Goal: Information Seeking & Learning: Learn about a topic

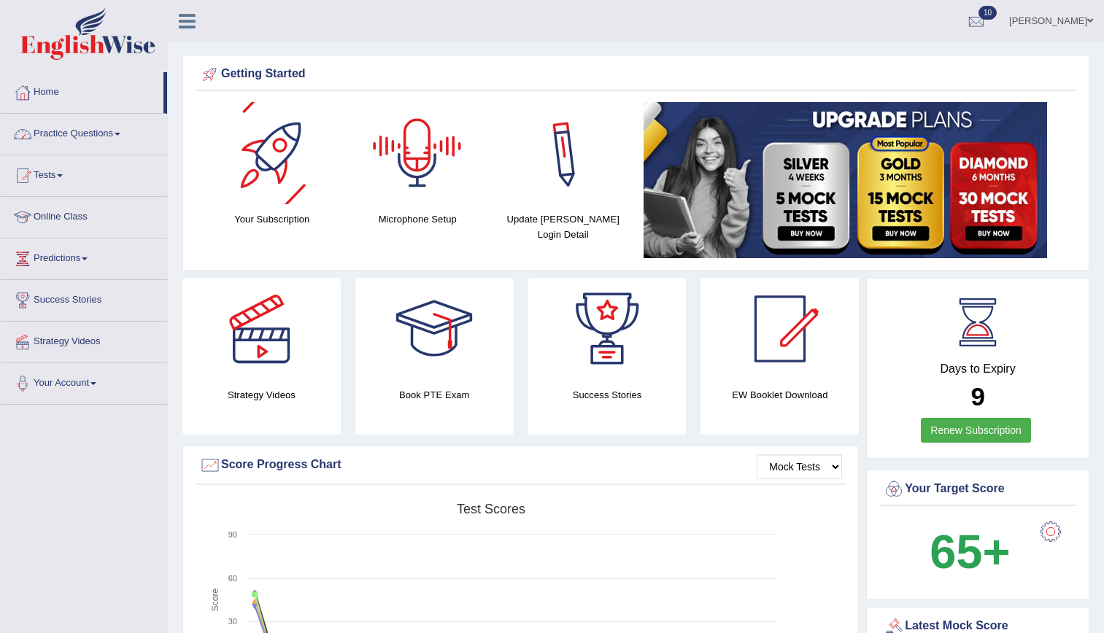
click at [108, 139] on link "Practice Questions" at bounding box center [84, 132] width 166 height 36
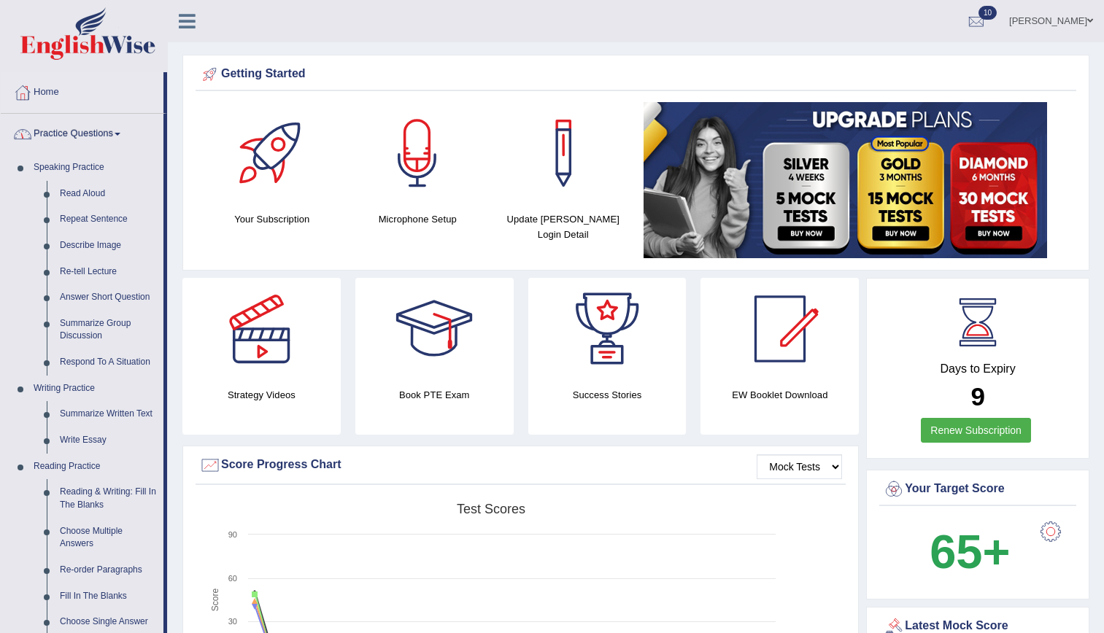
click at [108, 139] on link "Practice Questions" at bounding box center [82, 132] width 163 height 36
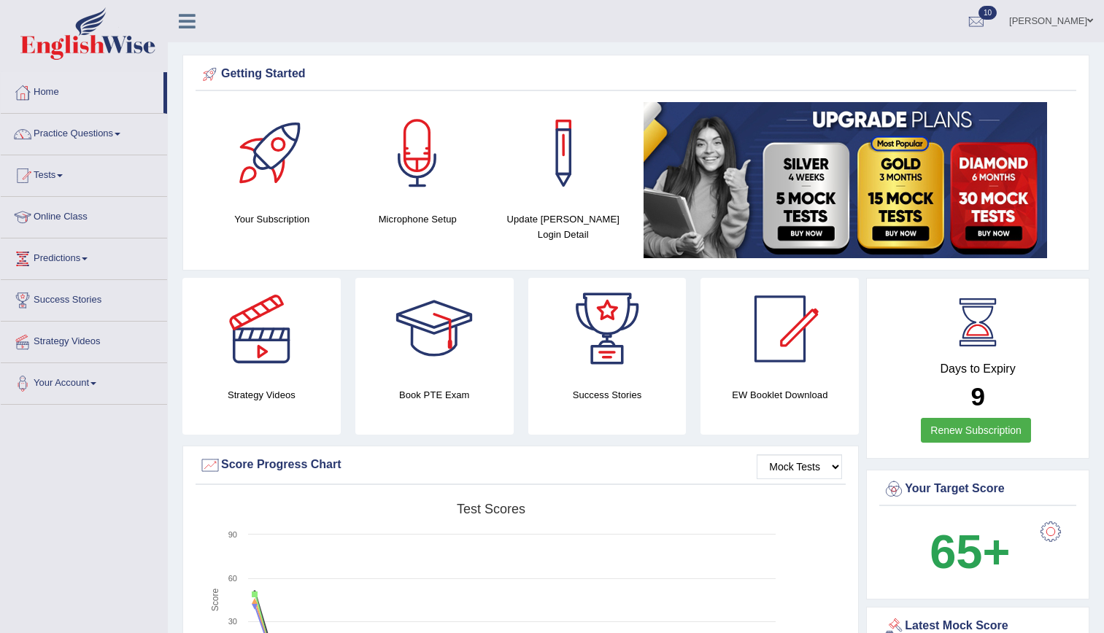
click at [79, 128] on link "Practice Questions" at bounding box center [84, 132] width 166 height 36
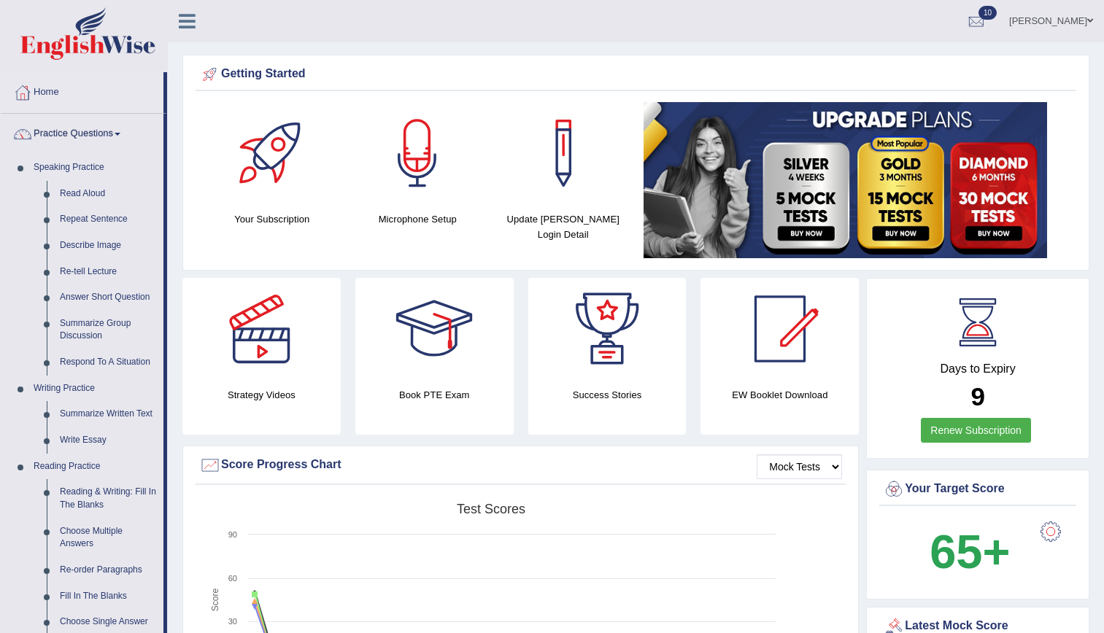
click at [79, 128] on link "Practice Questions" at bounding box center [82, 132] width 163 height 36
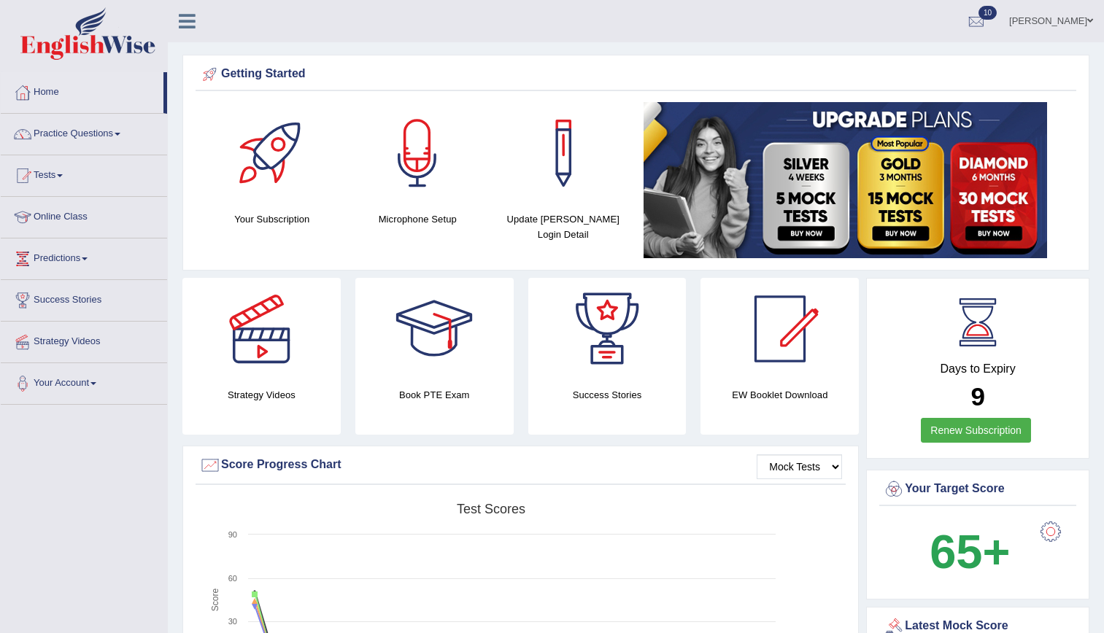
click at [1, 114] on link "Practice Questions" at bounding box center [84, 132] width 166 height 36
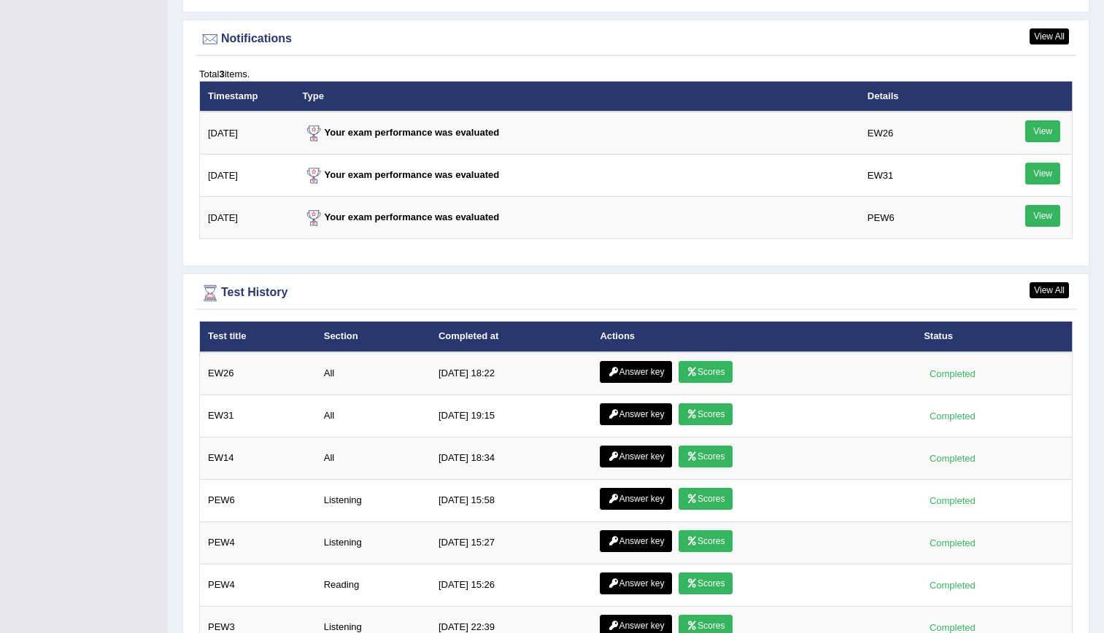
scroll to position [1813, 0]
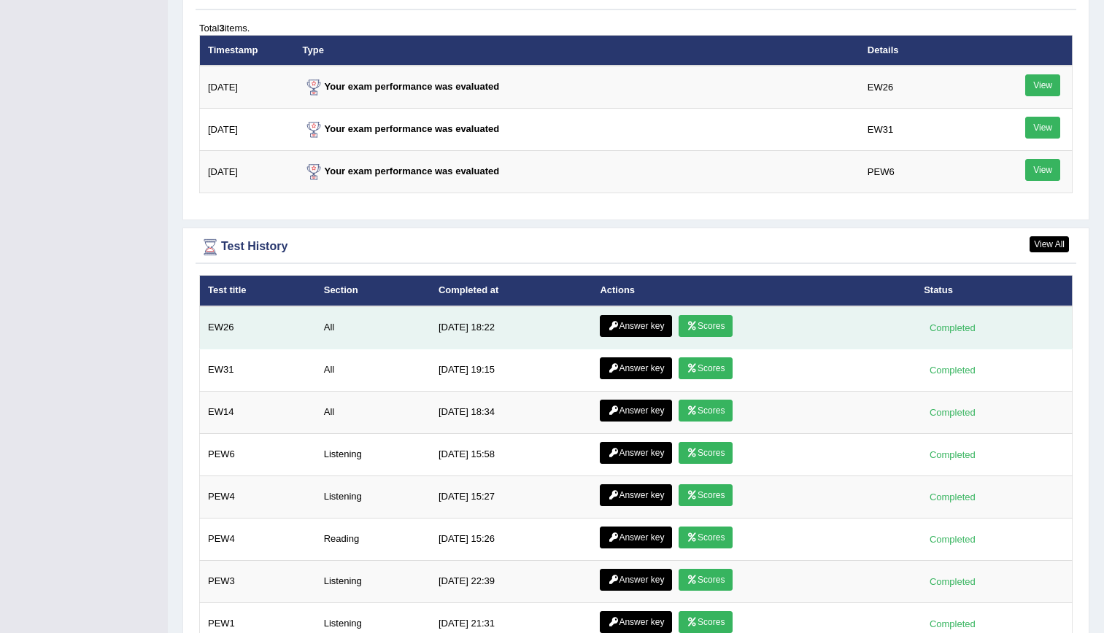
click at [687, 323] on icon at bounding box center [692, 326] width 11 height 9
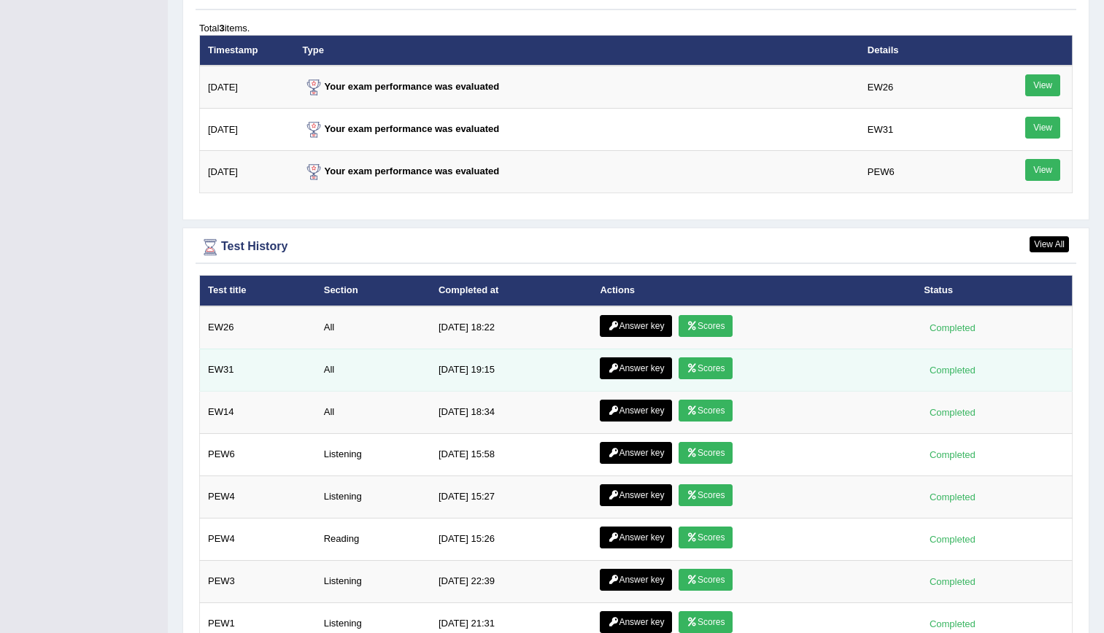
click at [644, 371] on link "Answer key" at bounding box center [636, 369] width 72 height 22
click at [707, 367] on link "Scores" at bounding box center [706, 369] width 54 height 22
click at [704, 361] on link "Scores" at bounding box center [706, 369] width 54 height 22
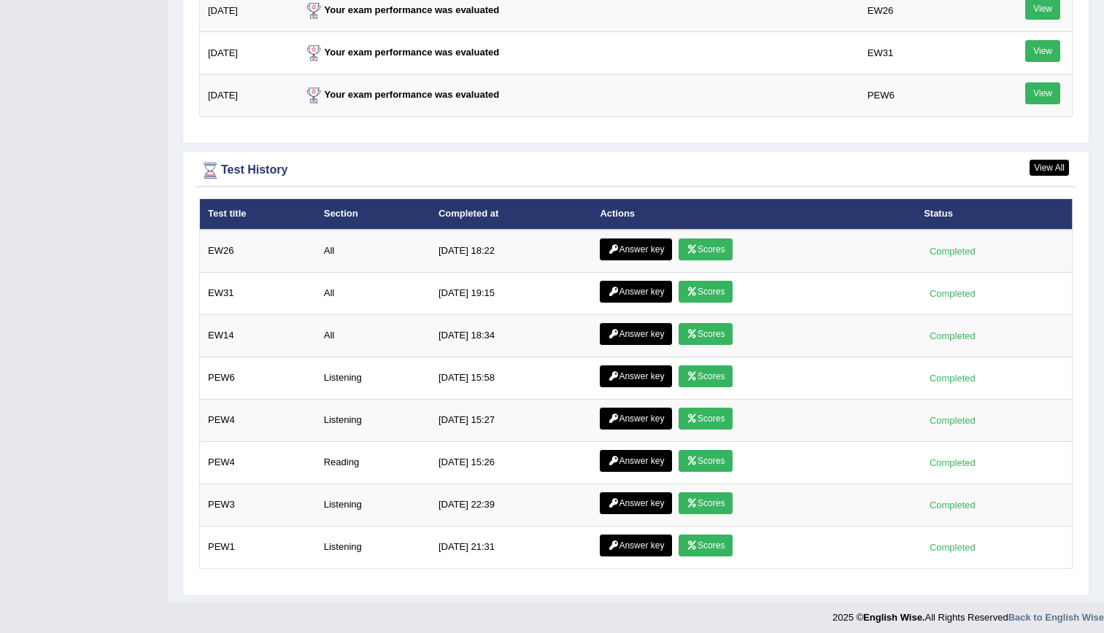
scroll to position [1813, 0]
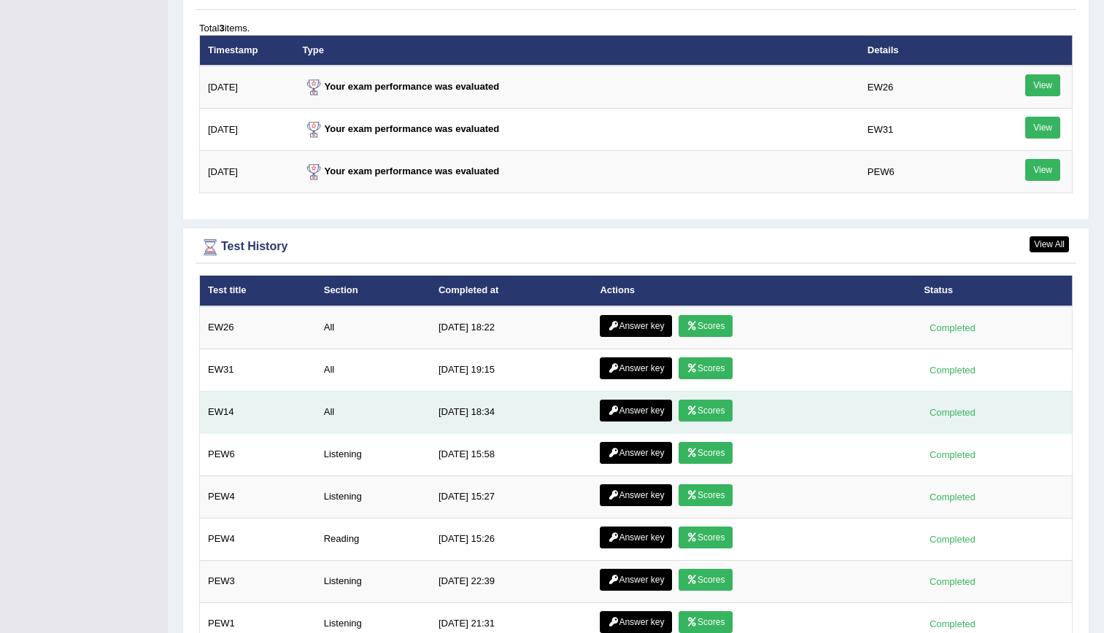
click at [698, 414] on link "Scores" at bounding box center [706, 411] width 54 height 22
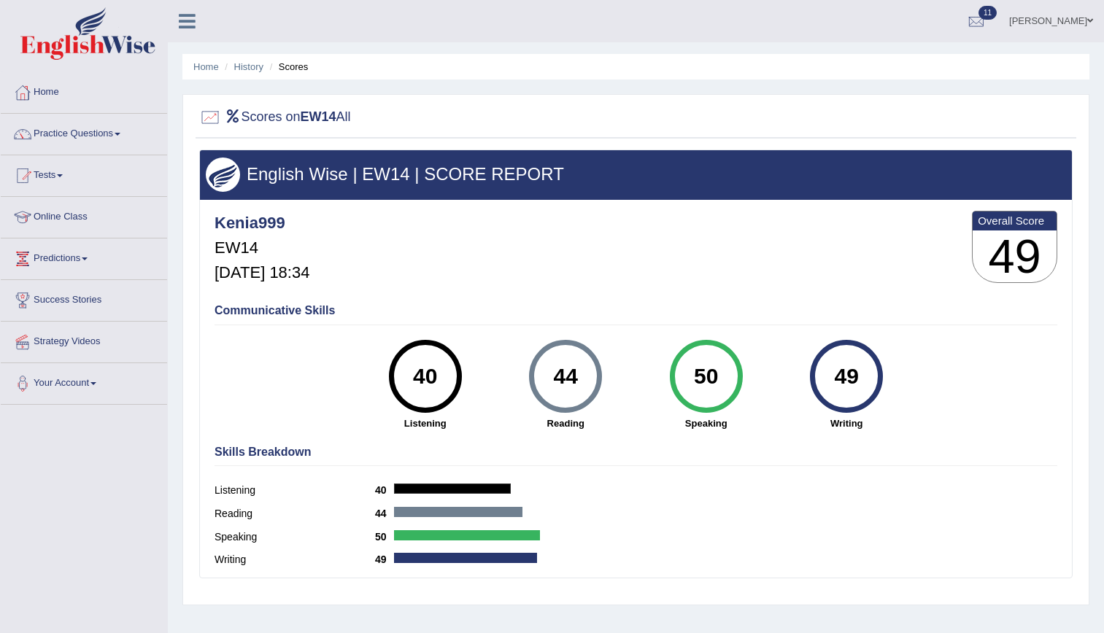
click at [651, 226] on div "Kenia999 EW14 Sep 24, 2025, 18:34 Overall Score 49" at bounding box center [636, 250] width 850 height 87
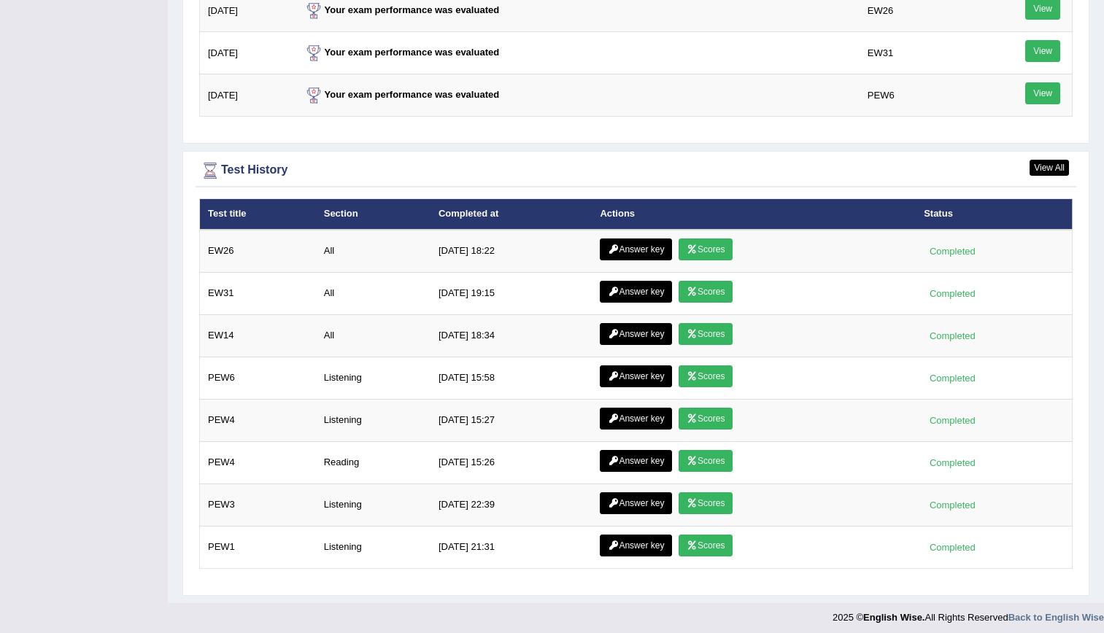
scroll to position [1889, 0]
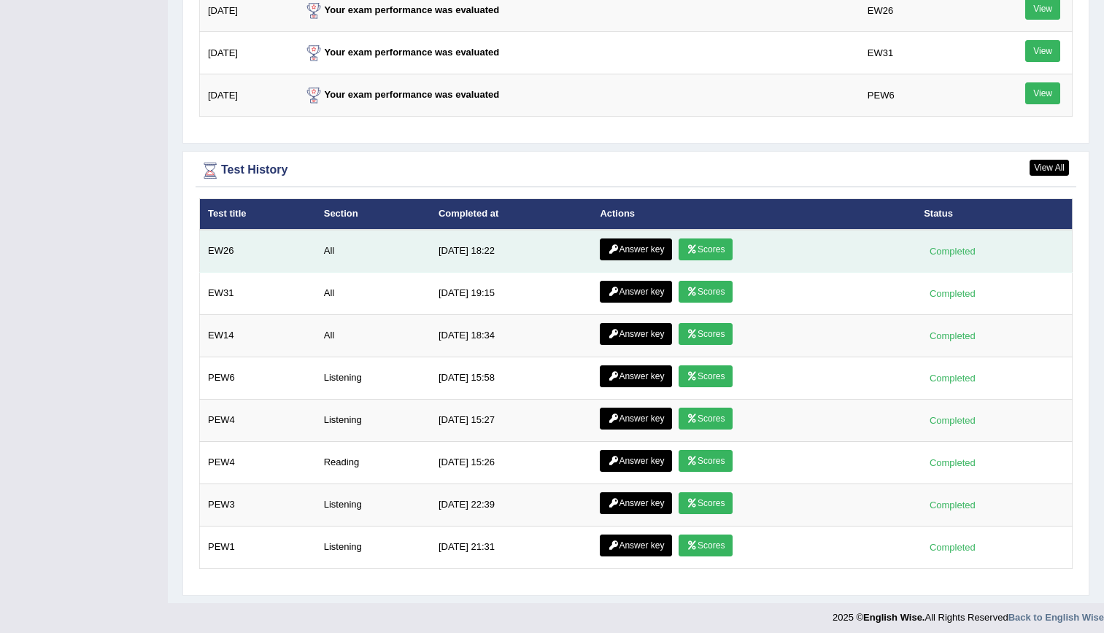
click at [632, 247] on link "Answer key" at bounding box center [636, 250] width 72 height 22
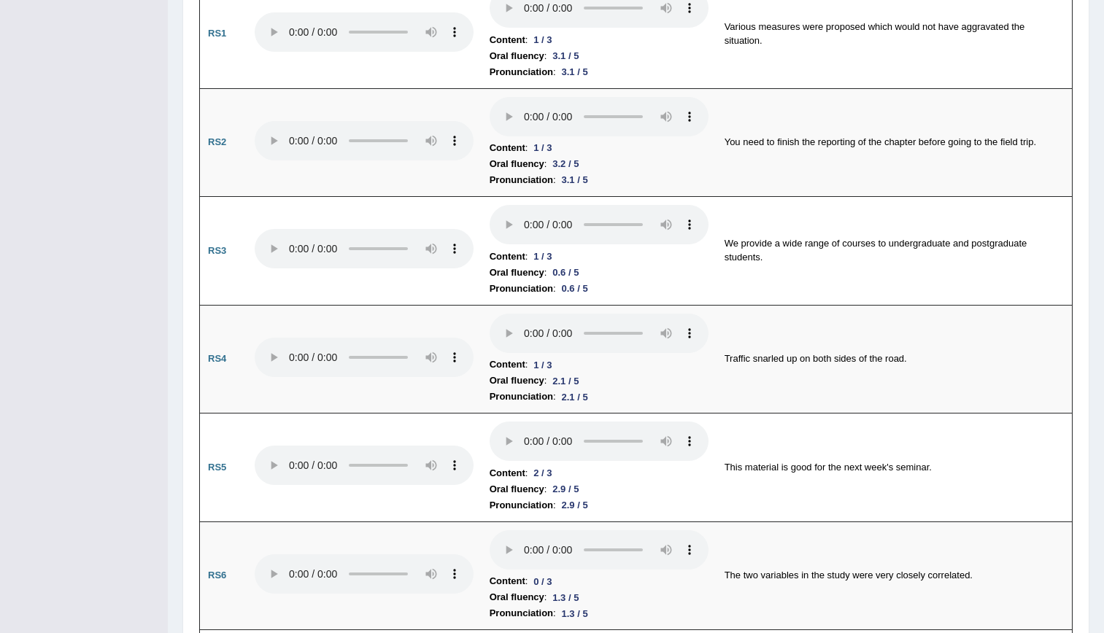
scroll to position [1100, 0]
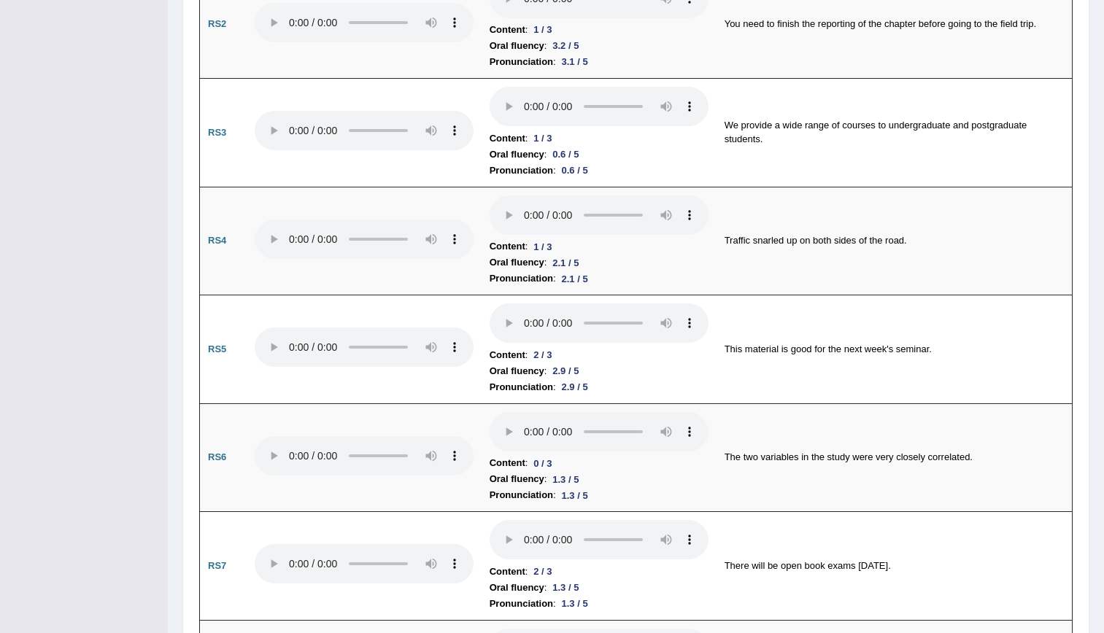
drag, startPoint x: 1107, startPoint y: 203, endPoint x: 100, endPoint y: 184, distance: 1007.3
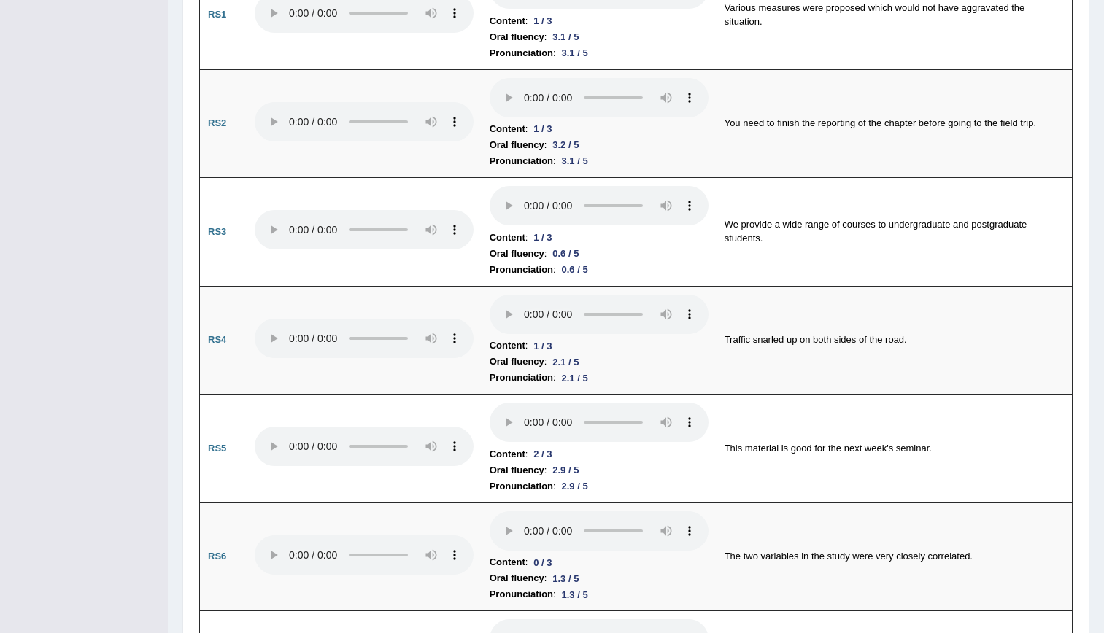
scroll to position [0, 0]
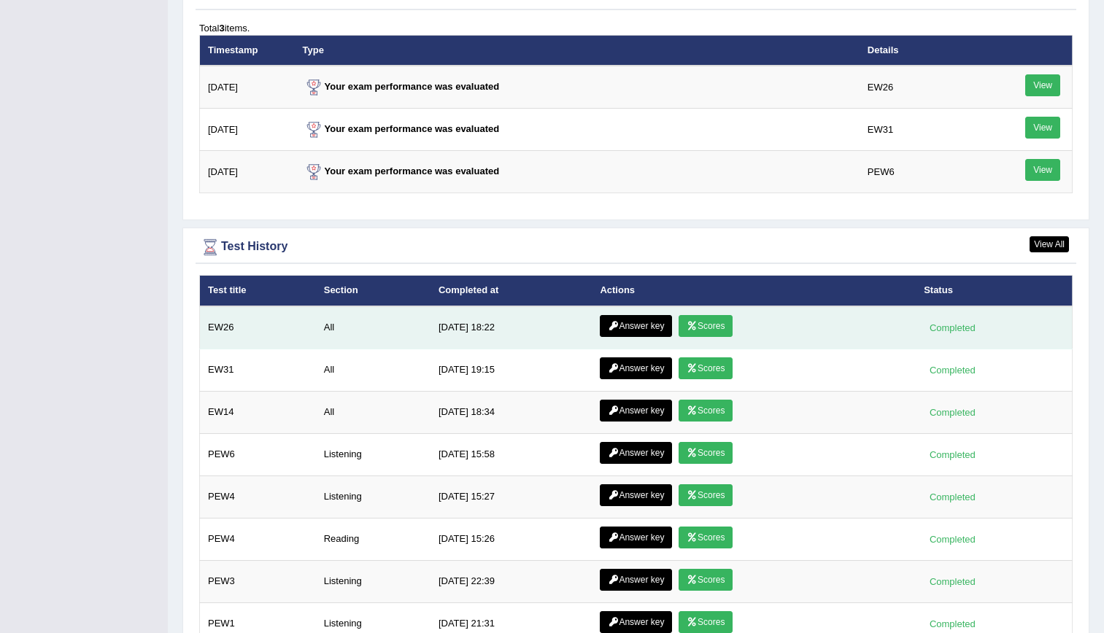
click at [628, 330] on link "Answer key" at bounding box center [636, 326] width 72 height 22
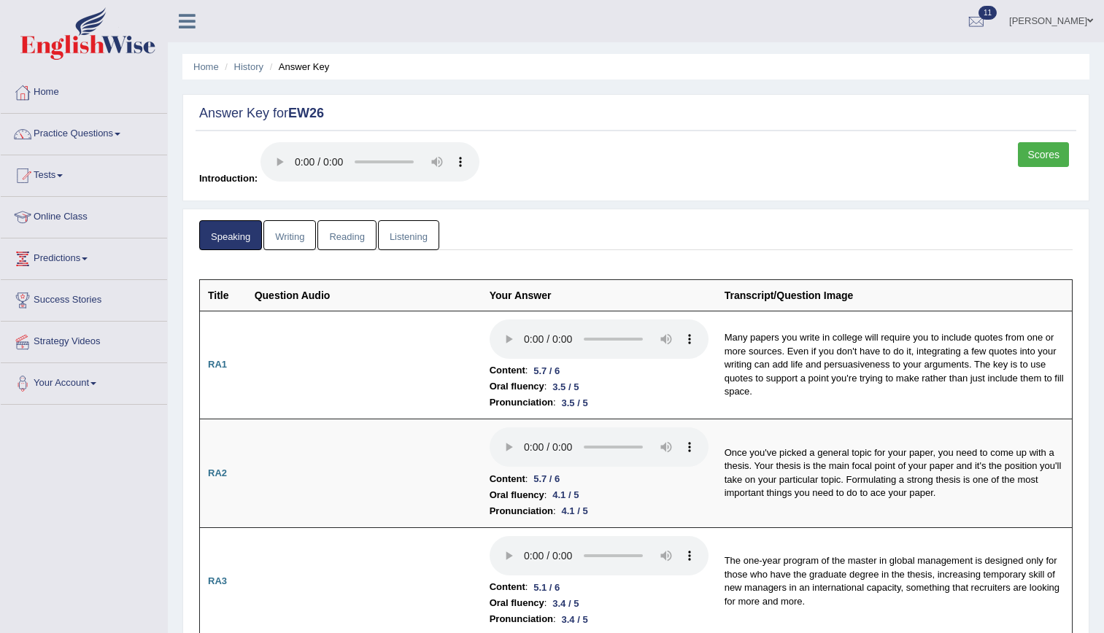
click at [352, 233] on link "Reading" at bounding box center [346, 235] width 58 height 30
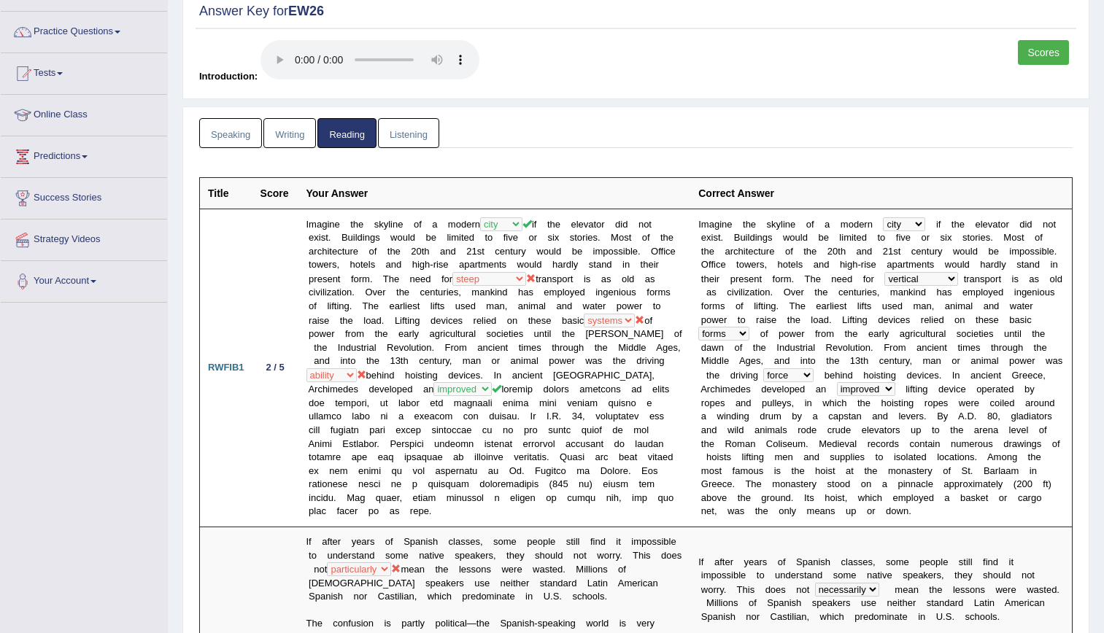
scroll to position [9, 0]
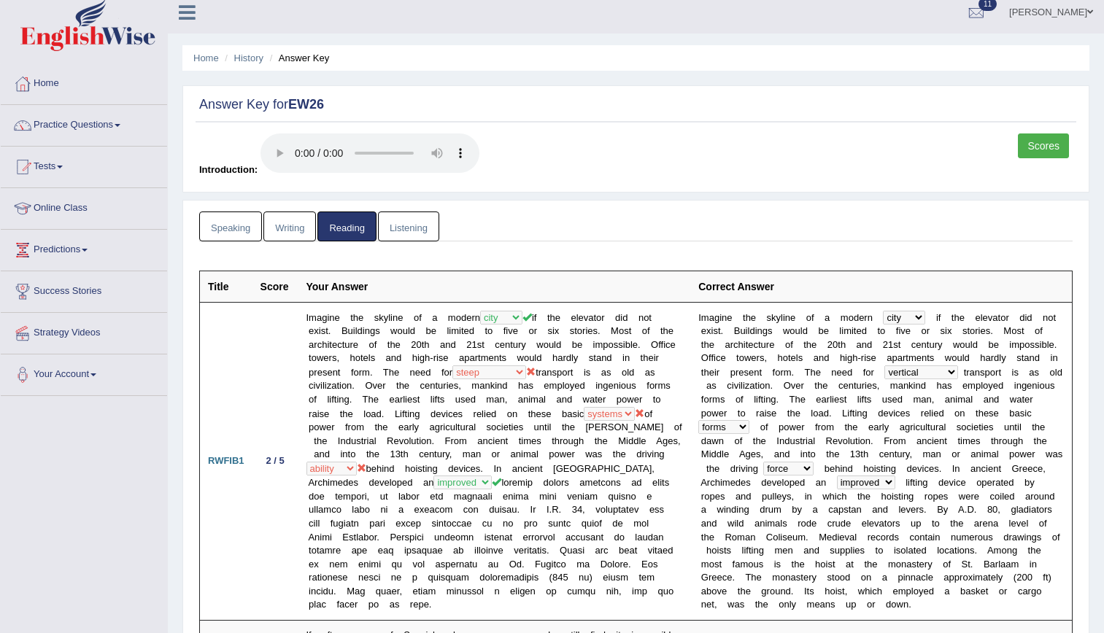
click at [405, 228] on link "Listening" at bounding box center [408, 227] width 61 height 30
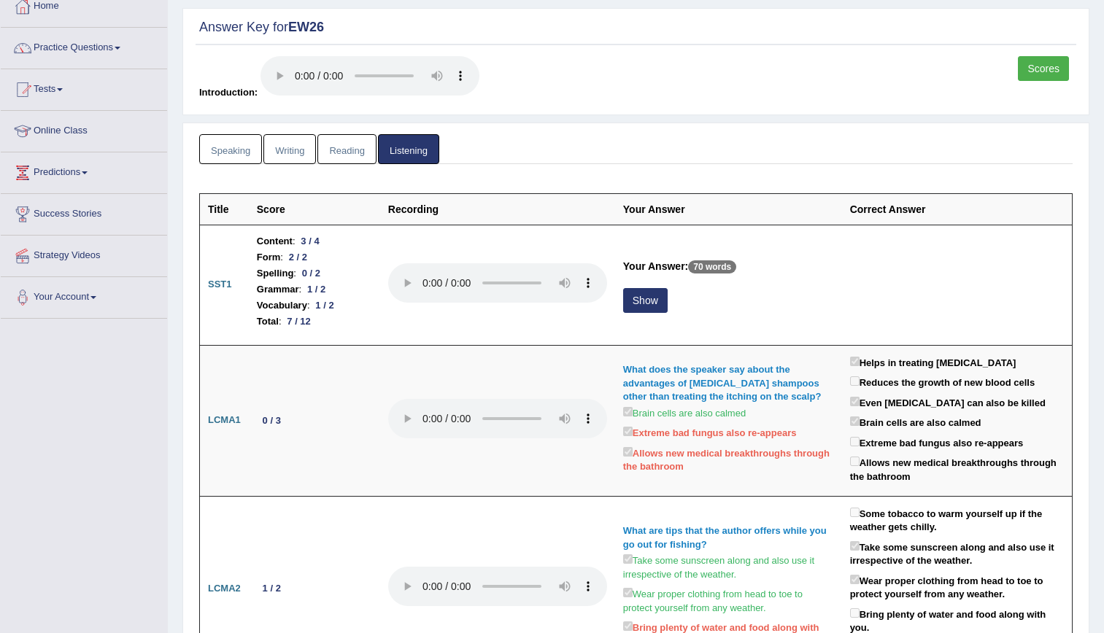
scroll to position [90, 0]
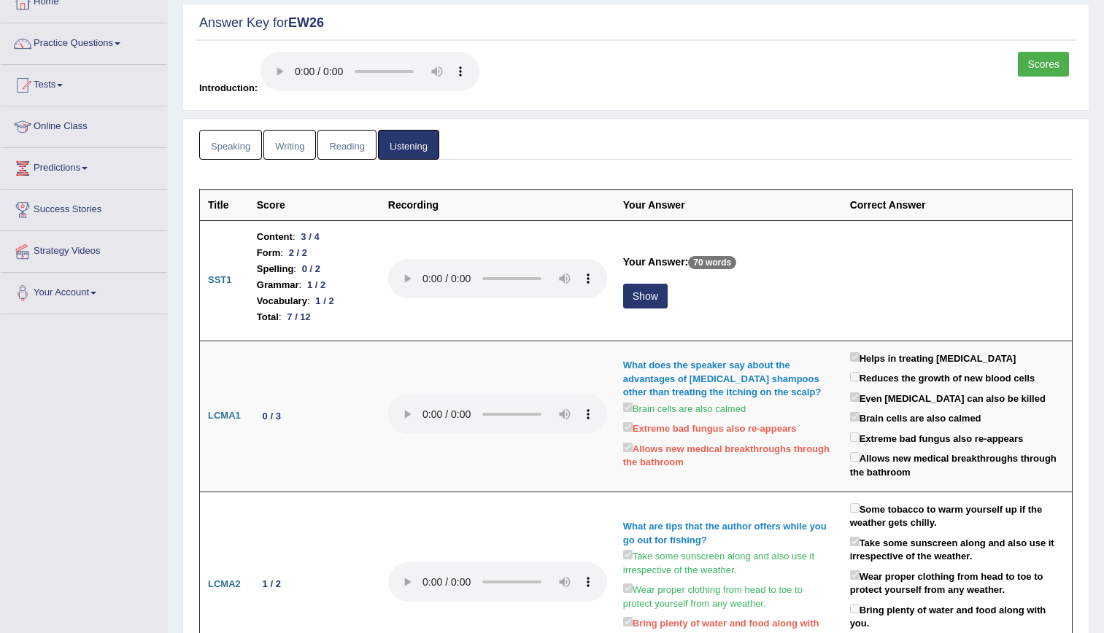
click at [296, 142] on link "Writing" at bounding box center [289, 145] width 53 height 30
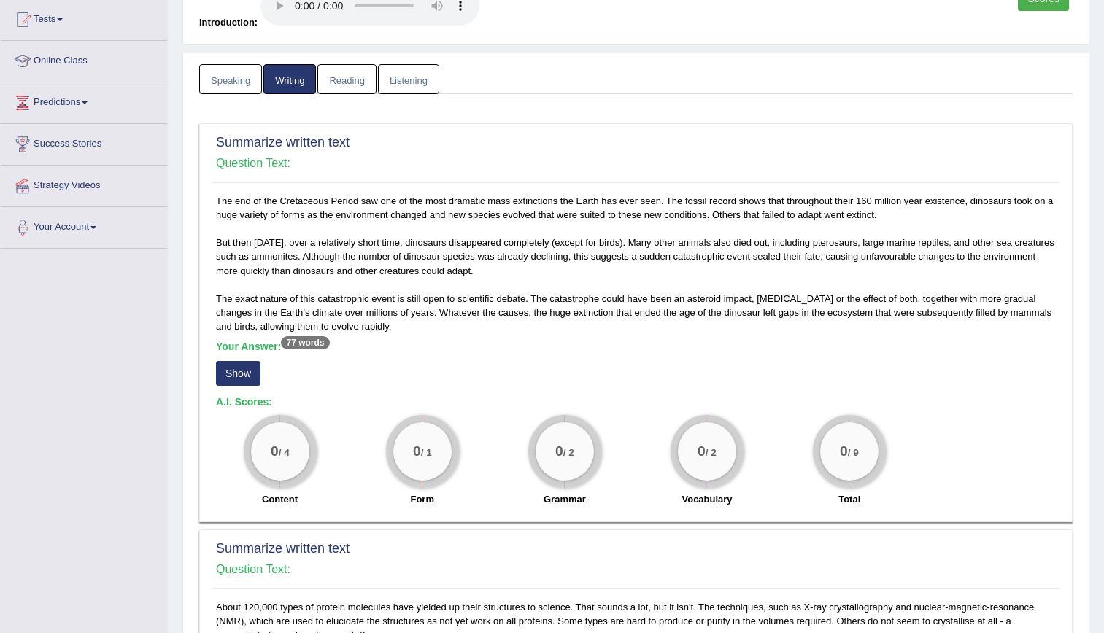
scroll to position [163, 0]
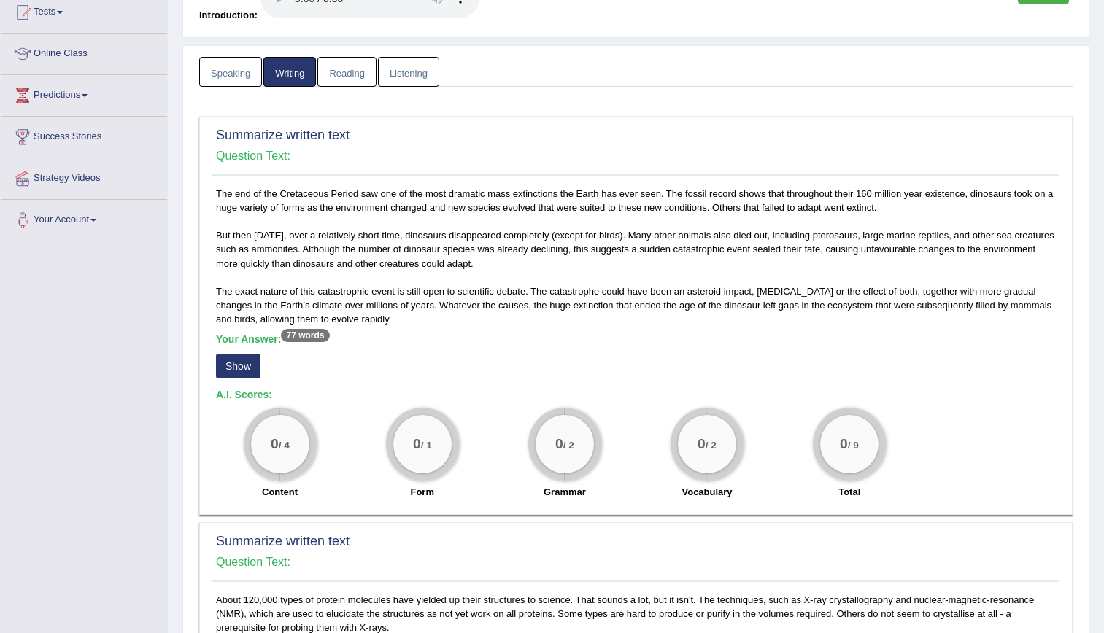
click at [234, 369] on button "Show" at bounding box center [238, 366] width 45 height 25
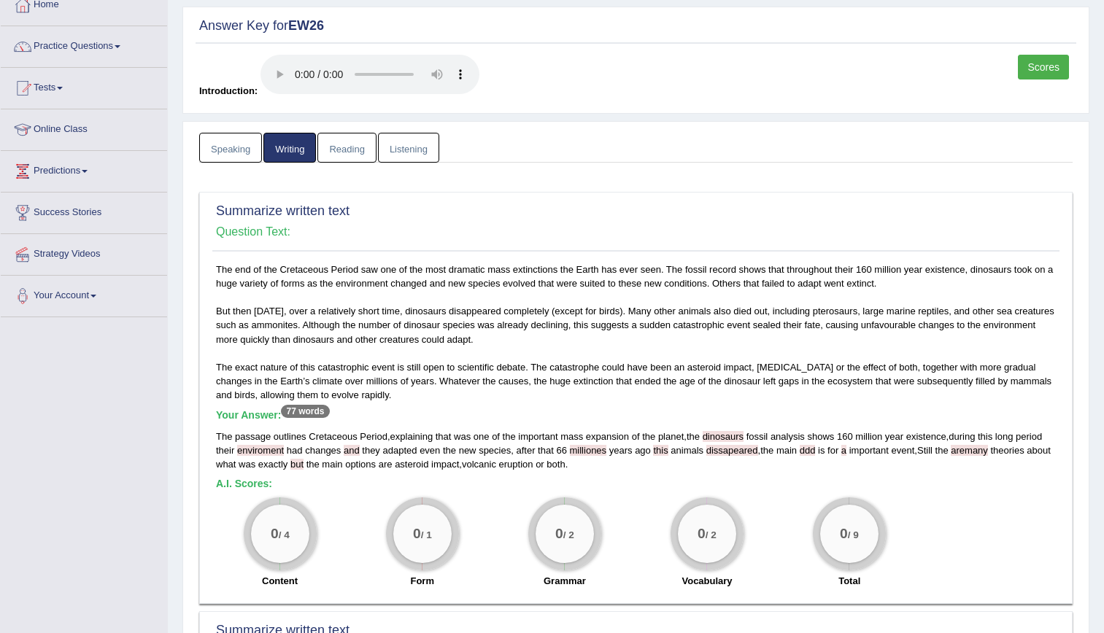
scroll to position [79, 0]
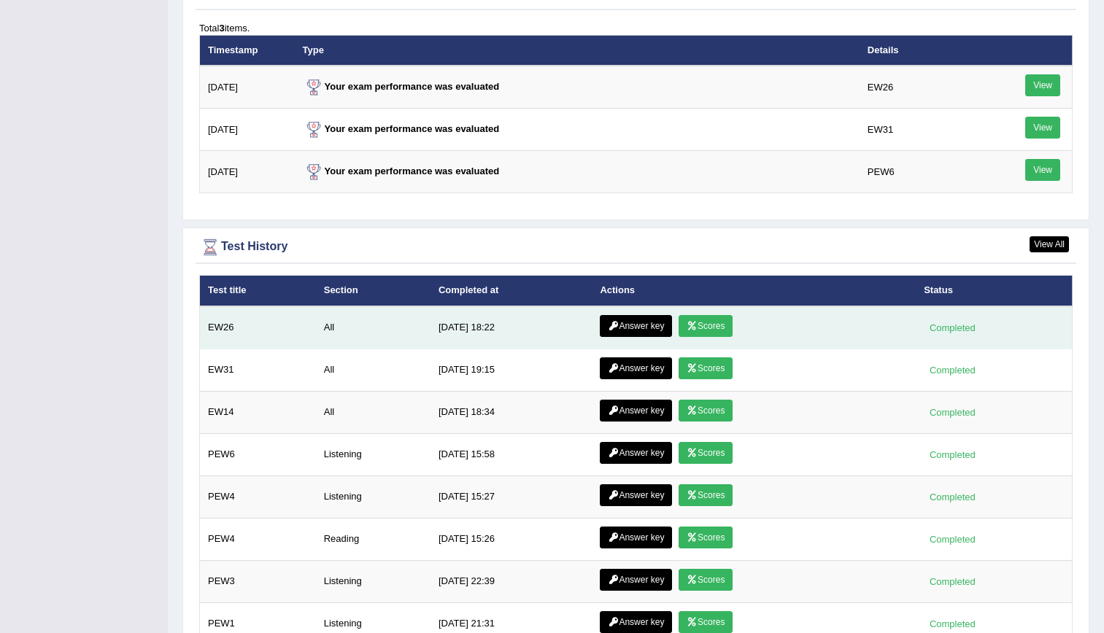
click at [701, 323] on link "Scores" at bounding box center [706, 326] width 54 height 22
click at [643, 331] on link "Answer key" at bounding box center [636, 326] width 72 height 22
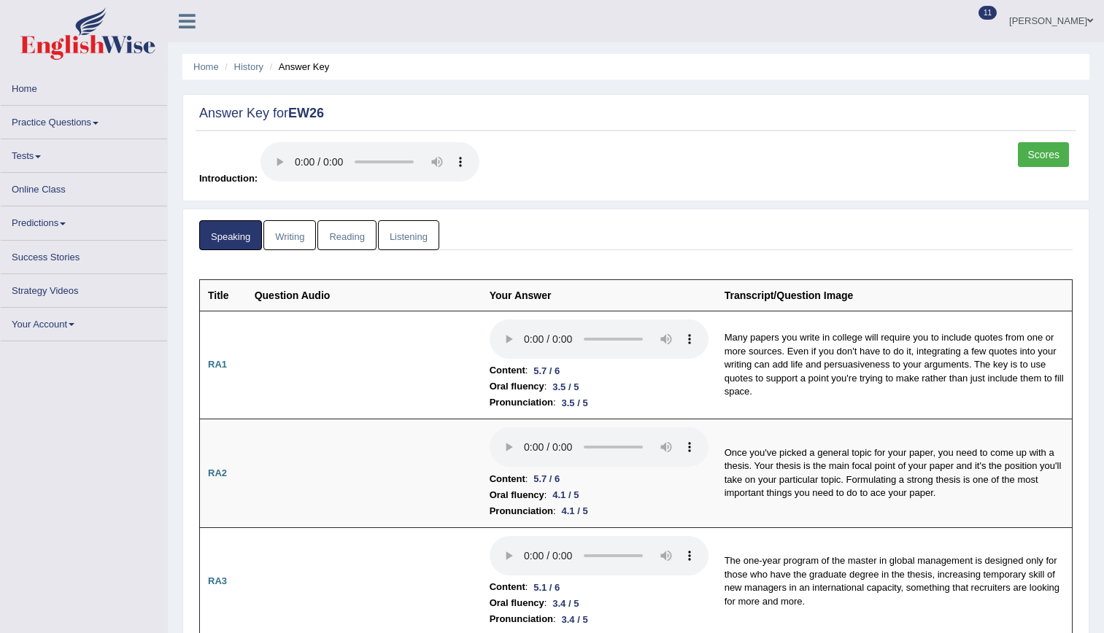
click at [348, 242] on link "Reading" at bounding box center [346, 235] width 58 height 30
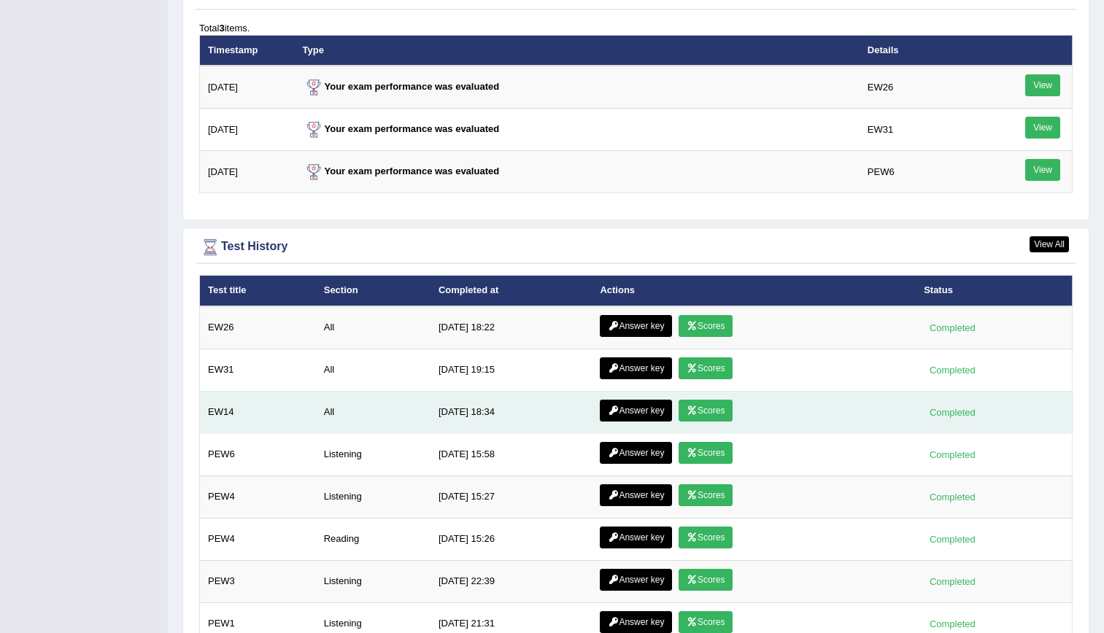
click at [706, 419] on link "Scores" at bounding box center [706, 411] width 54 height 22
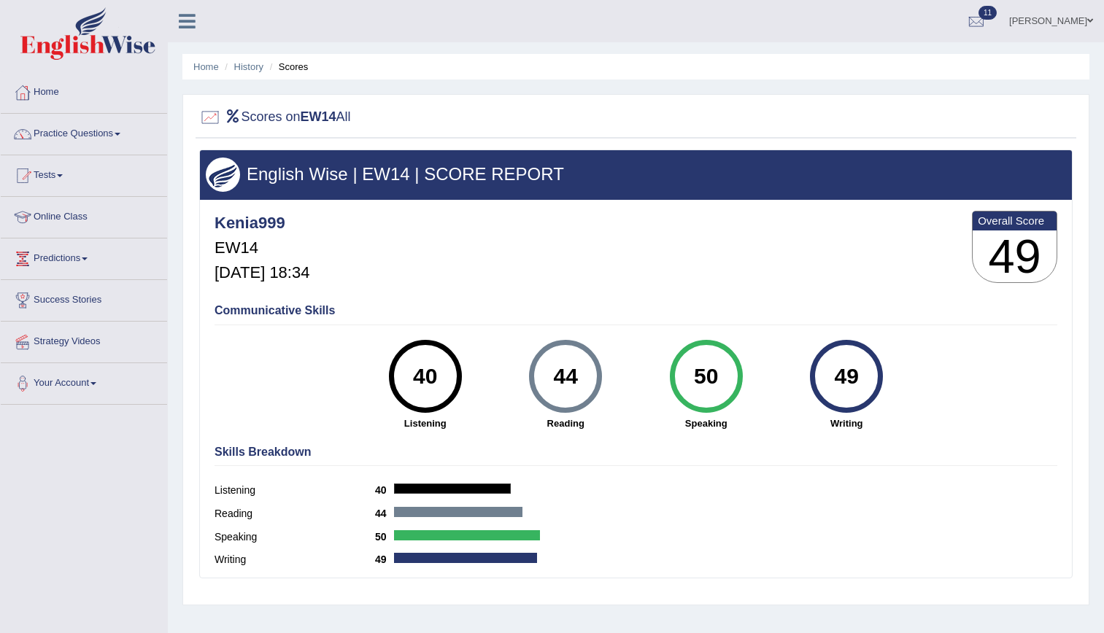
click at [720, 616] on div "Home History Scores Scores on EW14 All English Wise | EW14 | SCORE REPORT Kenia…" at bounding box center [636, 365] width 936 height 730
click at [101, 128] on link "Practice Questions" at bounding box center [84, 132] width 166 height 36
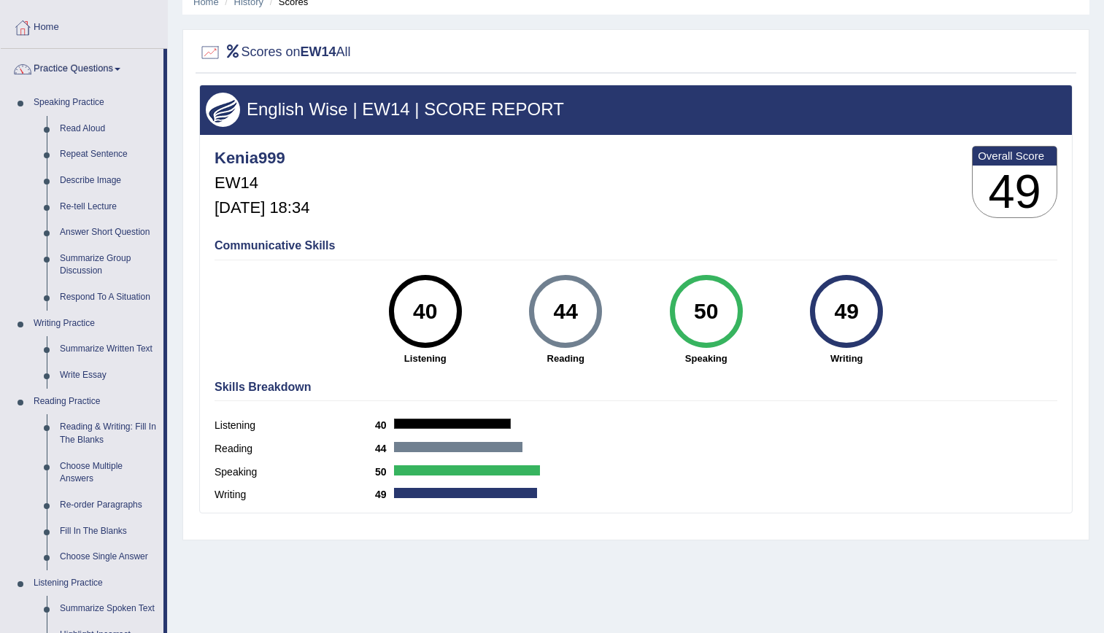
scroll to position [53, 0]
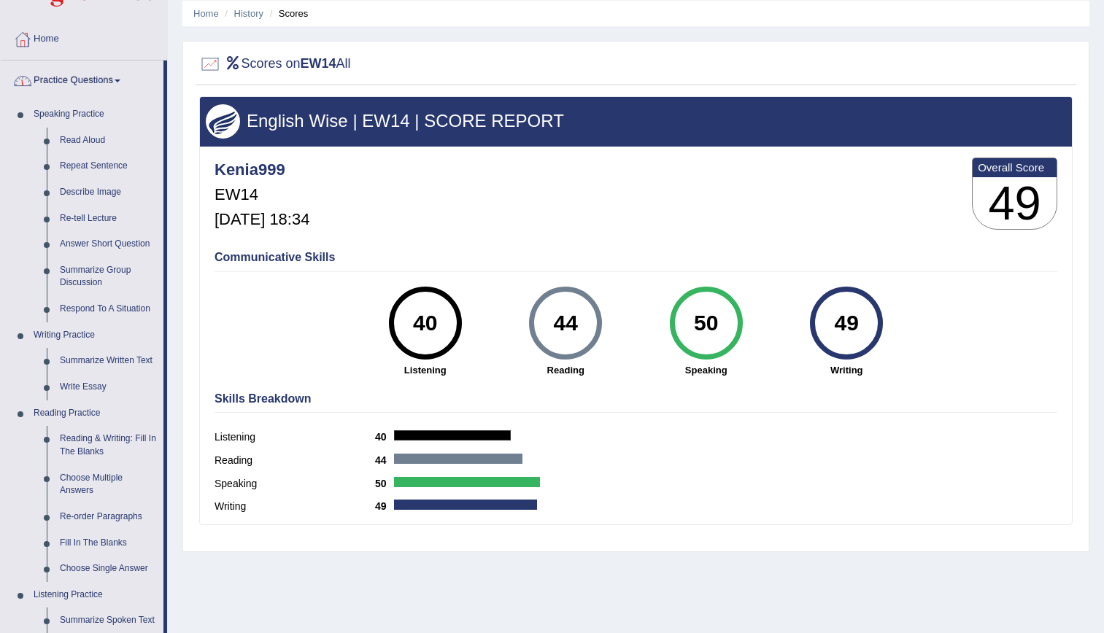
click at [115, 81] on link "Practice Questions" at bounding box center [82, 79] width 163 height 36
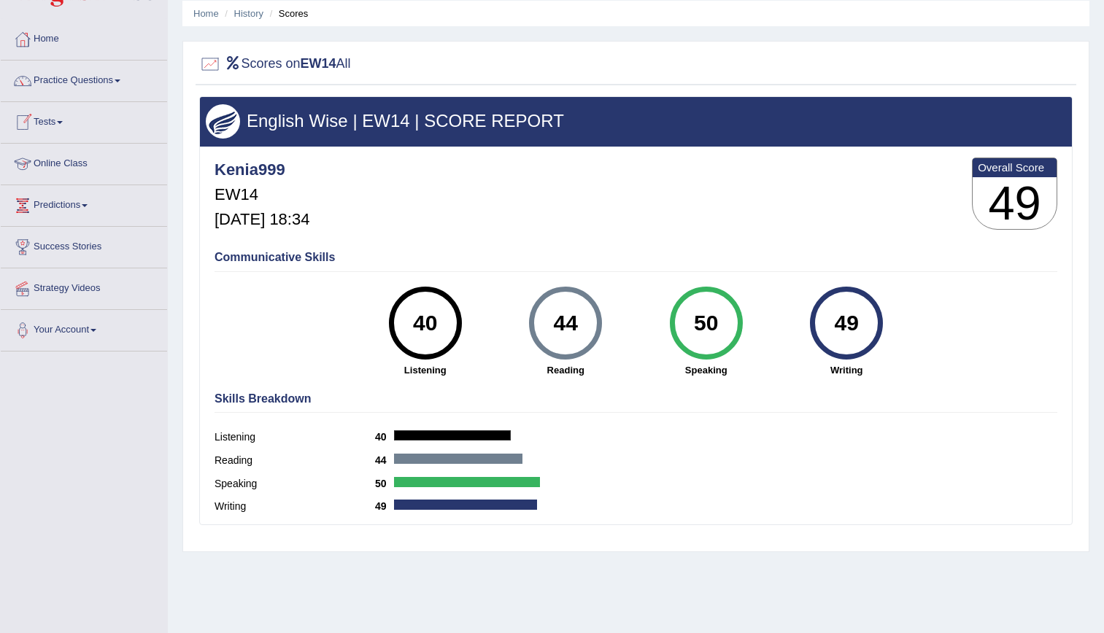
click at [69, 122] on link "Tests" at bounding box center [84, 120] width 166 height 36
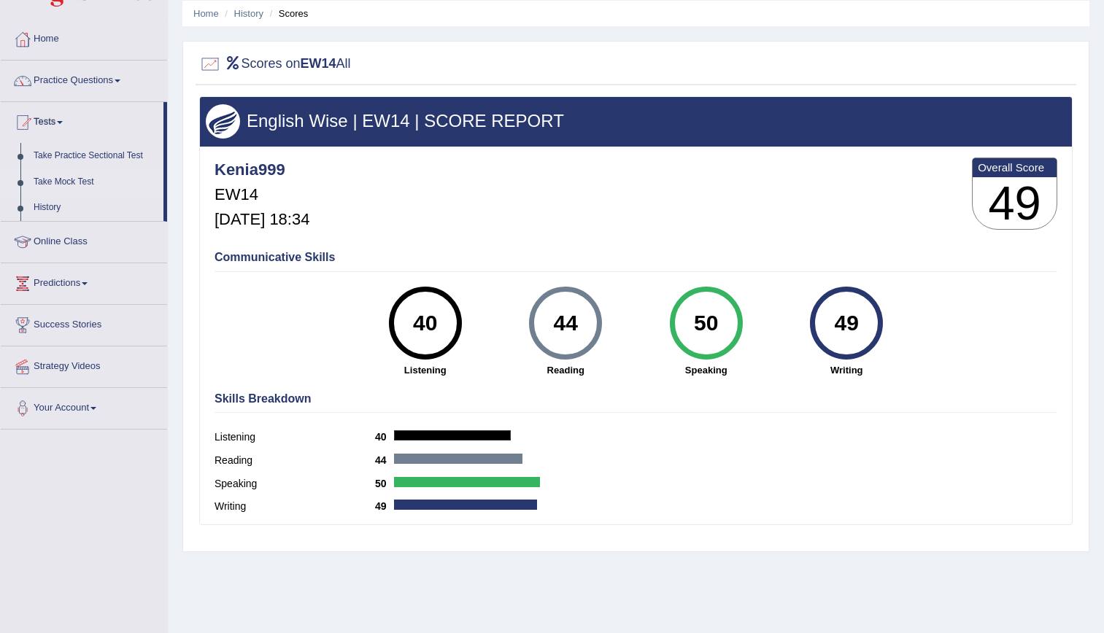
click at [64, 177] on link "Take Mock Test" at bounding box center [95, 182] width 136 height 26
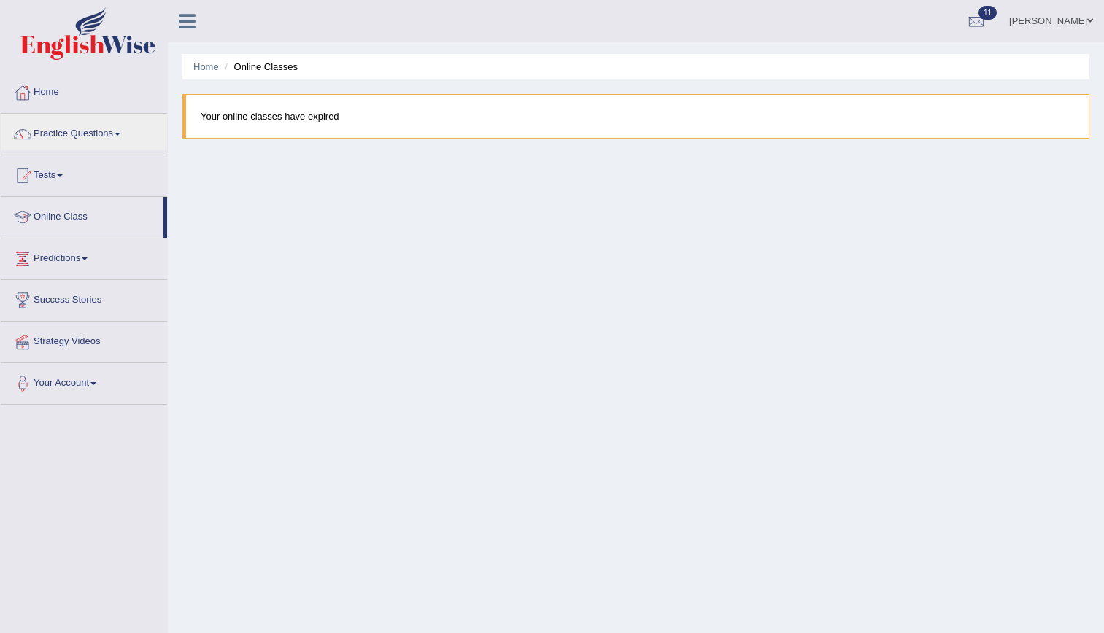
click at [69, 131] on link "Practice Questions" at bounding box center [84, 132] width 166 height 36
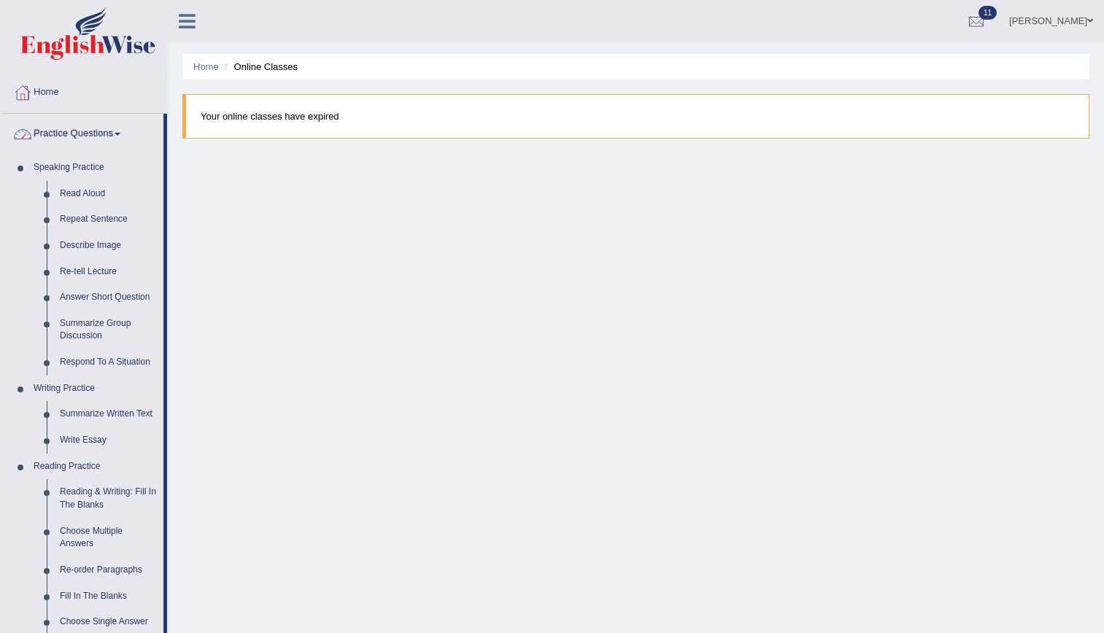
click at [55, 130] on link "Practice Questions" at bounding box center [82, 132] width 163 height 36
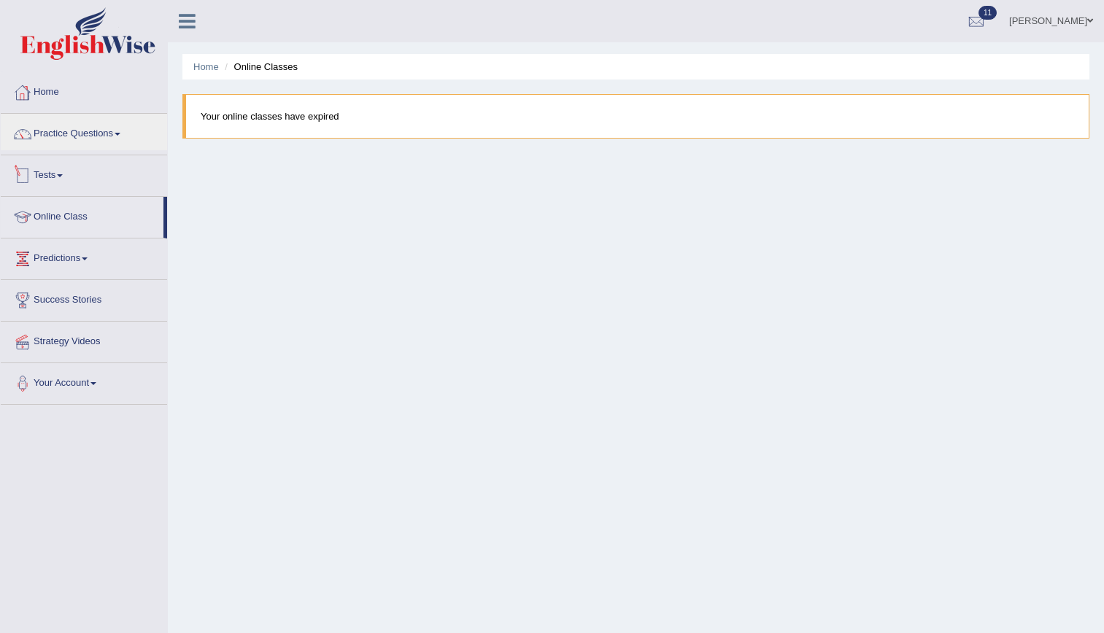
click at [45, 179] on link "Tests" at bounding box center [84, 173] width 166 height 36
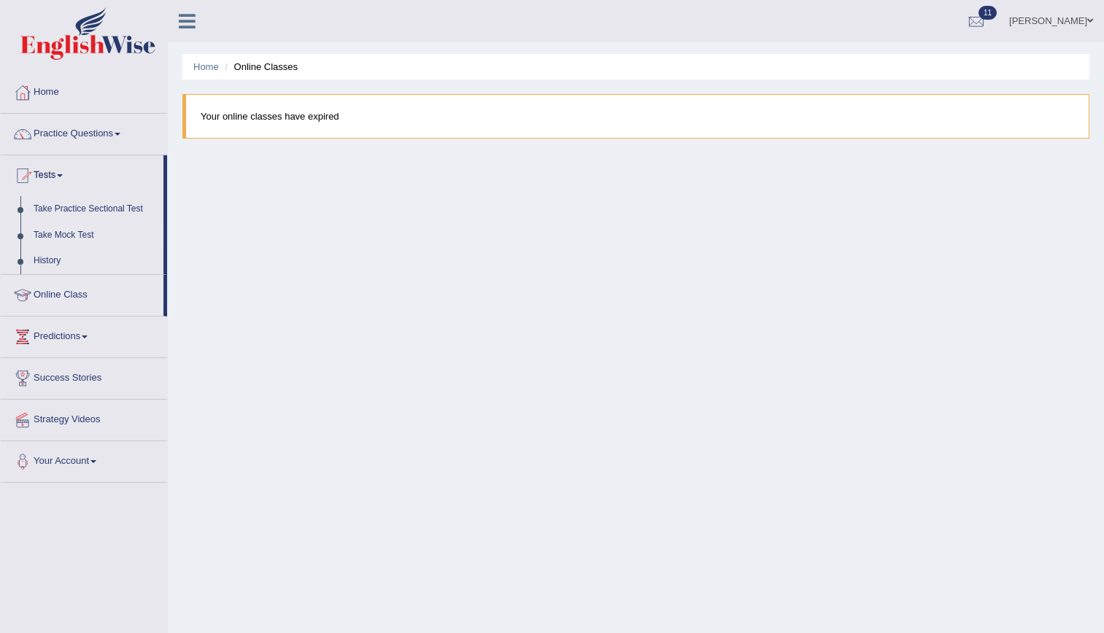
click at [63, 229] on link "Take Mock Test" at bounding box center [95, 236] width 136 height 26
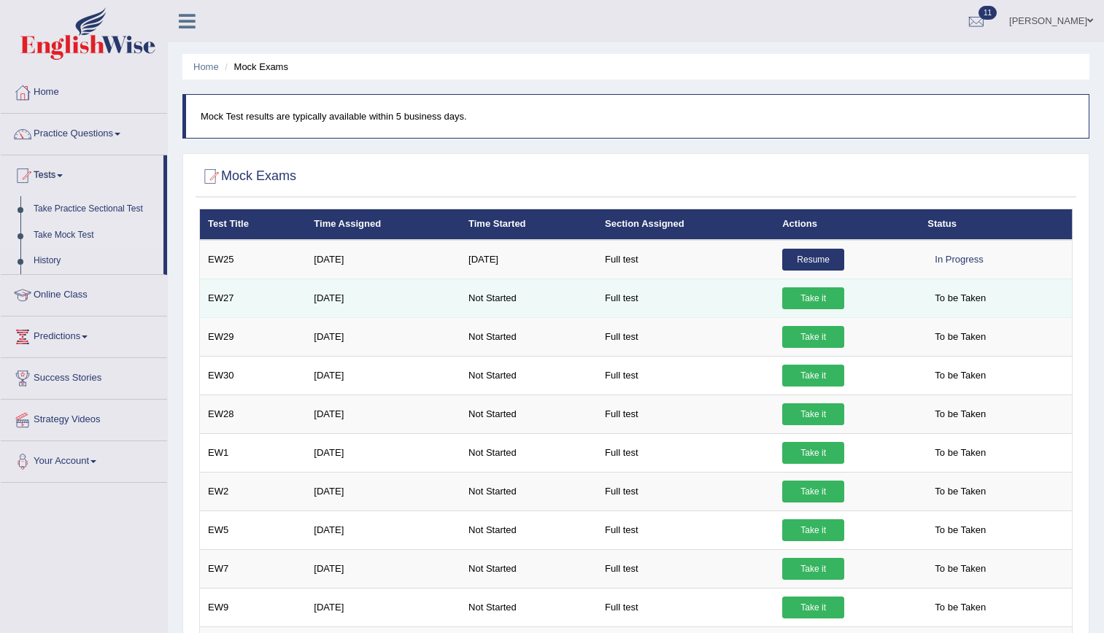
click at [808, 307] on link "Take it" at bounding box center [813, 299] width 62 height 22
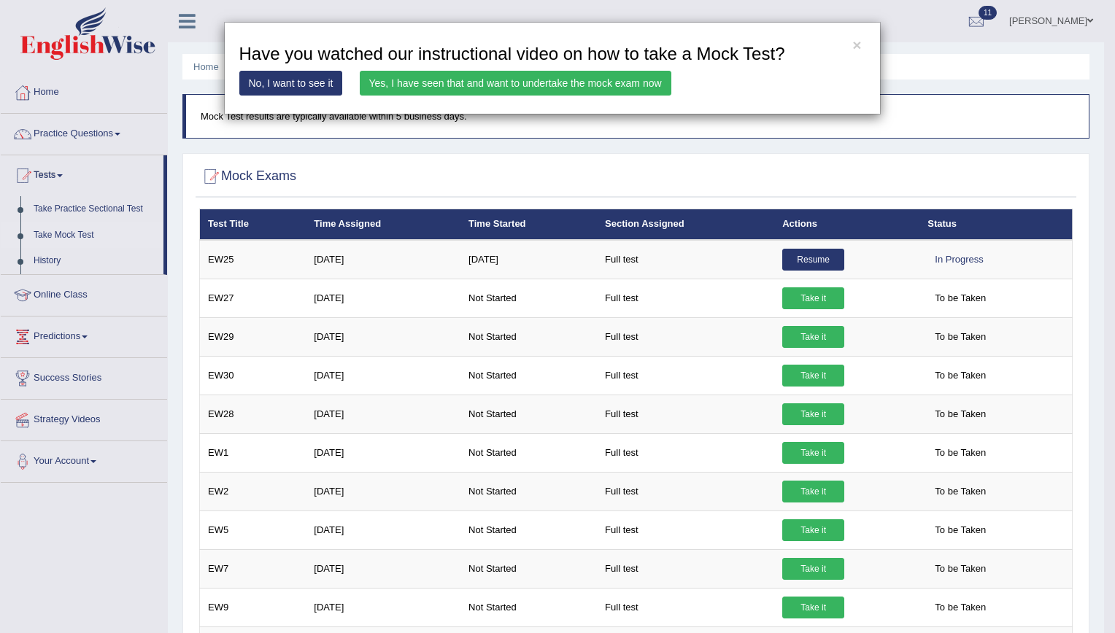
click at [591, 81] on link "Yes, I have seen that and want to undertake the mock exam now" at bounding box center [516, 83] width 312 height 25
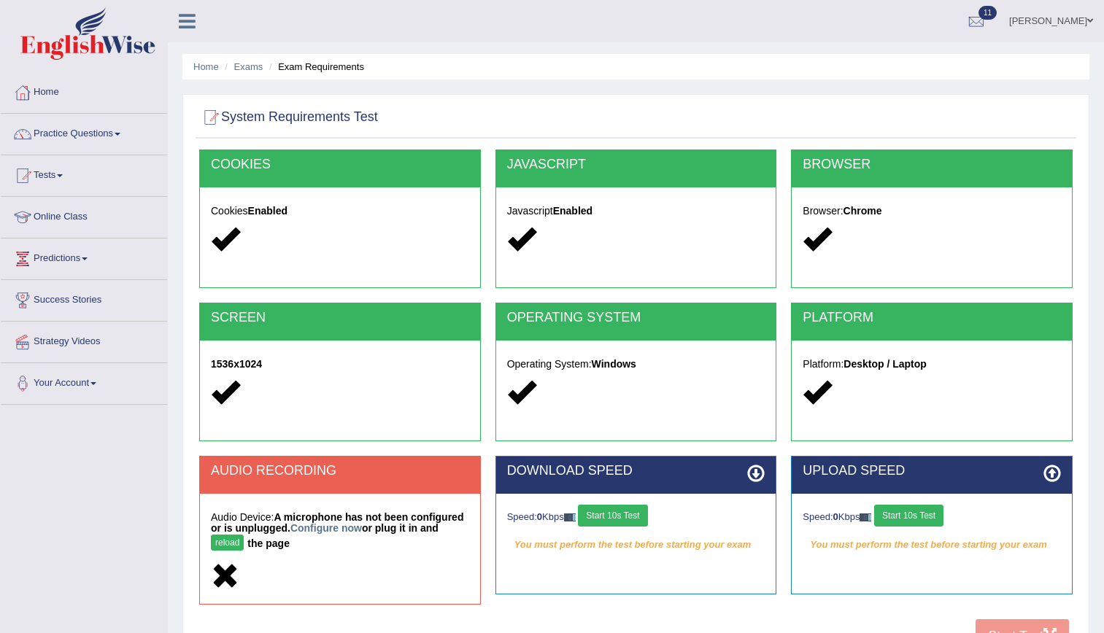
click at [627, 515] on button "Start 10s Test" at bounding box center [612, 516] width 69 height 22
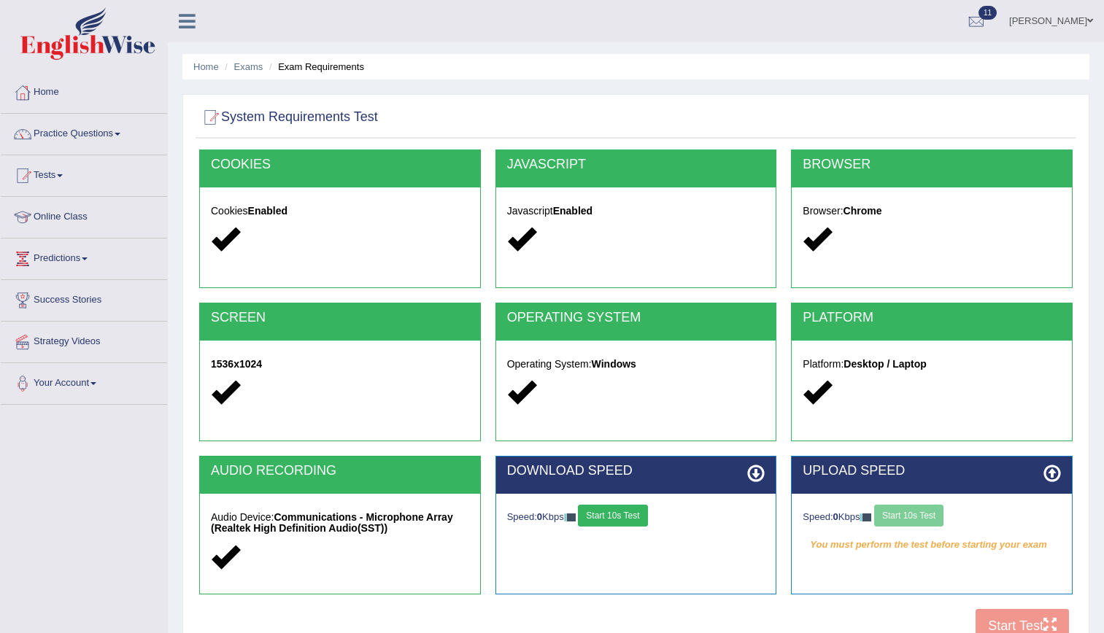
click at [928, 521] on div "Speed: 0 Kbps Start 10s Test" at bounding box center [932, 518] width 258 height 26
click at [928, 521] on button "Start 10s Test" at bounding box center [908, 516] width 69 height 22
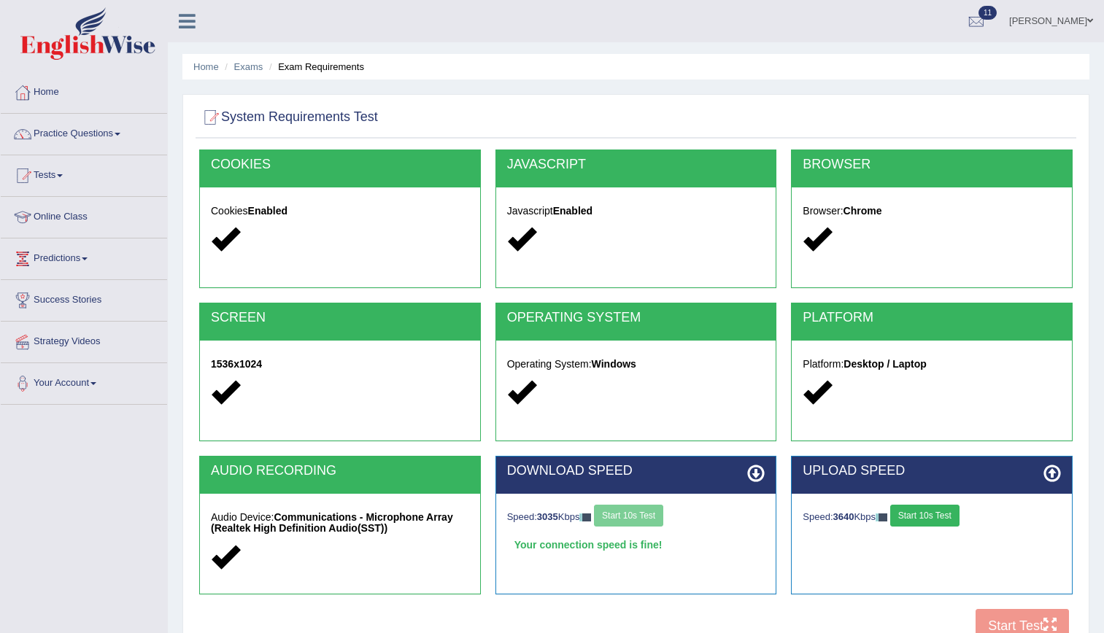
click at [933, 509] on button "Start 10s Test" at bounding box center [924, 516] width 69 height 22
click at [1033, 617] on button "Start Test" at bounding box center [1022, 626] width 93 height 34
click at [90, 130] on link "Practice Questions" at bounding box center [84, 132] width 166 height 36
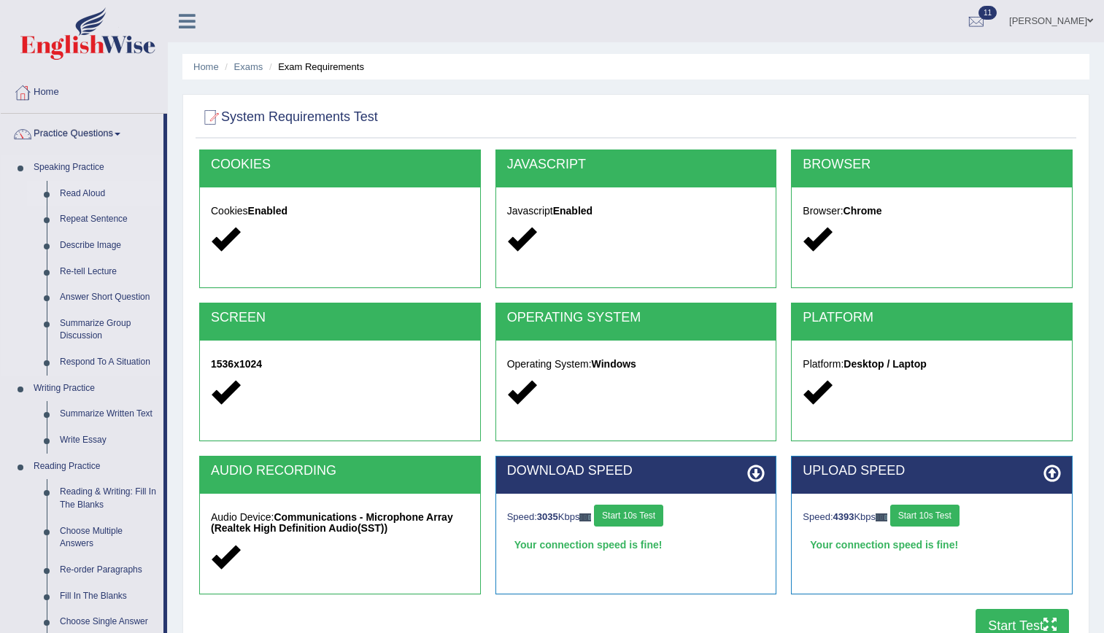
click at [85, 193] on link "Read Aloud" at bounding box center [108, 194] width 110 height 26
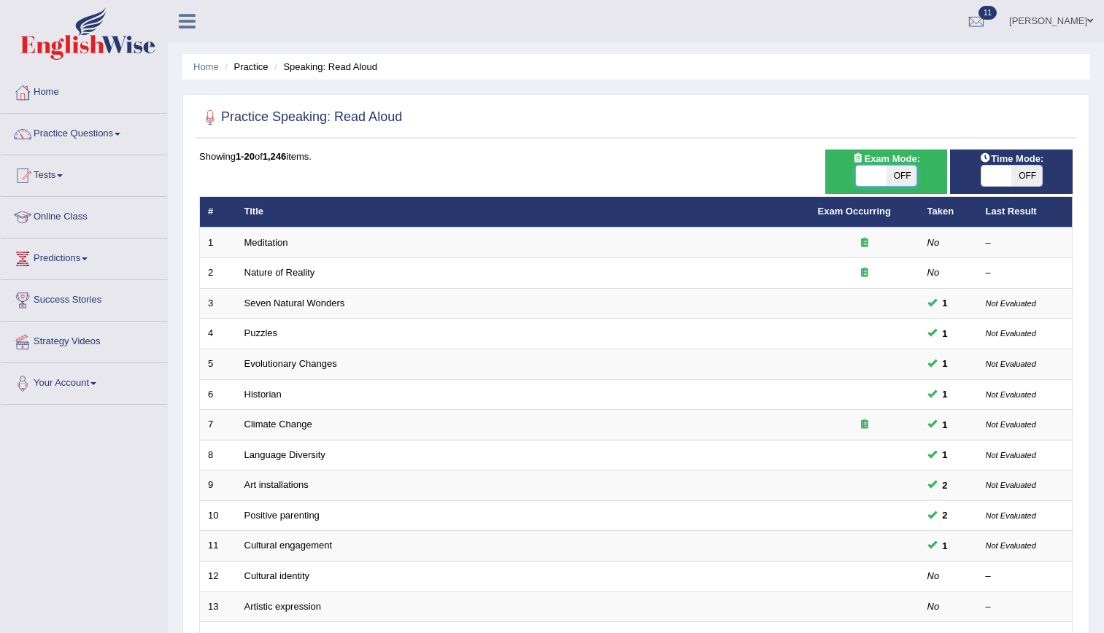
click at [870, 167] on span at bounding box center [871, 176] width 31 height 20
checkbox input "true"
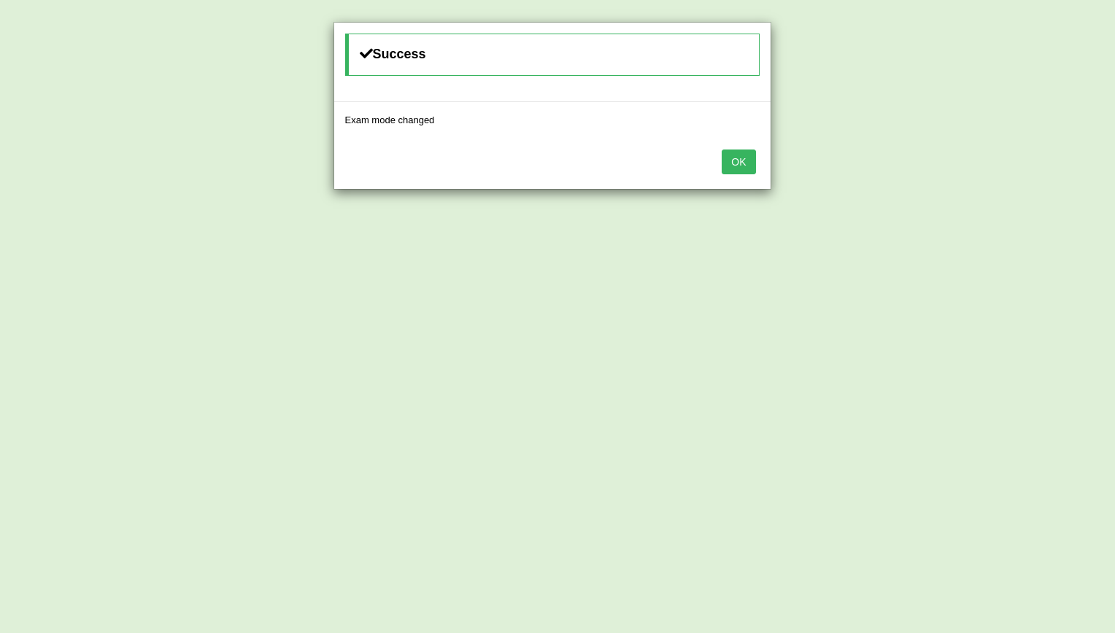
click at [988, 172] on div "Success Exam mode changed OK" at bounding box center [557, 316] width 1115 height 633
click at [741, 168] on button "OK" at bounding box center [739, 162] width 34 height 25
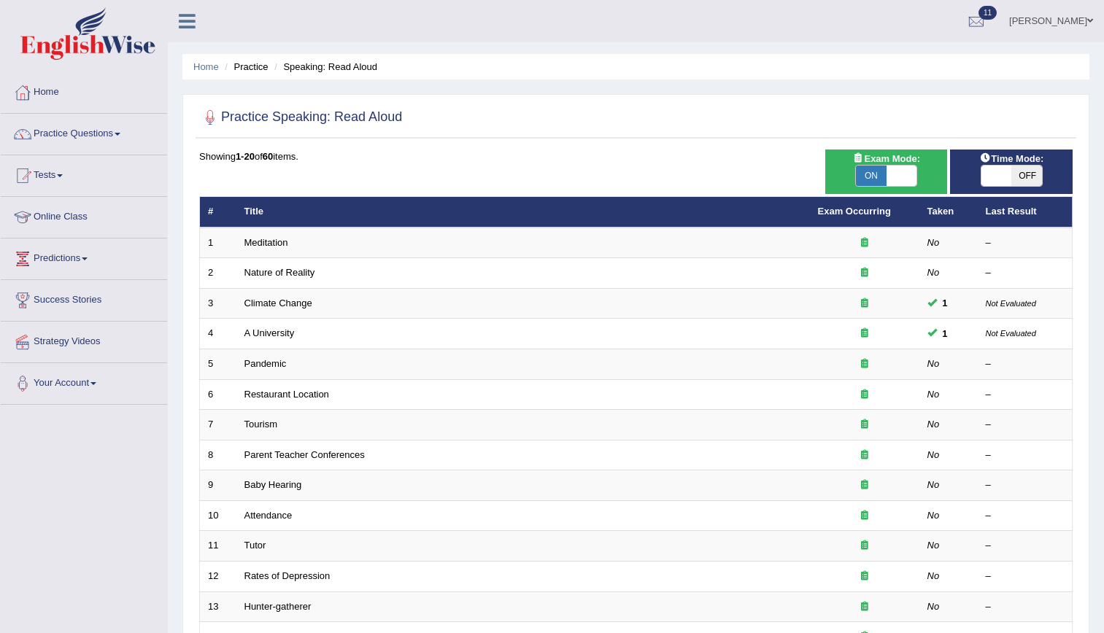
click at [1003, 177] on span at bounding box center [997, 176] width 31 height 20
checkbox input "true"
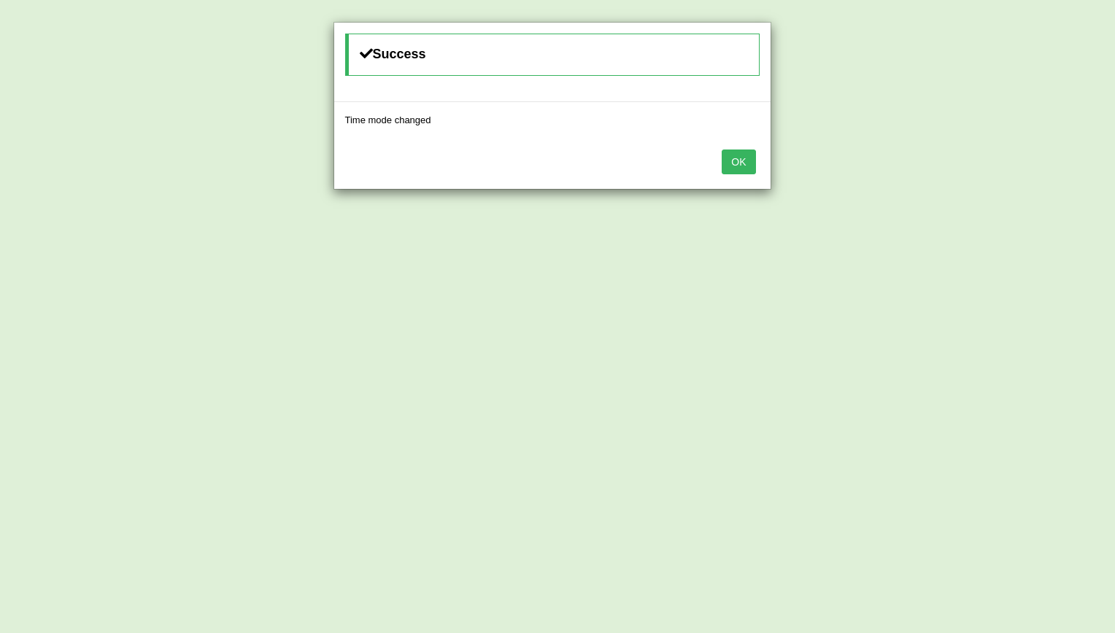
drag, startPoint x: 1114, startPoint y: 209, endPoint x: 1113, endPoint y: 445, distance: 236.5
click at [1103, 398] on html "Toggle navigation Home Practice Questions Speaking Practice Read Aloud Repeat S…" at bounding box center [557, 81] width 1115 height 633
click at [734, 166] on button "OK" at bounding box center [739, 162] width 34 height 25
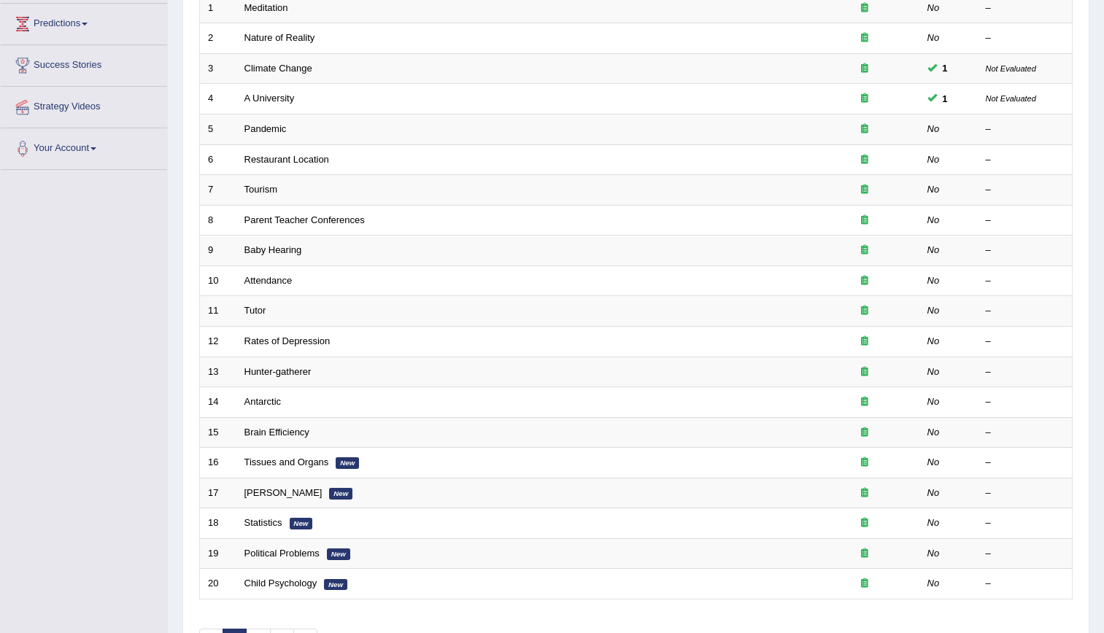
scroll to position [333, 0]
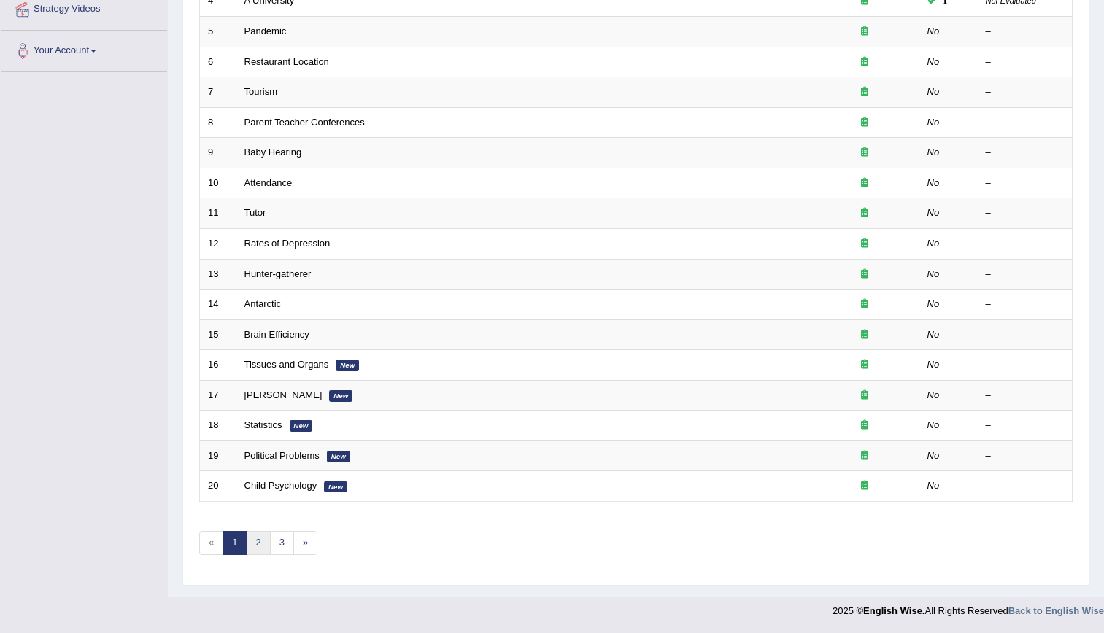
click at [255, 539] on link "2" at bounding box center [258, 543] width 24 height 24
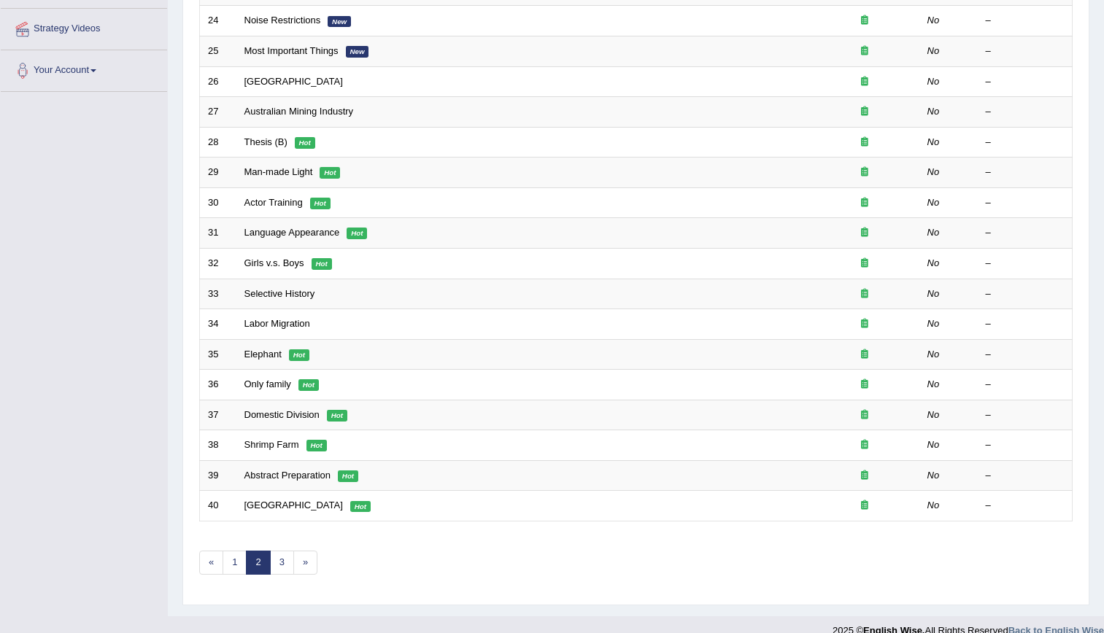
scroll to position [315, 0]
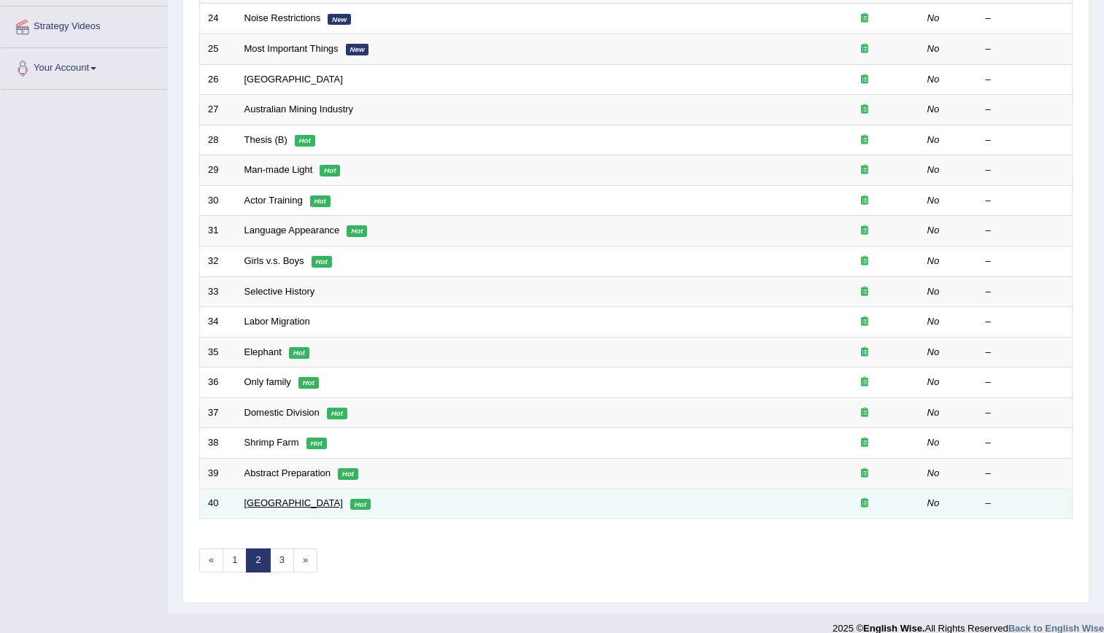
click at [262, 500] on link "[GEOGRAPHIC_DATA]" at bounding box center [293, 503] width 99 height 11
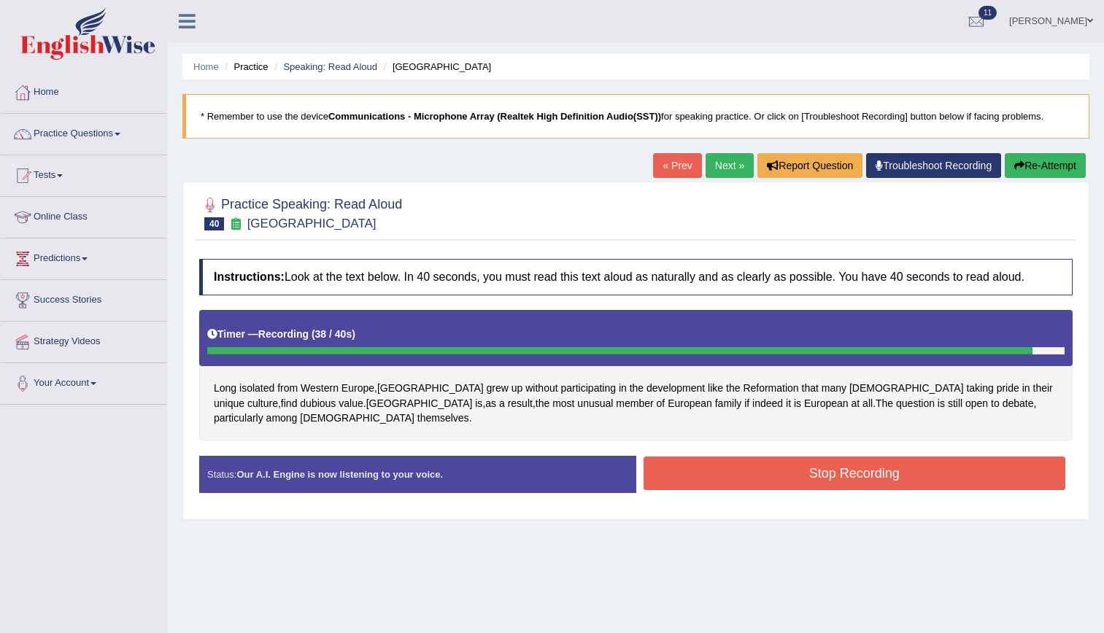
click at [805, 462] on button "Stop Recording" at bounding box center [855, 474] width 423 height 34
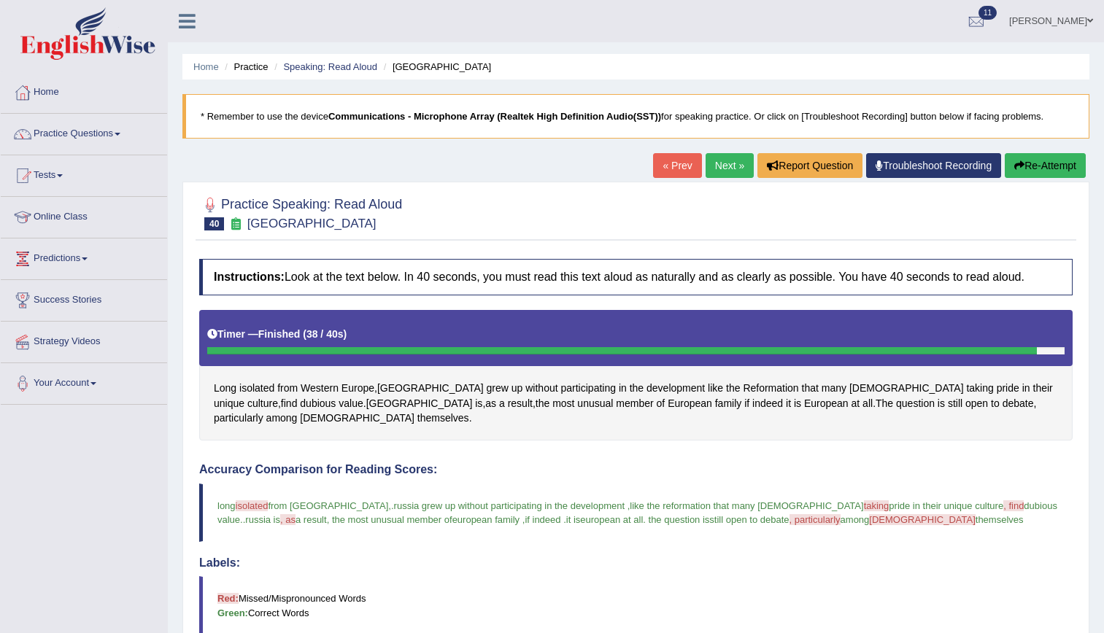
drag, startPoint x: 1111, startPoint y: 271, endPoint x: 1117, endPoint y: 375, distance: 103.8
click at [1103, 375] on html "Toggle navigation Home Practice Questions Speaking Practice Read Aloud Repeat S…" at bounding box center [552, 316] width 1104 height 633
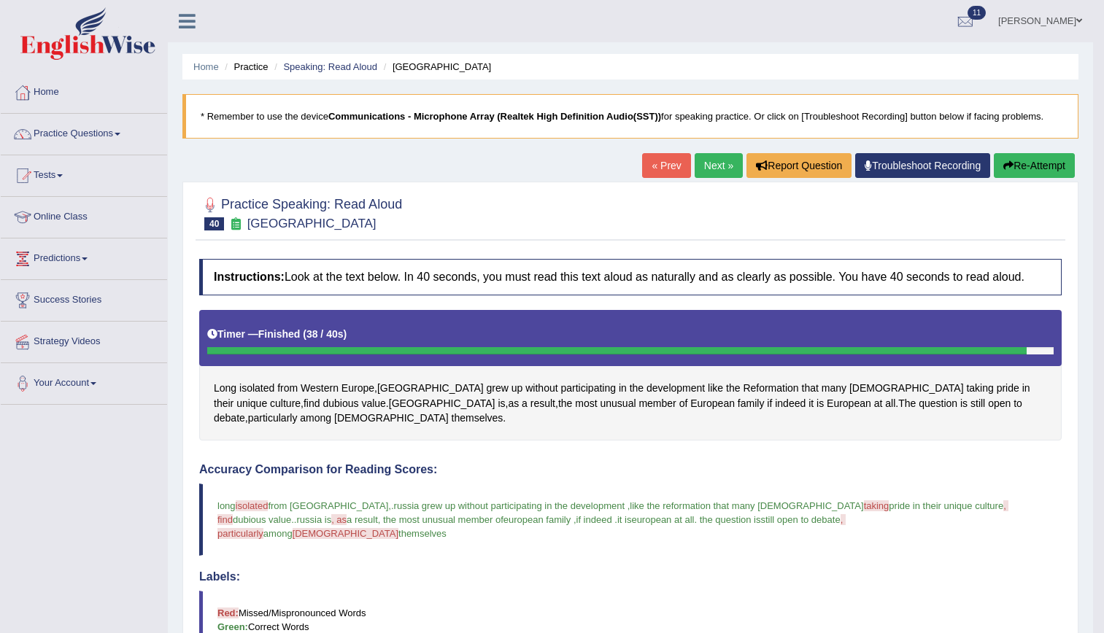
click at [716, 164] on link "Next »" at bounding box center [719, 165] width 48 height 25
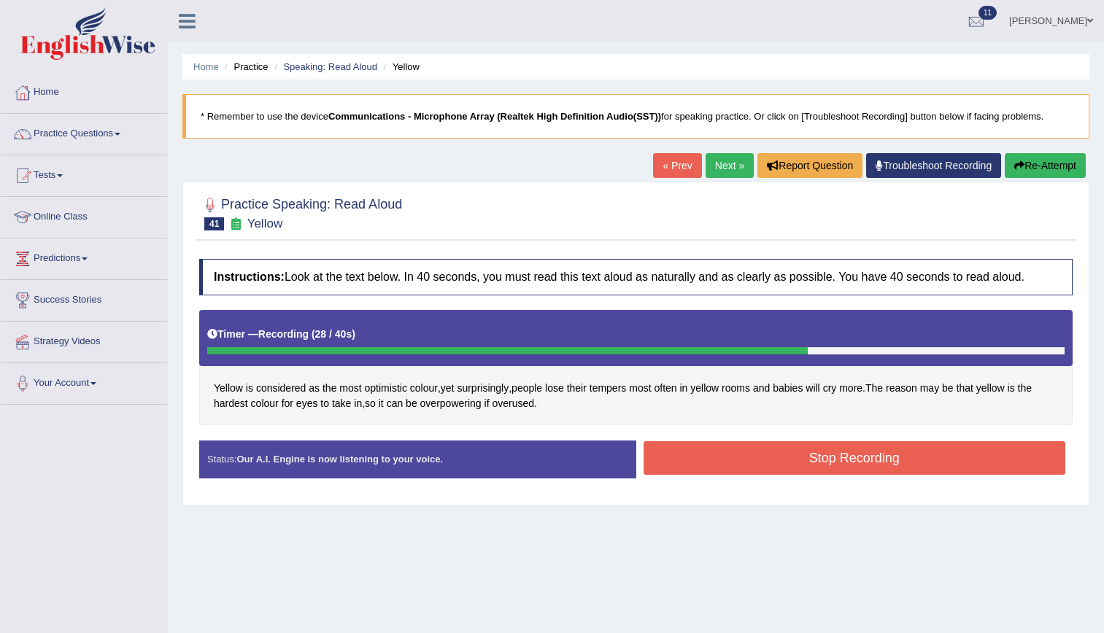
click at [800, 451] on button "Stop Recording" at bounding box center [855, 459] width 423 height 34
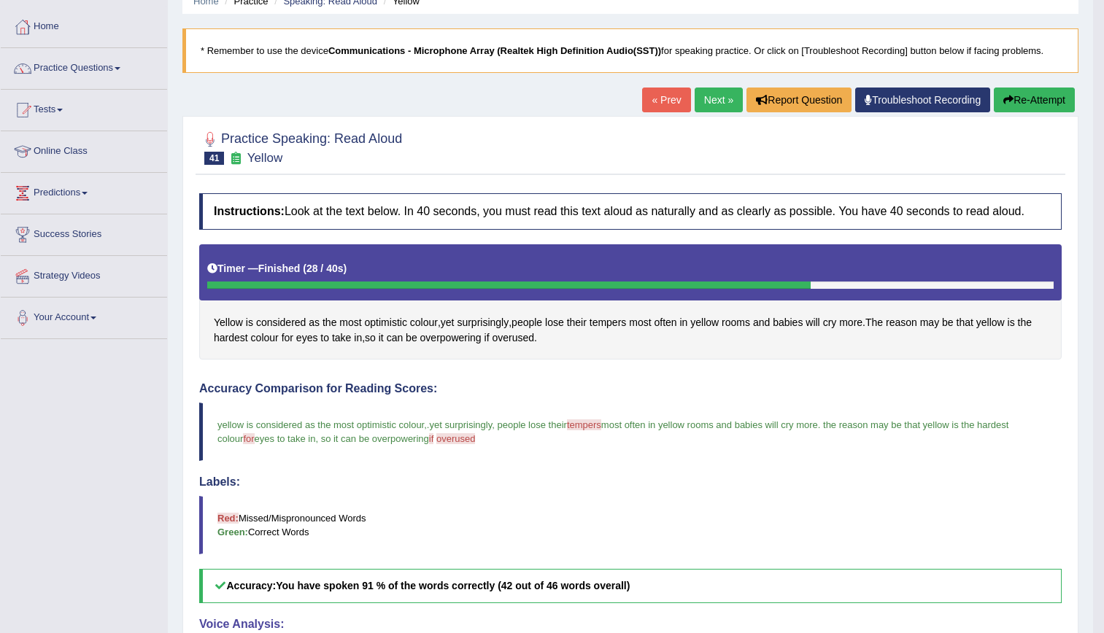
scroll to position [67, 0]
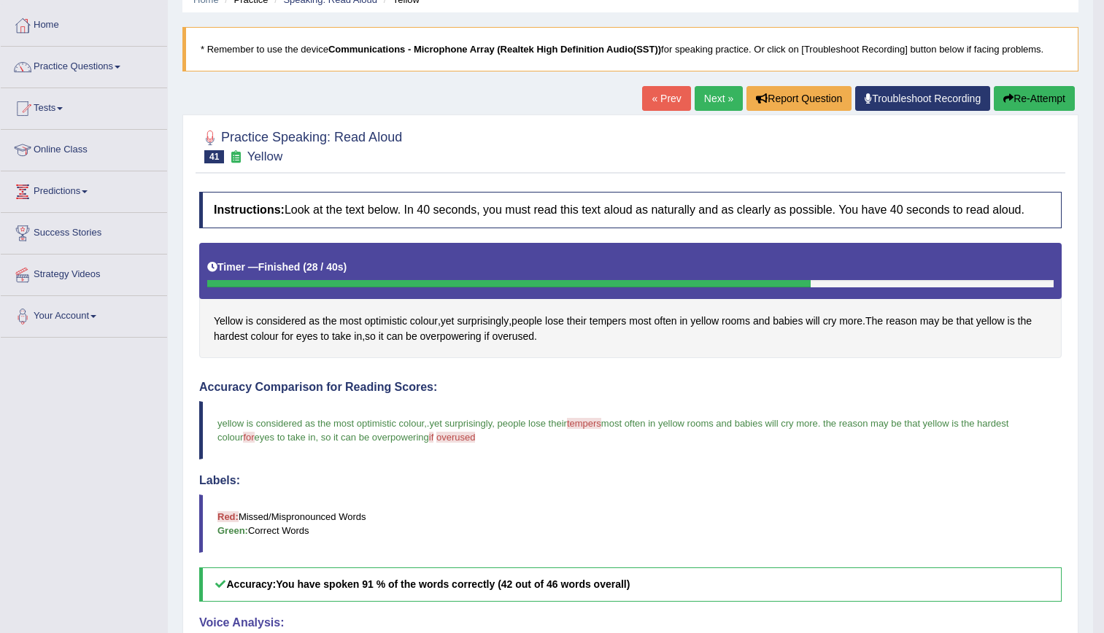
click at [715, 107] on link "Next »" at bounding box center [719, 98] width 48 height 25
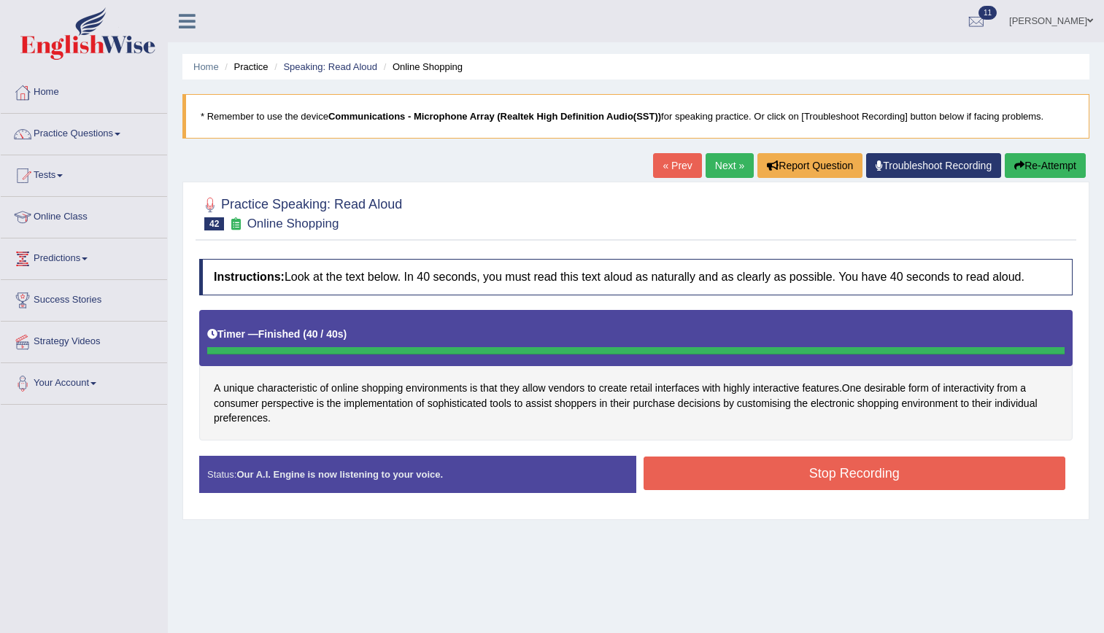
click at [809, 483] on button "Stop Recording" at bounding box center [855, 474] width 423 height 34
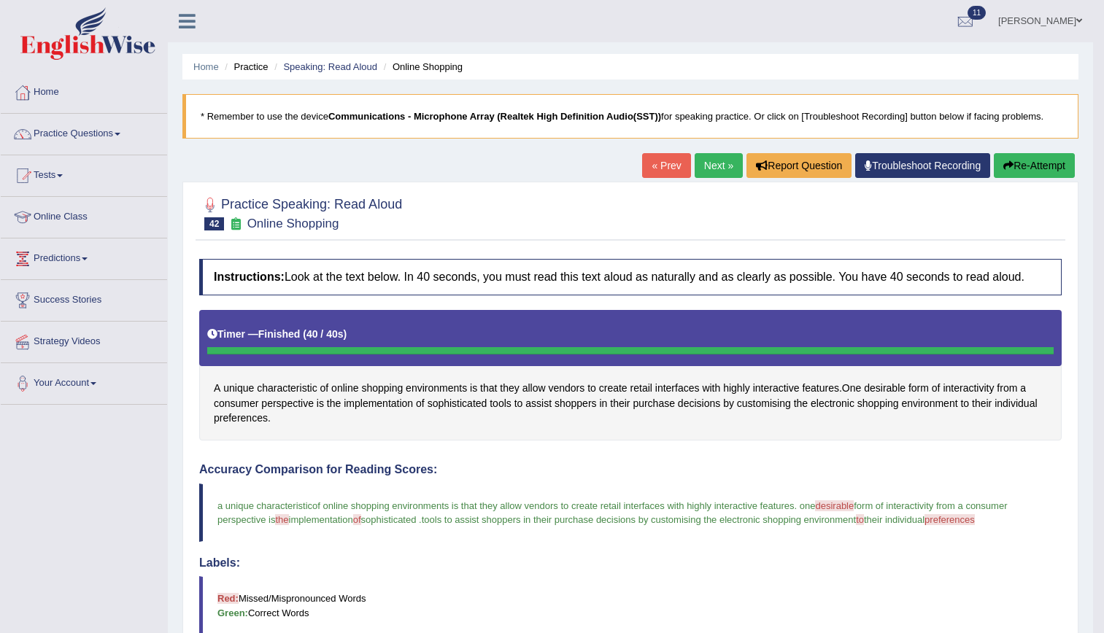
click at [703, 174] on link "Next »" at bounding box center [719, 165] width 48 height 25
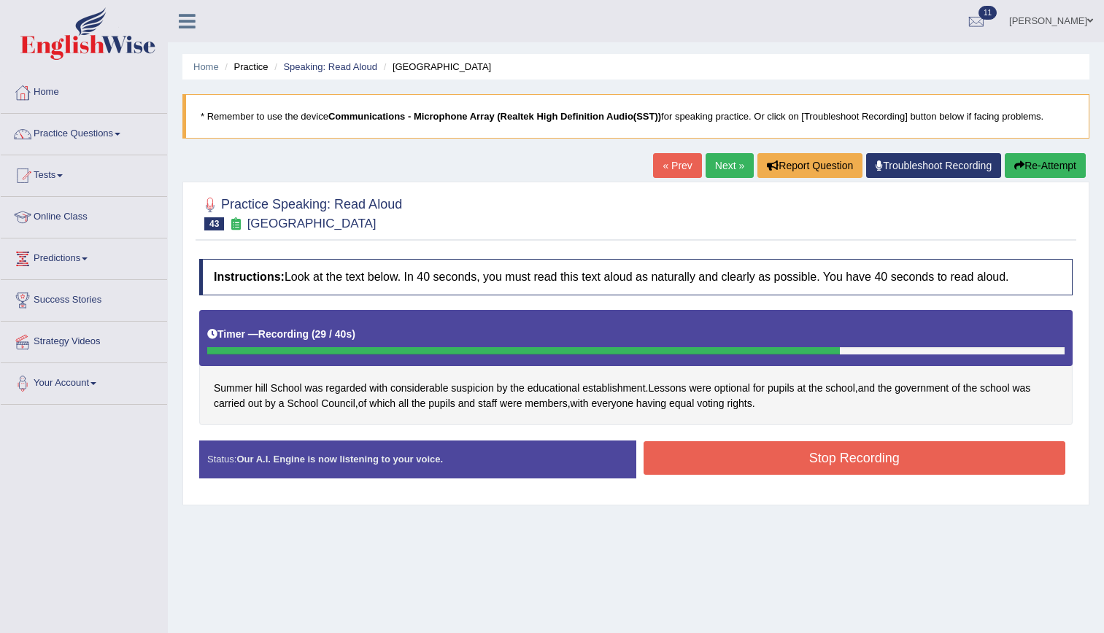
click at [809, 461] on button "Stop Recording" at bounding box center [855, 459] width 423 height 34
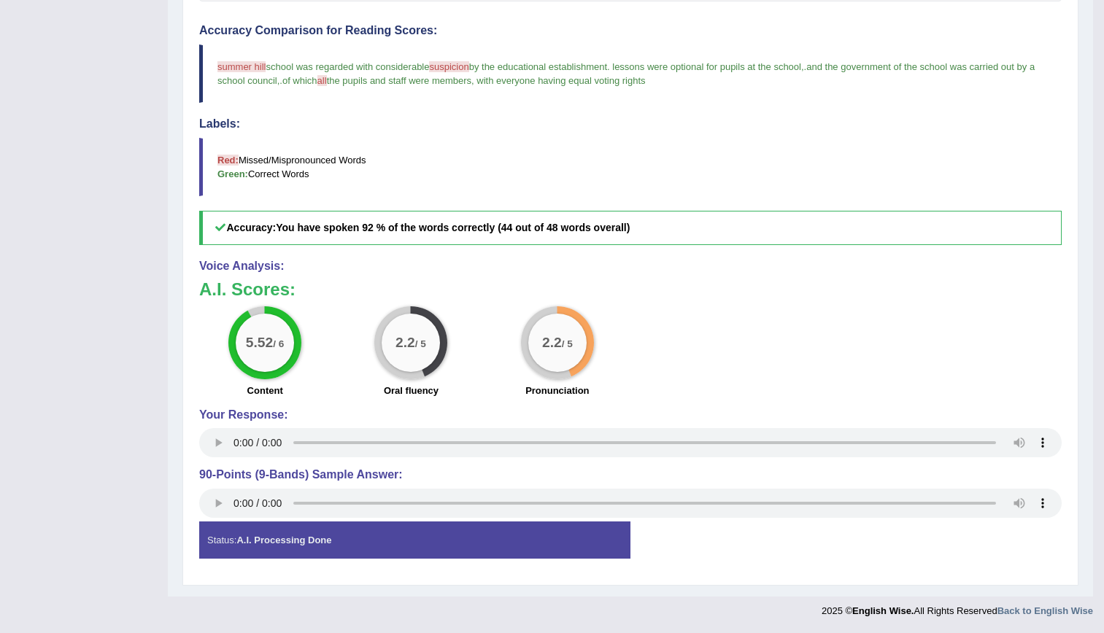
scroll to position [61, 0]
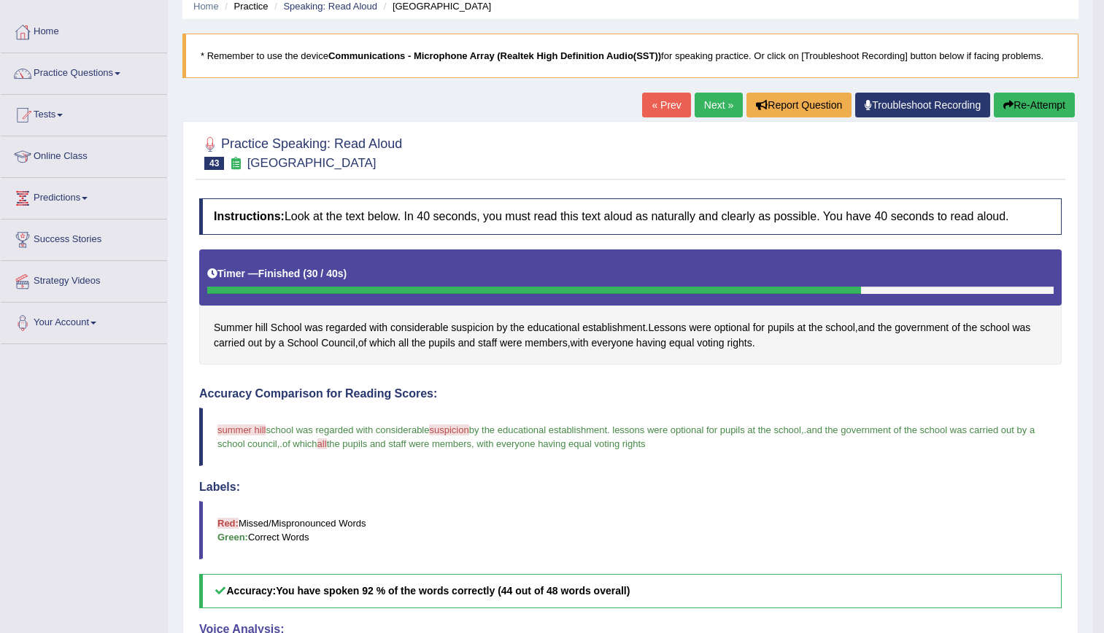
click at [705, 95] on link "Next »" at bounding box center [719, 105] width 48 height 25
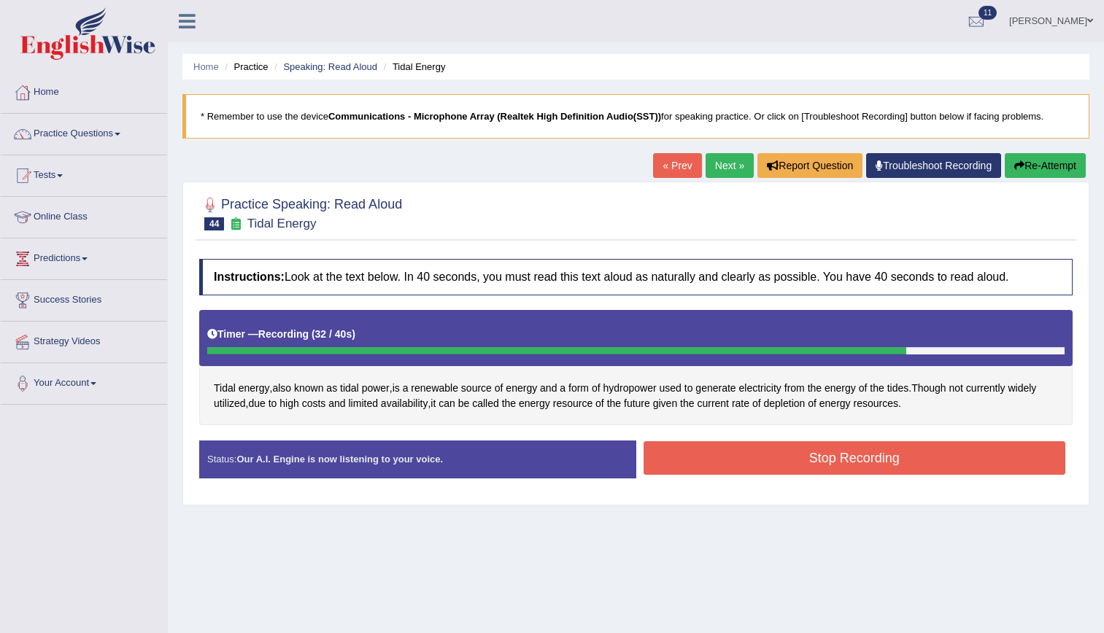
click at [801, 449] on button "Stop Recording" at bounding box center [855, 459] width 423 height 34
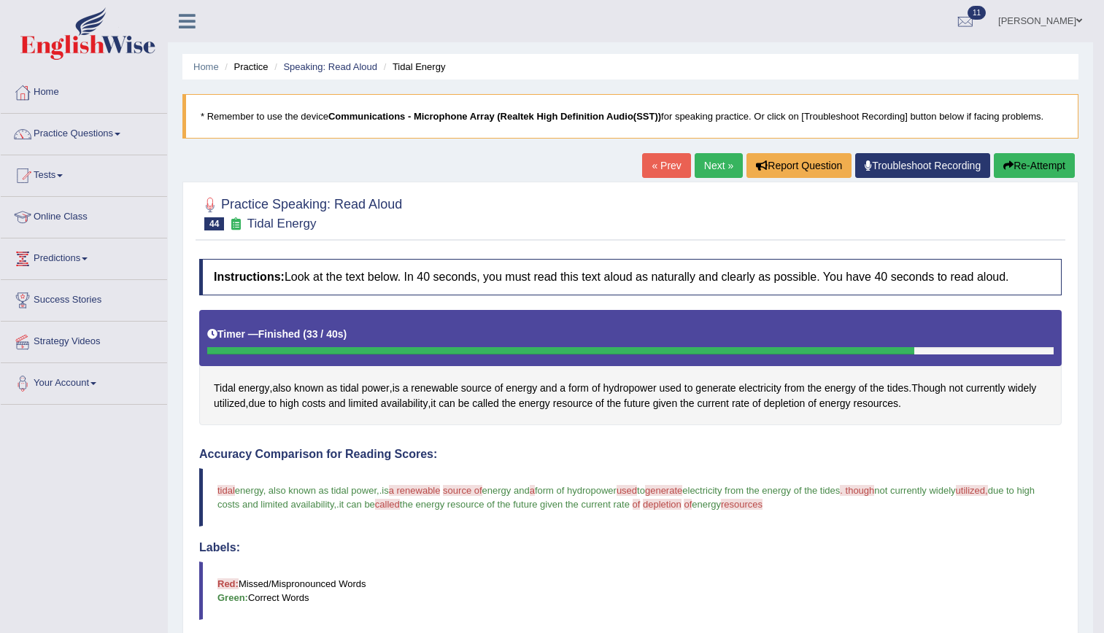
click at [714, 166] on link "Next »" at bounding box center [719, 165] width 48 height 25
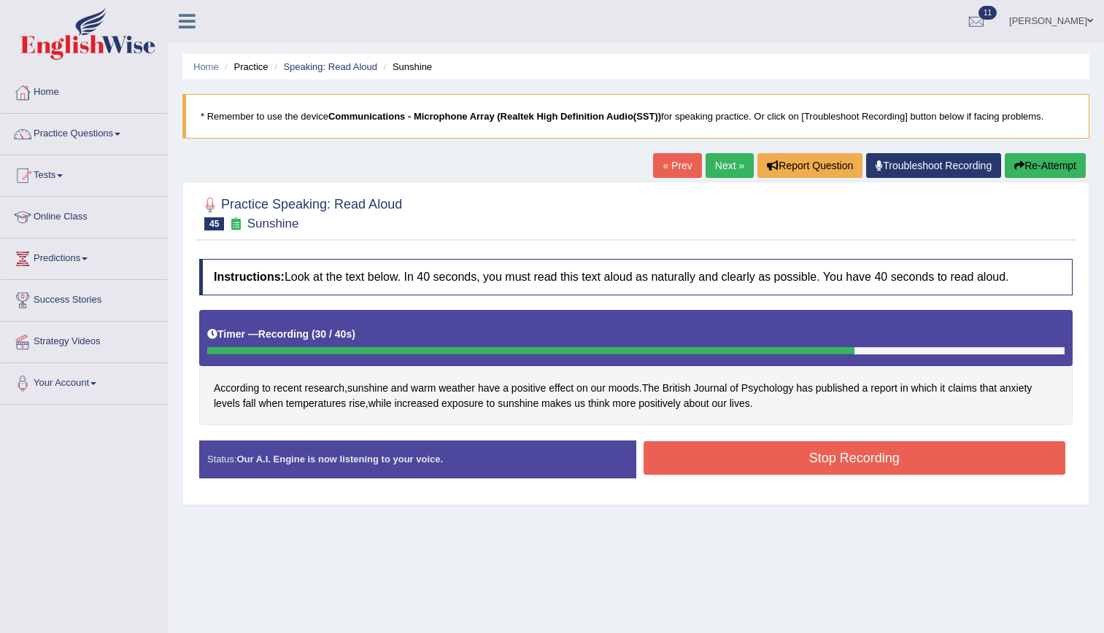
click at [722, 466] on button "Stop Recording" at bounding box center [855, 459] width 423 height 34
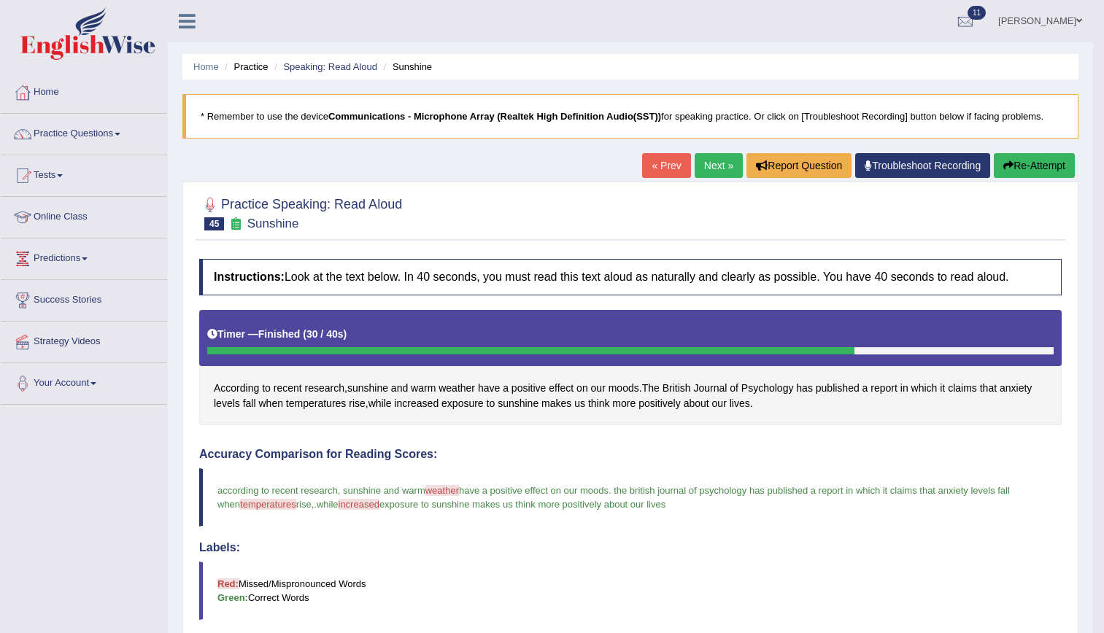
click at [714, 162] on link "Next »" at bounding box center [719, 165] width 48 height 25
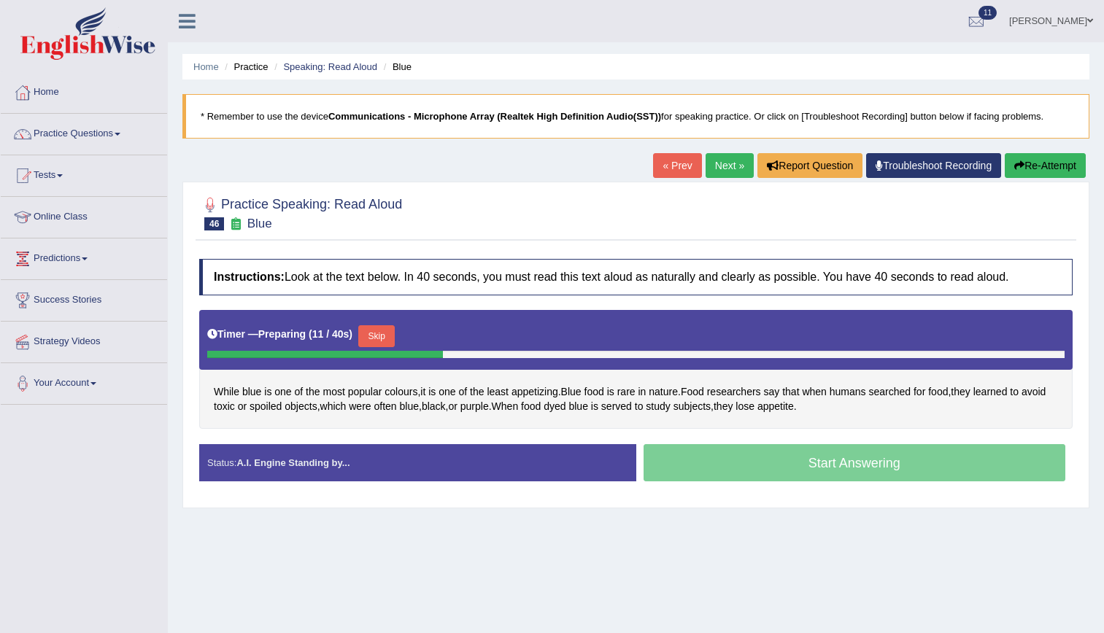
scroll to position [2, 0]
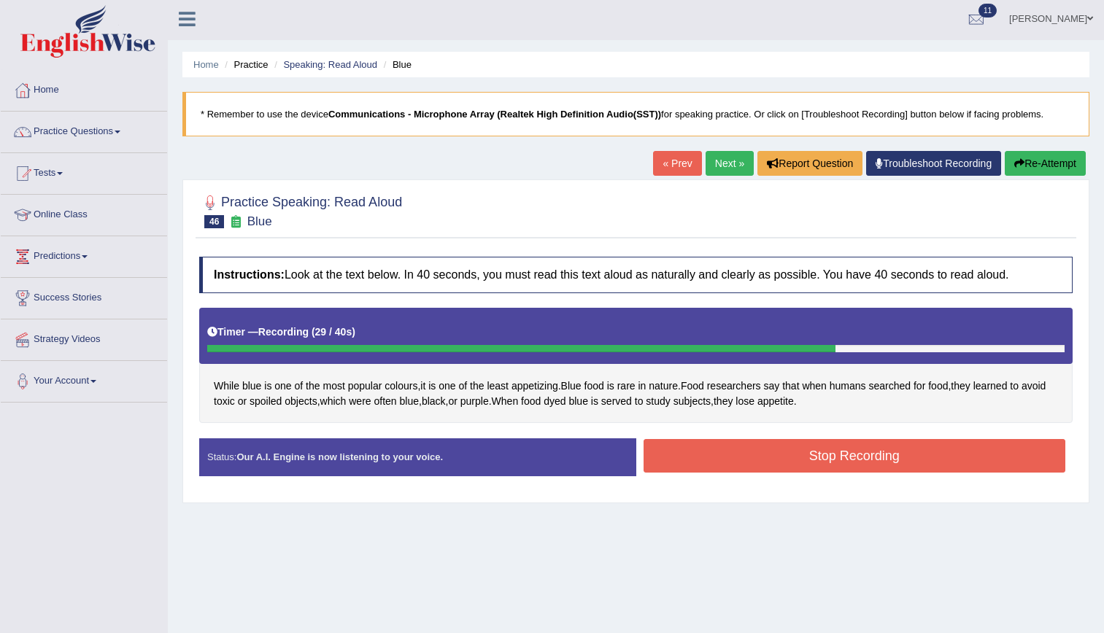
click at [828, 458] on button "Stop Recording" at bounding box center [855, 456] width 423 height 34
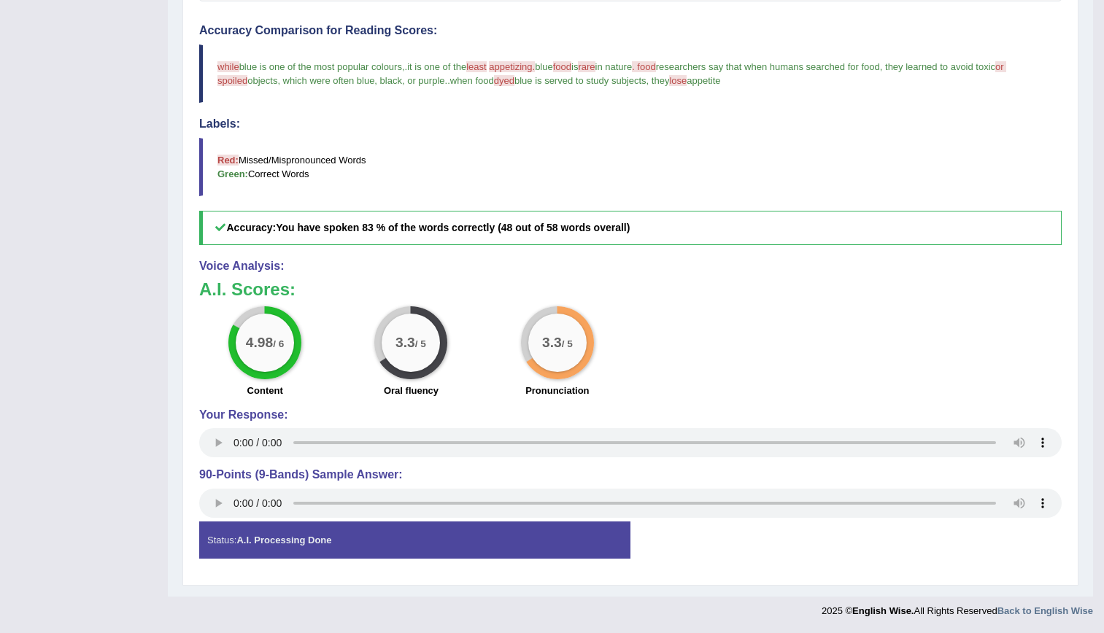
scroll to position [0, 0]
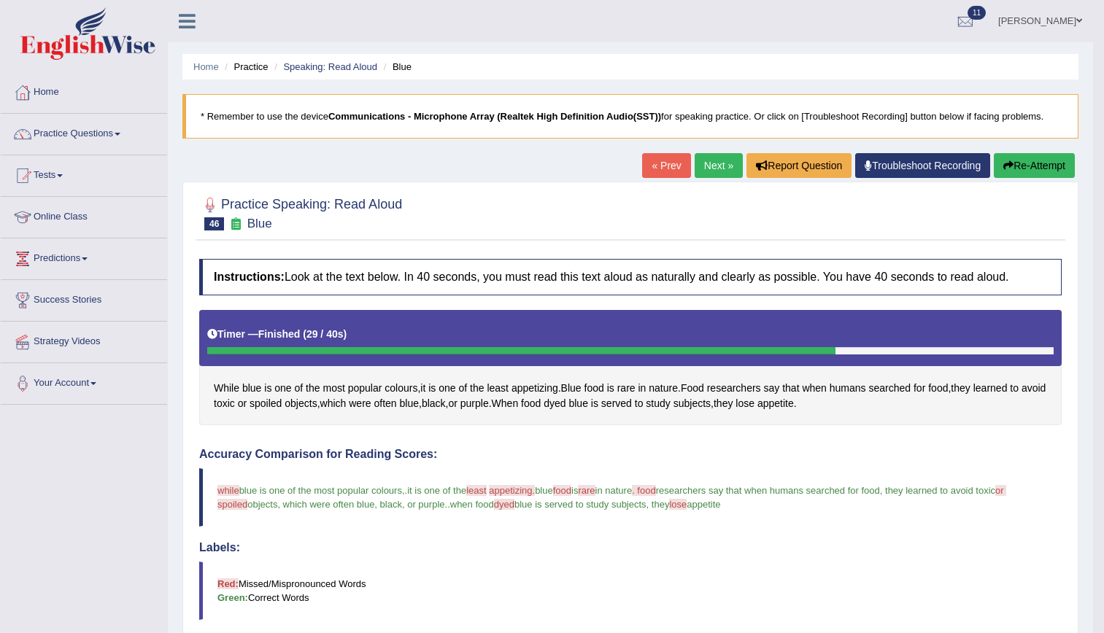
click at [714, 165] on link "Next »" at bounding box center [719, 165] width 48 height 25
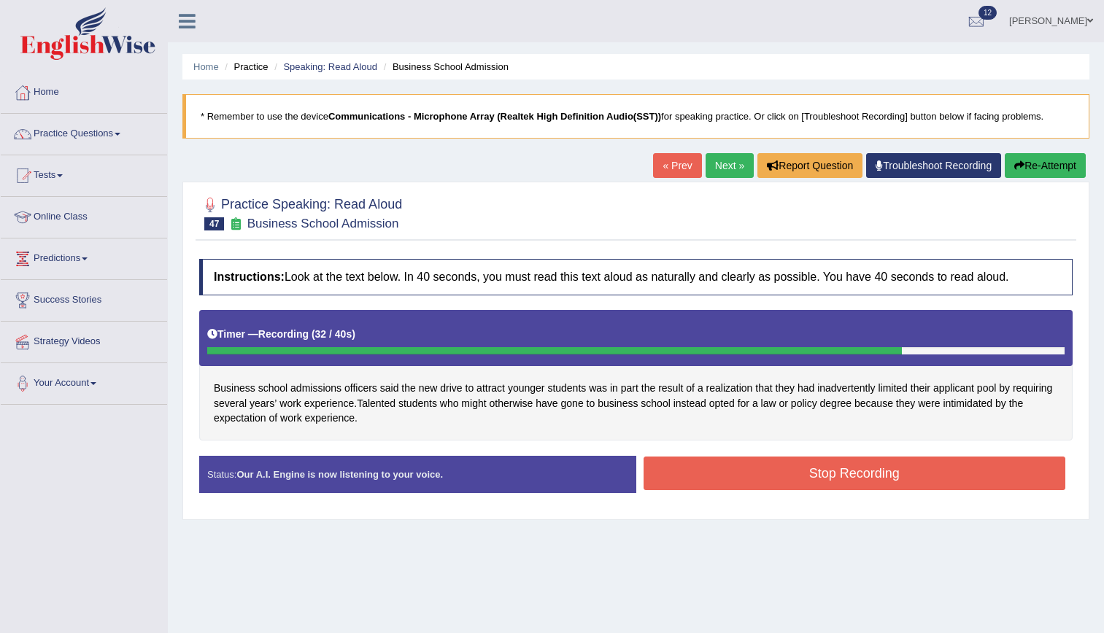
click at [775, 462] on button "Stop Recording" at bounding box center [855, 474] width 423 height 34
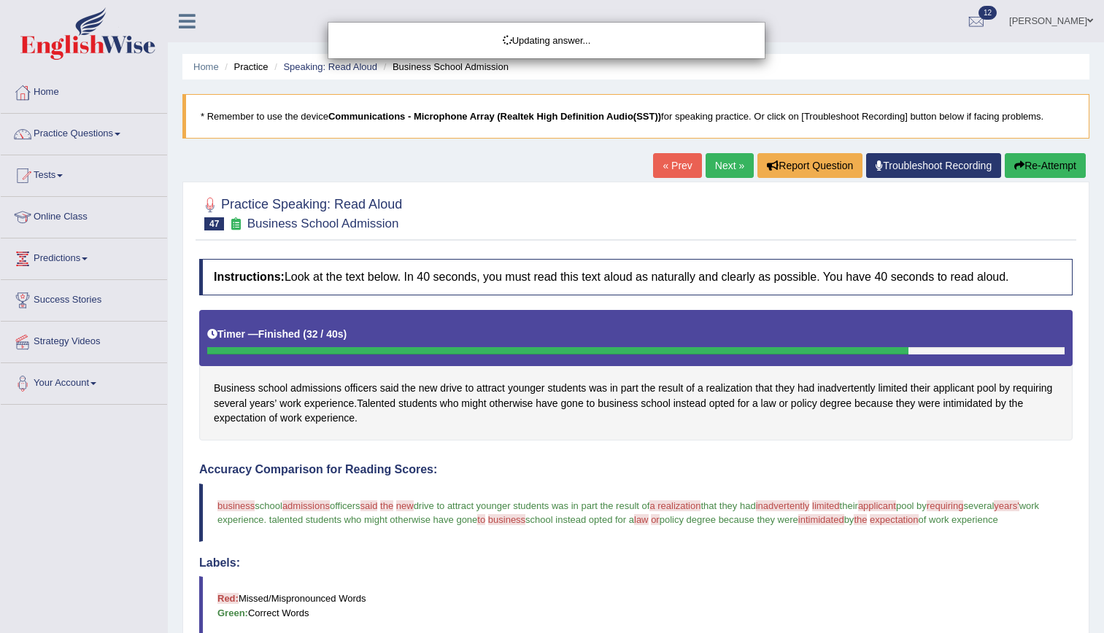
drag, startPoint x: 1114, startPoint y: 169, endPoint x: 1114, endPoint y: 362, distance: 192.7
click at [1103, 362] on html "Toggle navigation Home Practice Questions Speaking Practice Read Aloud Repeat S…" at bounding box center [552, 316] width 1104 height 633
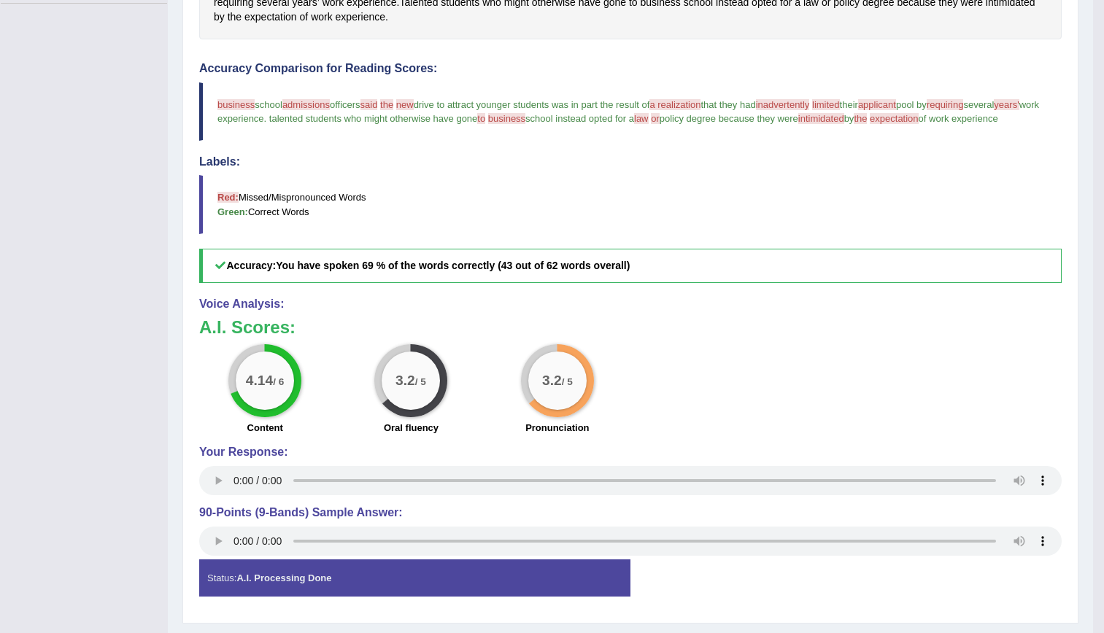
scroll to position [87, 0]
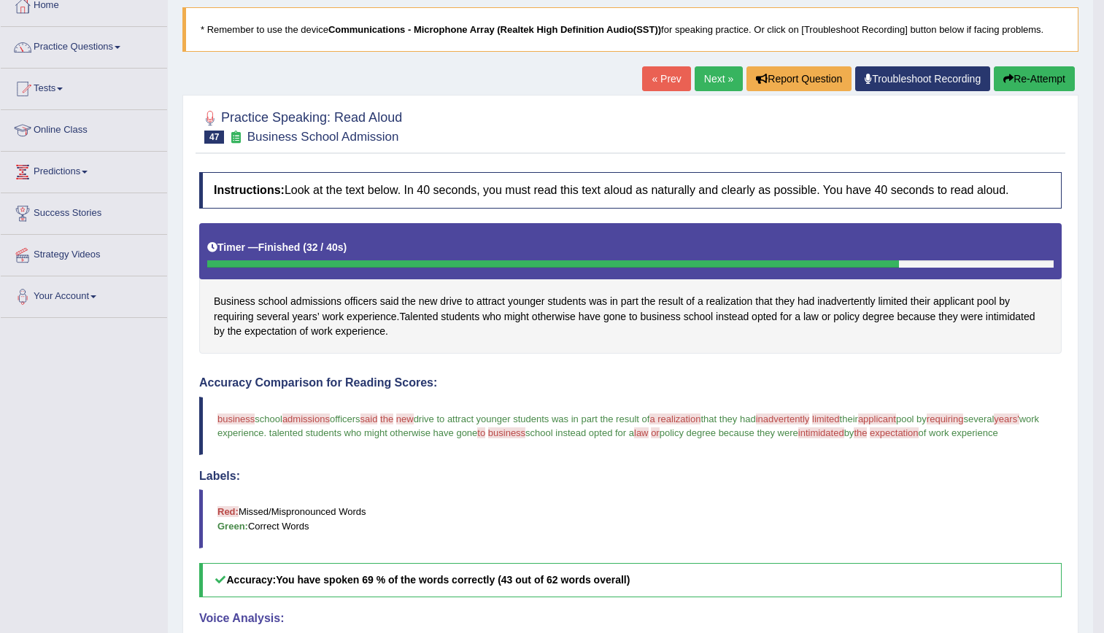
click at [708, 77] on link "Next »" at bounding box center [719, 78] width 48 height 25
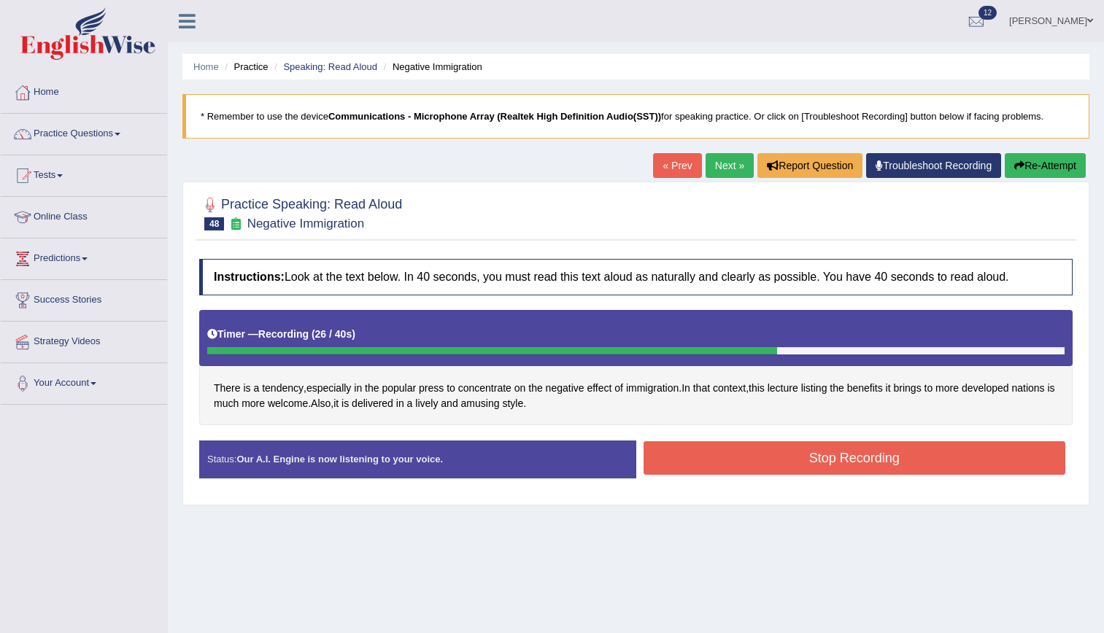
click at [765, 461] on button "Stop Recording" at bounding box center [855, 459] width 423 height 34
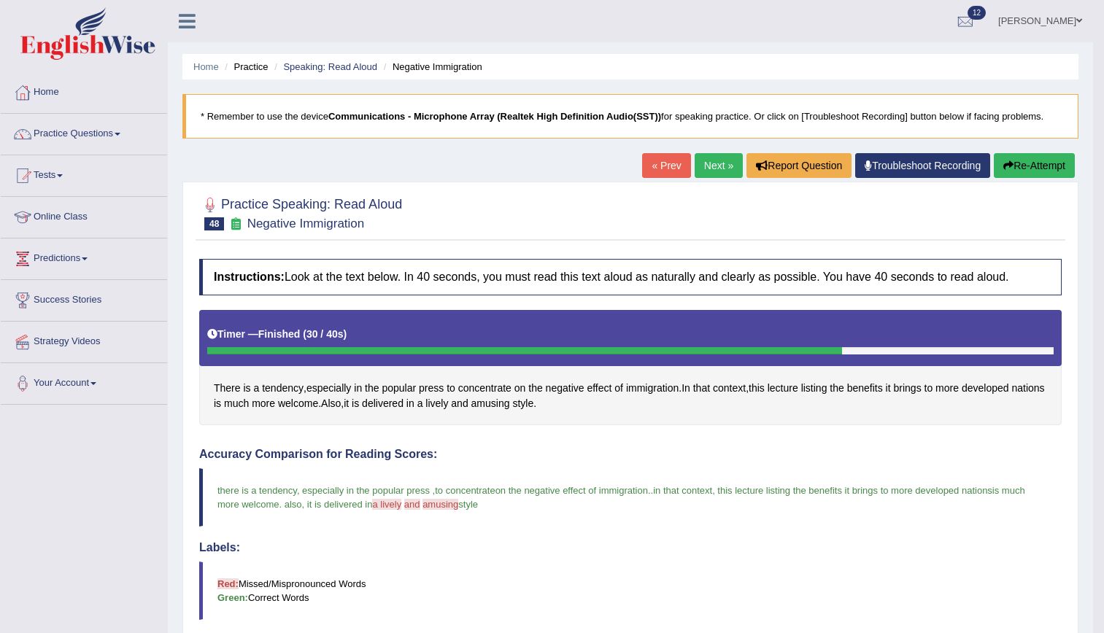
click at [706, 166] on link "Next »" at bounding box center [719, 165] width 48 height 25
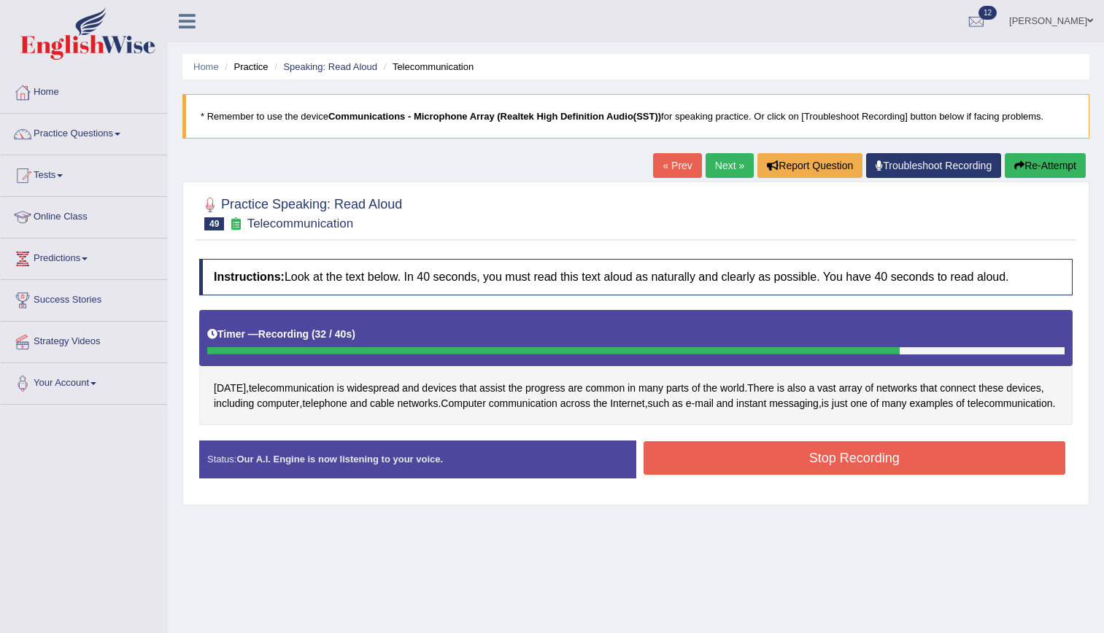
click at [799, 474] on button "Stop Recording" at bounding box center [855, 459] width 423 height 34
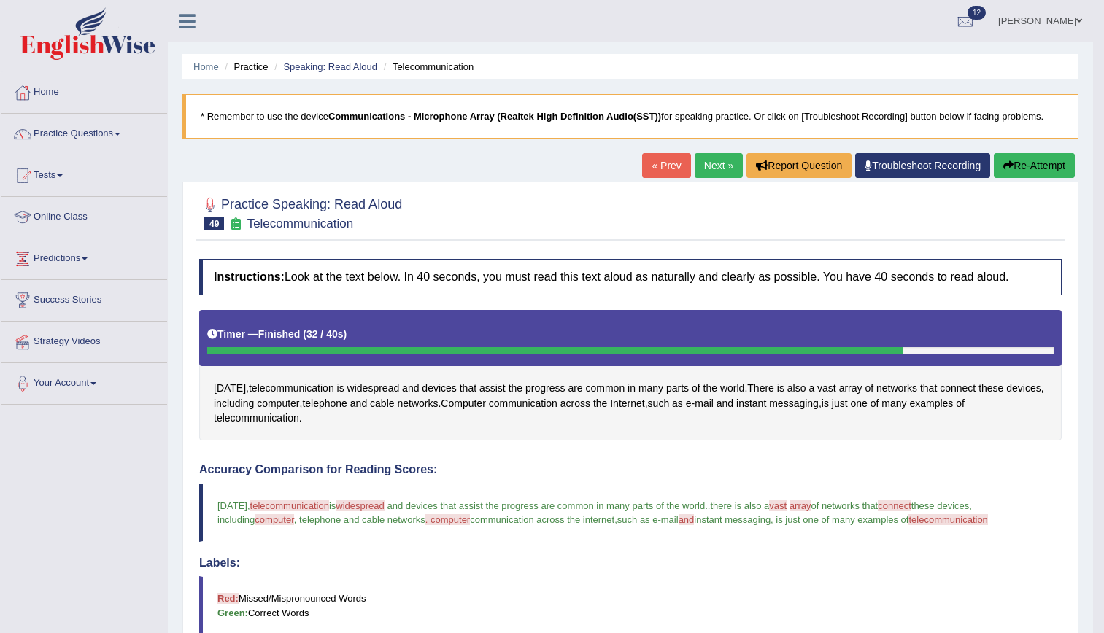
click at [715, 168] on link "Next »" at bounding box center [719, 165] width 48 height 25
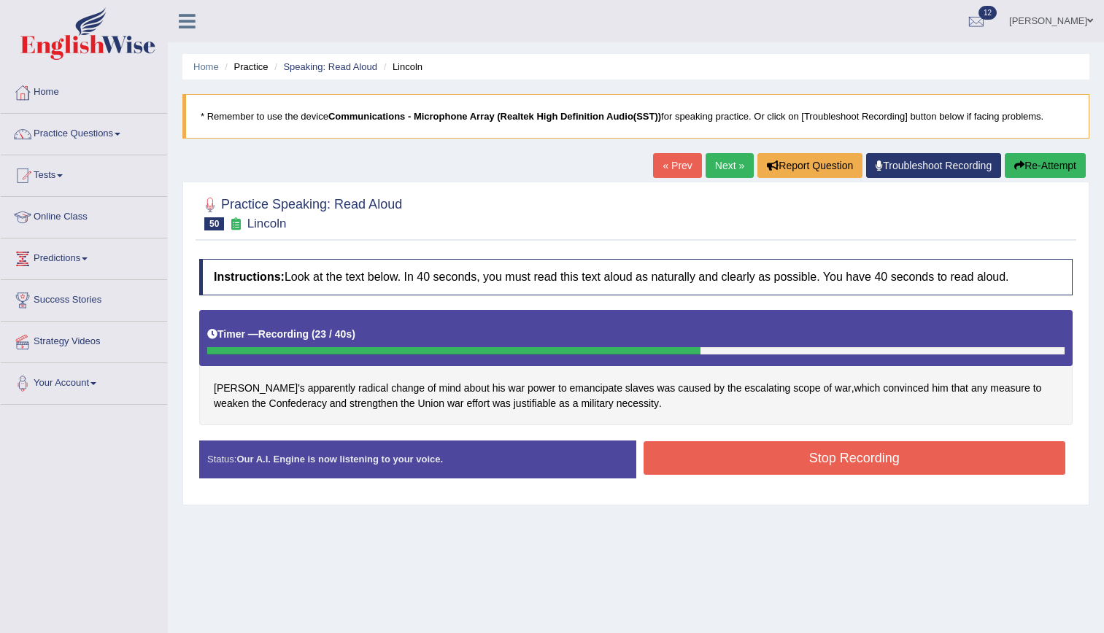
click at [747, 449] on button "Stop Recording" at bounding box center [855, 459] width 423 height 34
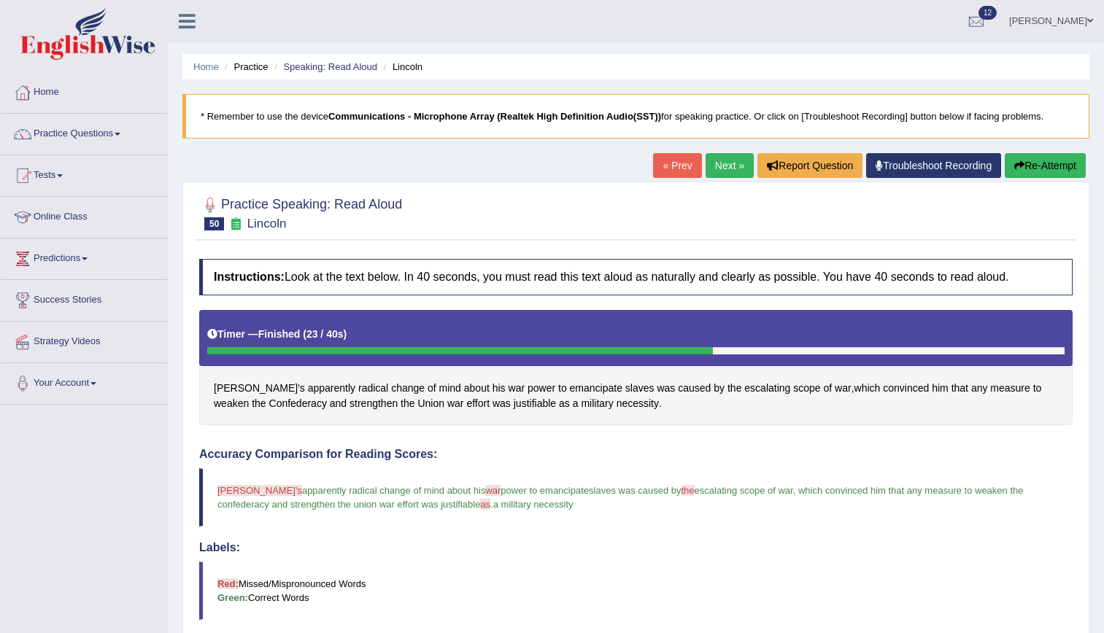
drag, startPoint x: 1114, startPoint y: 207, endPoint x: 1117, endPoint y: 364, distance: 157.0
click at [1103, 364] on html "Toggle navigation Home Practice Questions Speaking Practice Read Aloud Repeat S…" at bounding box center [552, 316] width 1104 height 633
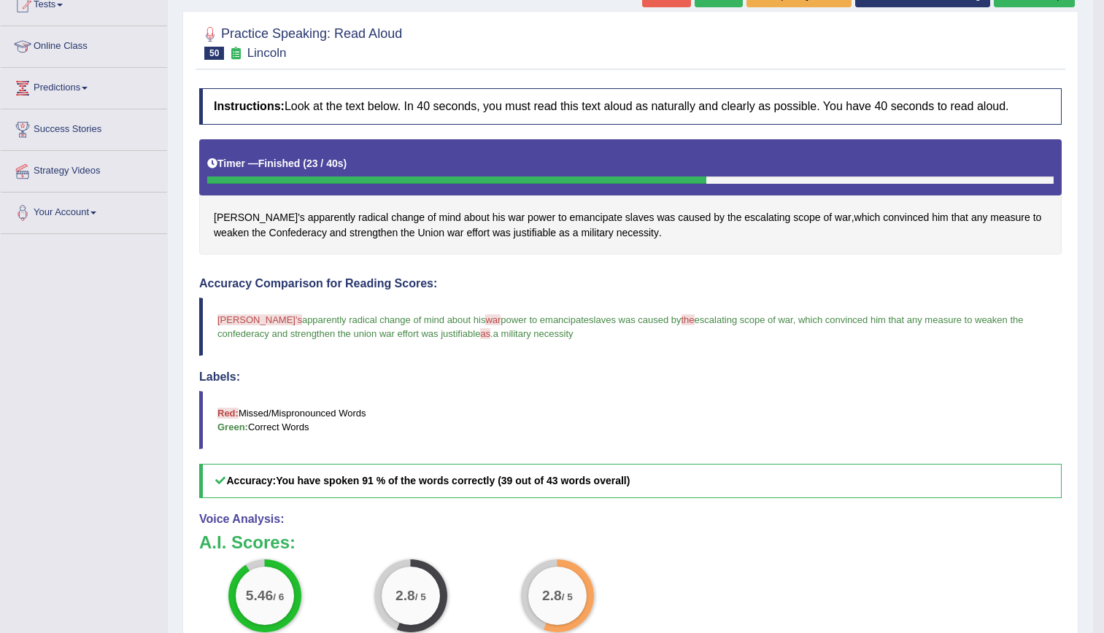
scroll to position [157, 0]
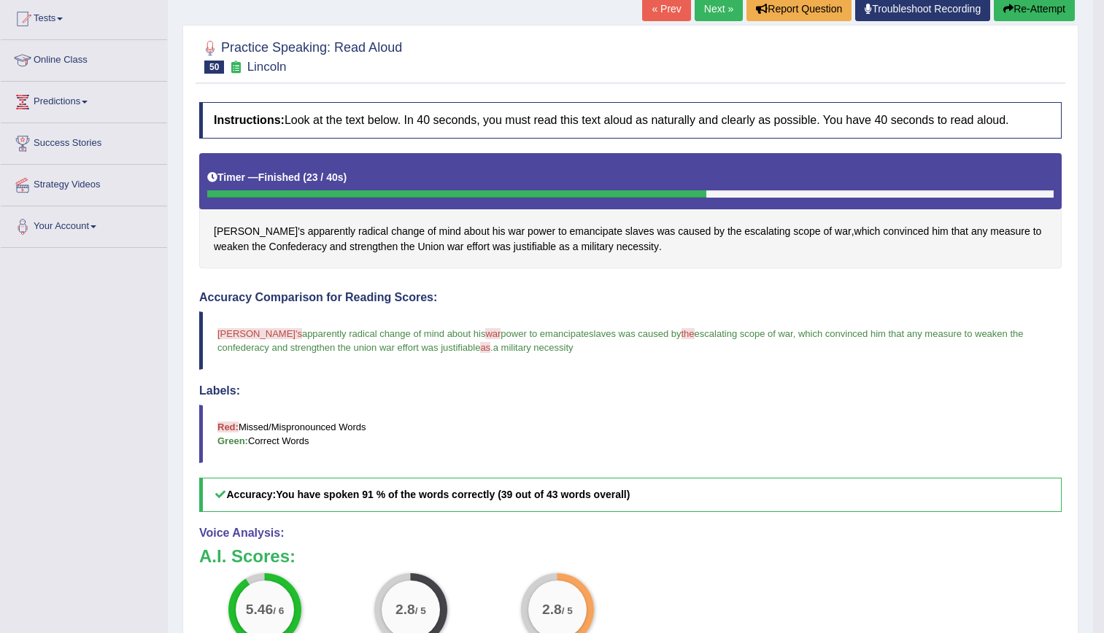
click at [718, 20] on link "Next »" at bounding box center [719, 8] width 48 height 25
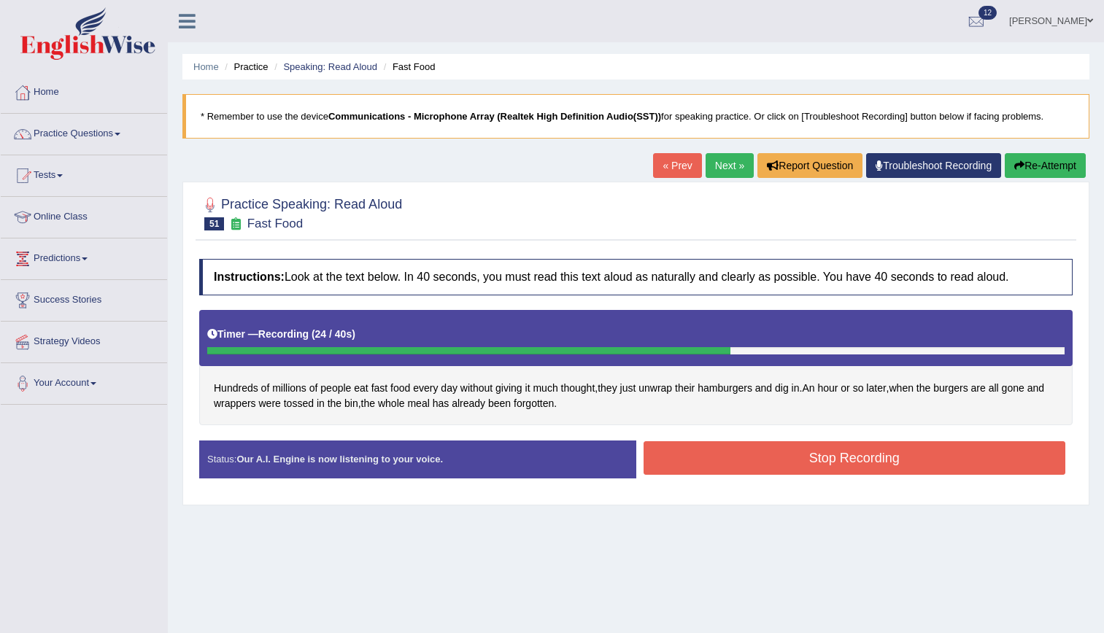
click at [681, 461] on button "Stop Recording" at bounding box center [855, 459] width 423 height 34
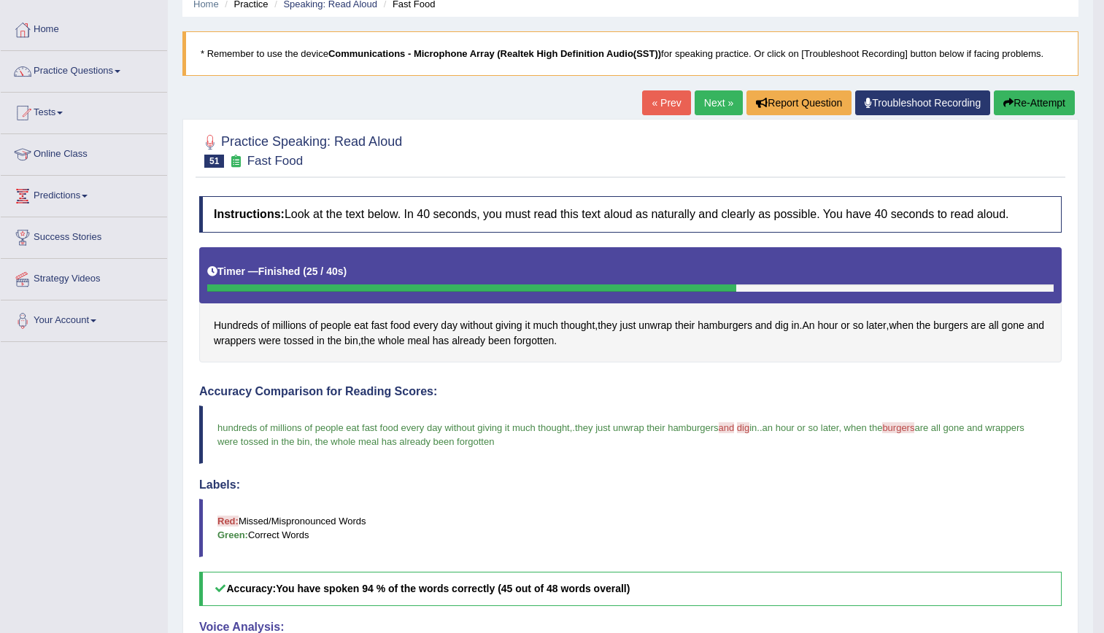
scroll to position [57, 0]
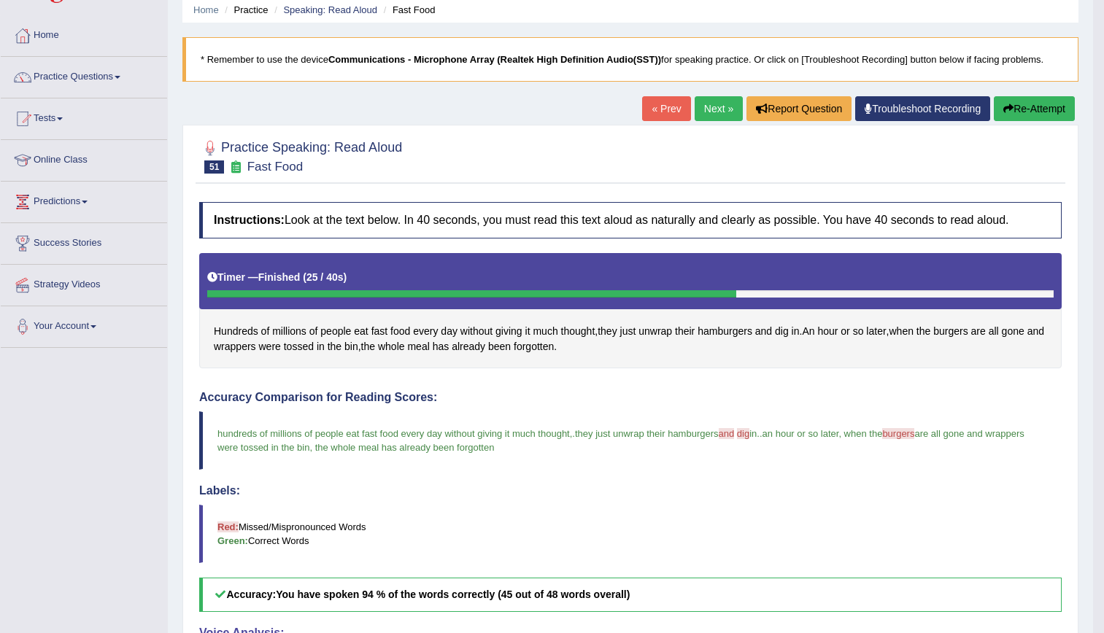
click at [709, 120] on link "Next »" at bounding box center [719, 108] width 48 height 25
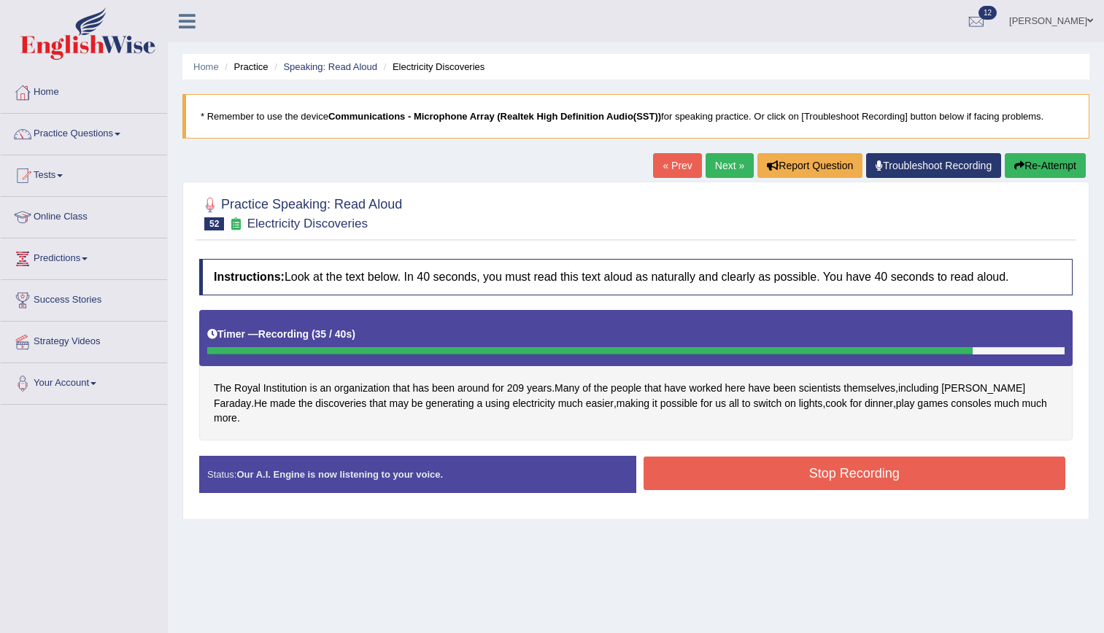
click at [832, 457] on button "Stop Recording" at bounding box center [855, 474] width 423 height 34
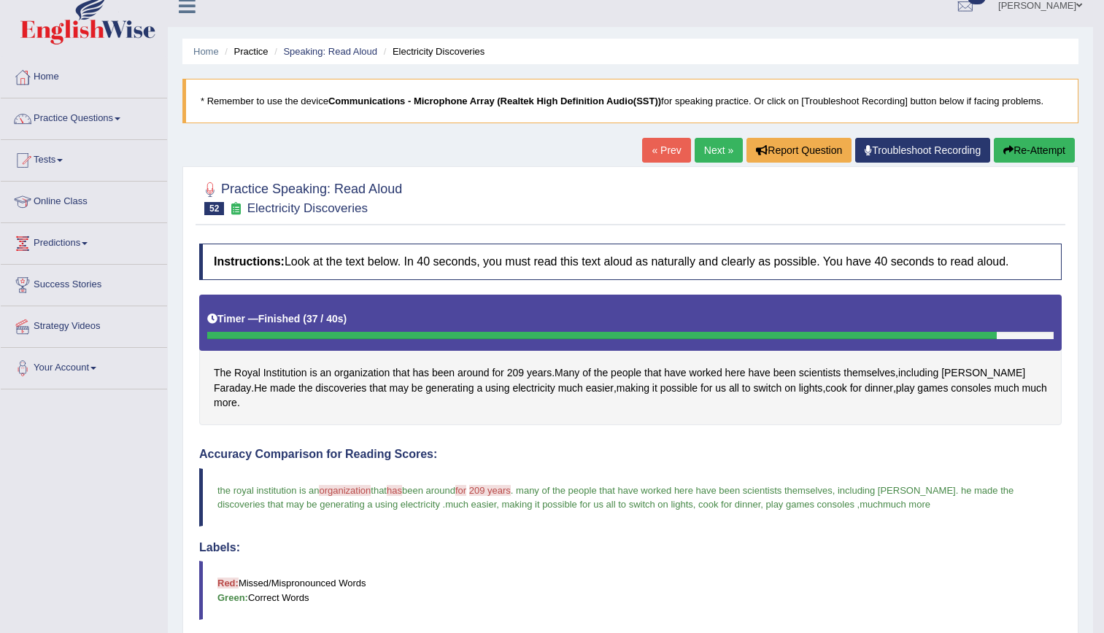
scroll to position [14, 0]
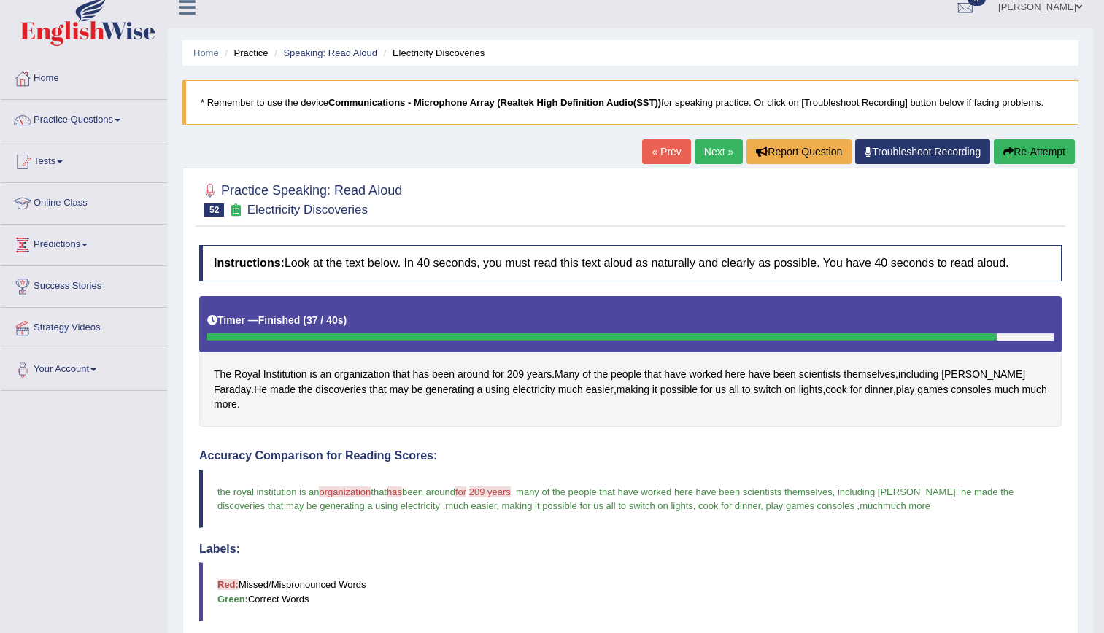
click at [714, 156] on link "Next »" at bounding box center [719, 151] width 48 height 25
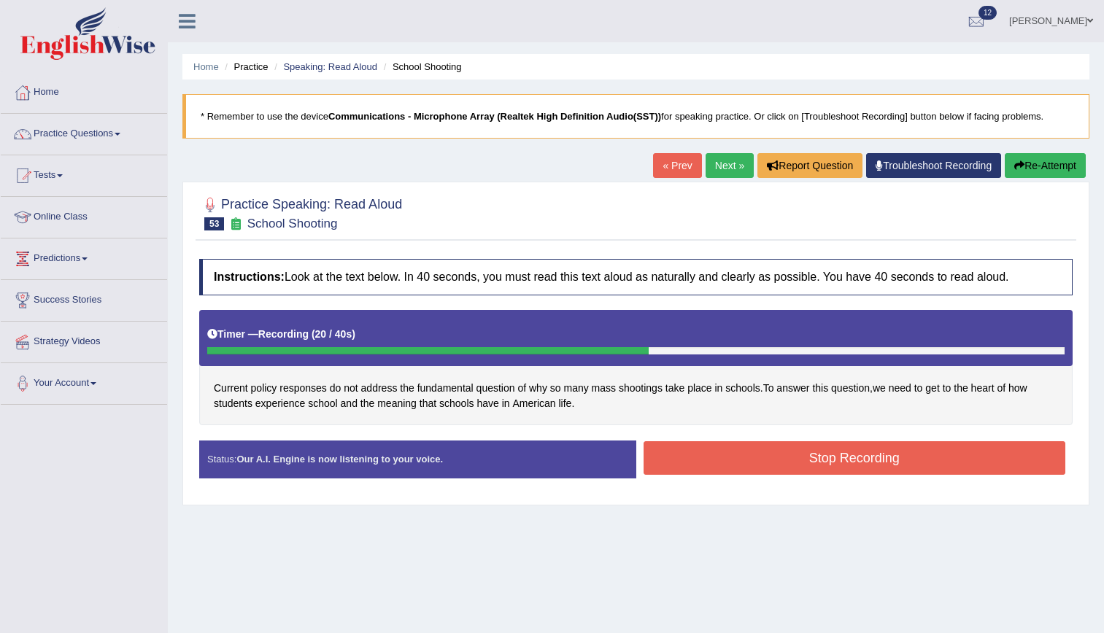
click at [824, 451] on button "Stop Recording" at bounding box center [855, 459] width 423 height 34
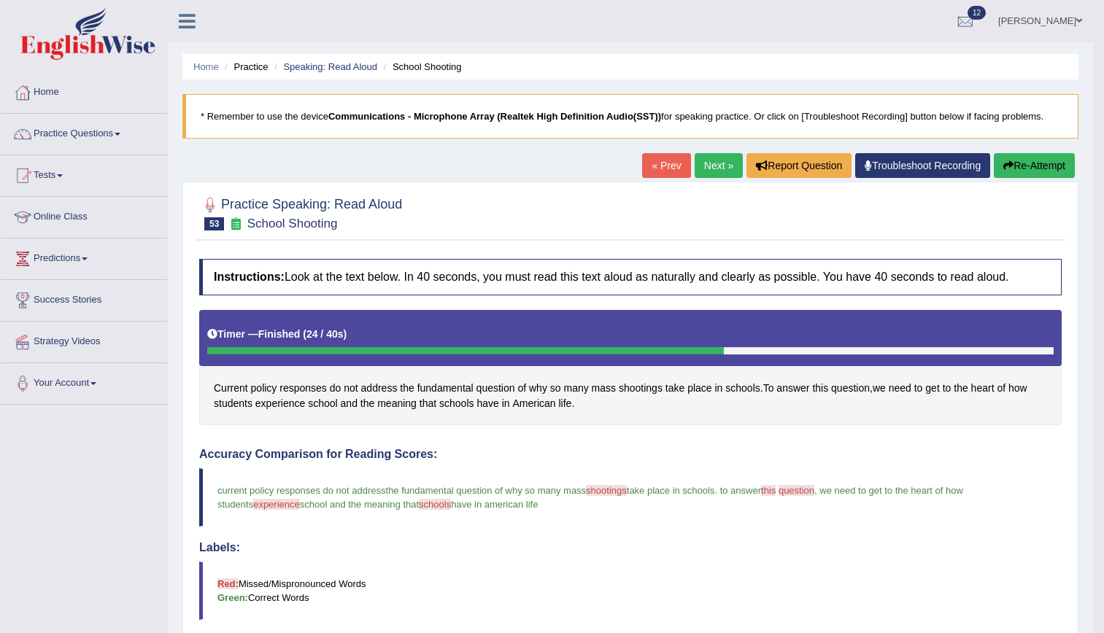
click at [705, 172] on link "Next »" at bounding box center [719, 165] width 48 height 25
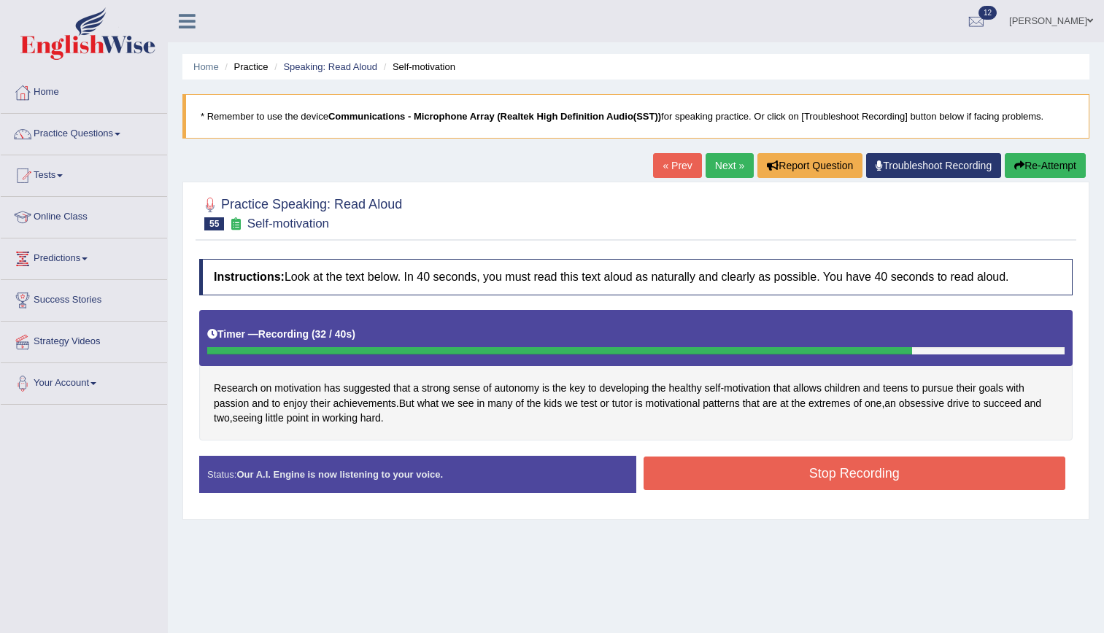
click at [861, 471] on button "Stop Recording" at bounding box center [855, 474] width 423 height 34
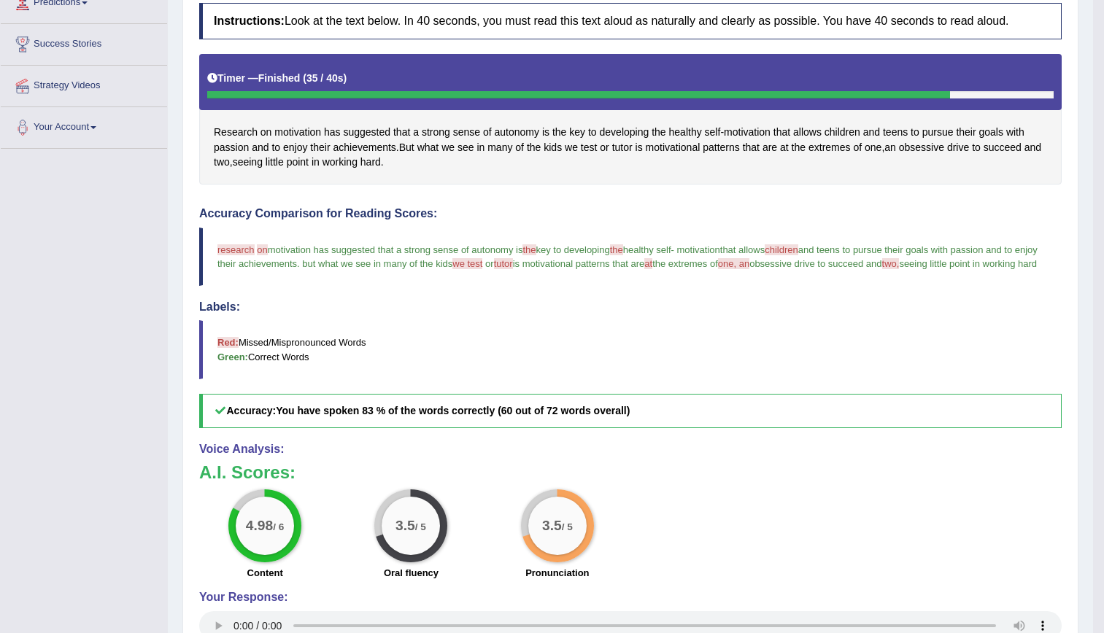
scroll to position [263, 0]
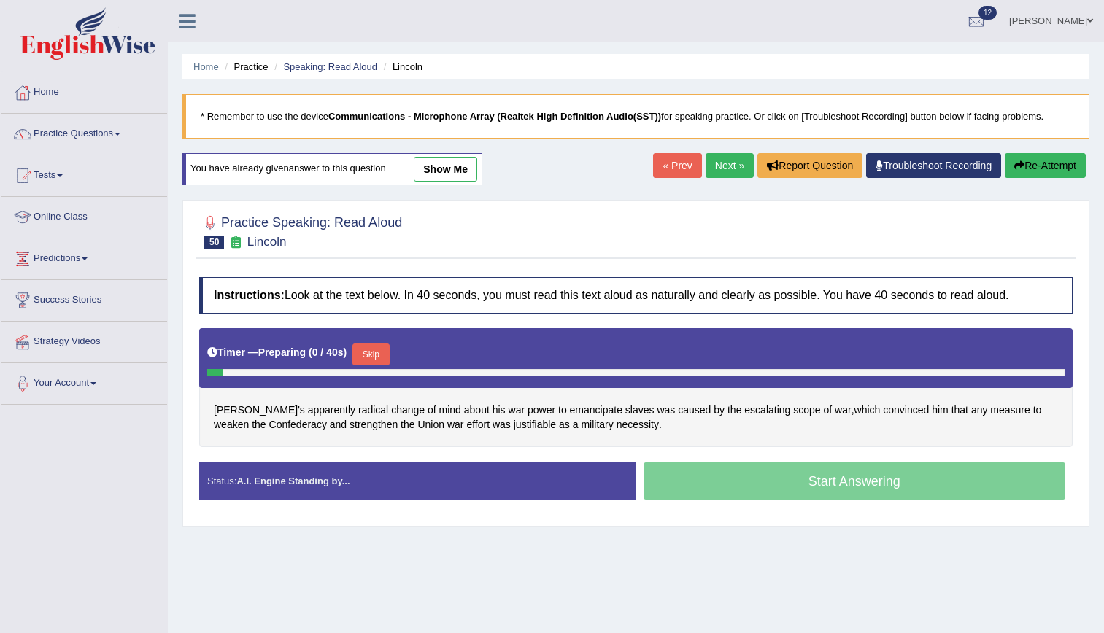
scroll to position [133, 0]
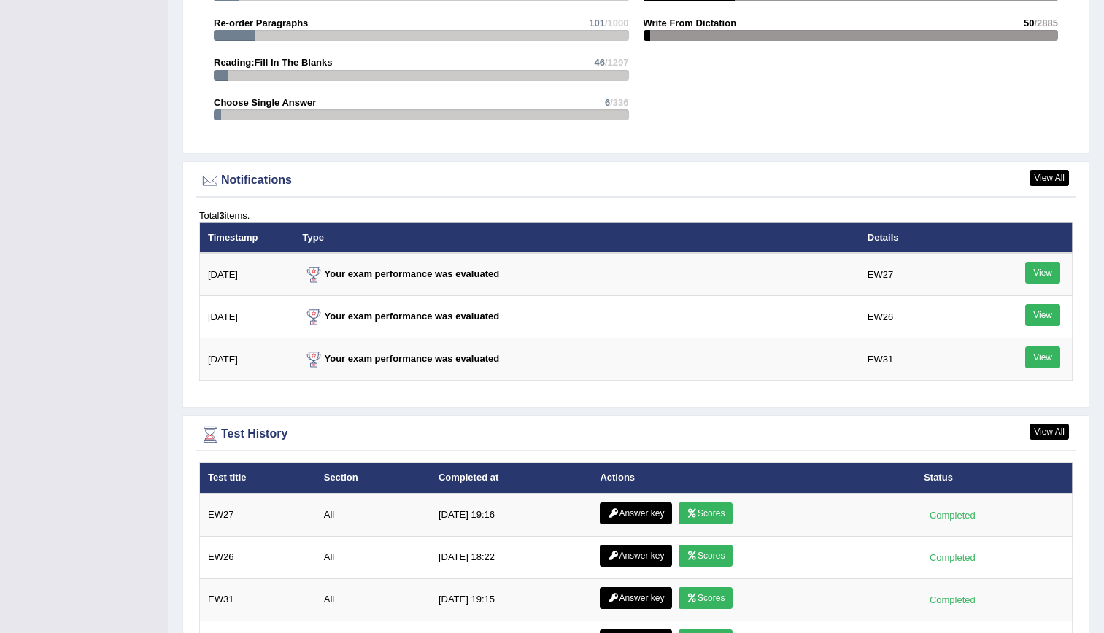
scroll to position [1896, 0]
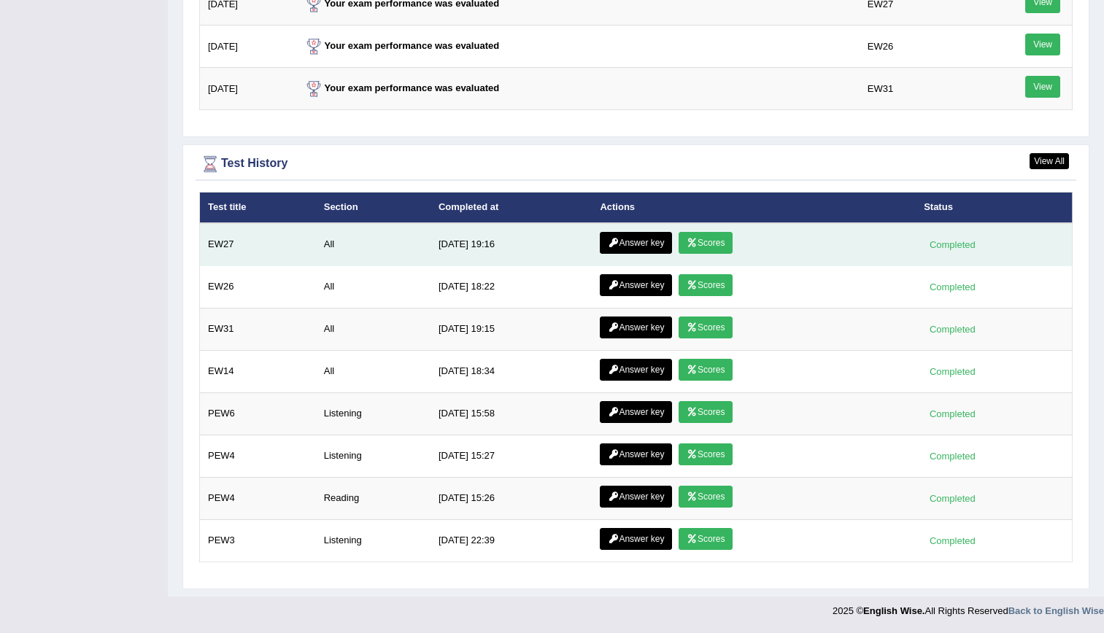
click at [701, 243] on link "Scores" at bounding box center [706, 243] width 54 height 22
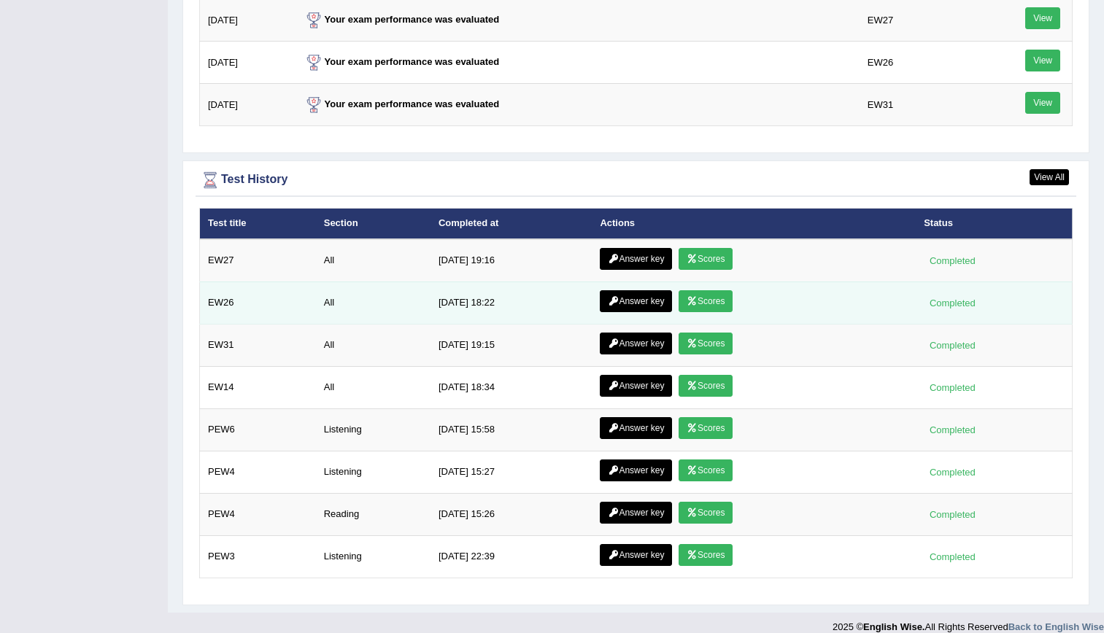
click at [687, 307] on link "Scores" at bounding box center [706, 301] width 54 height 22
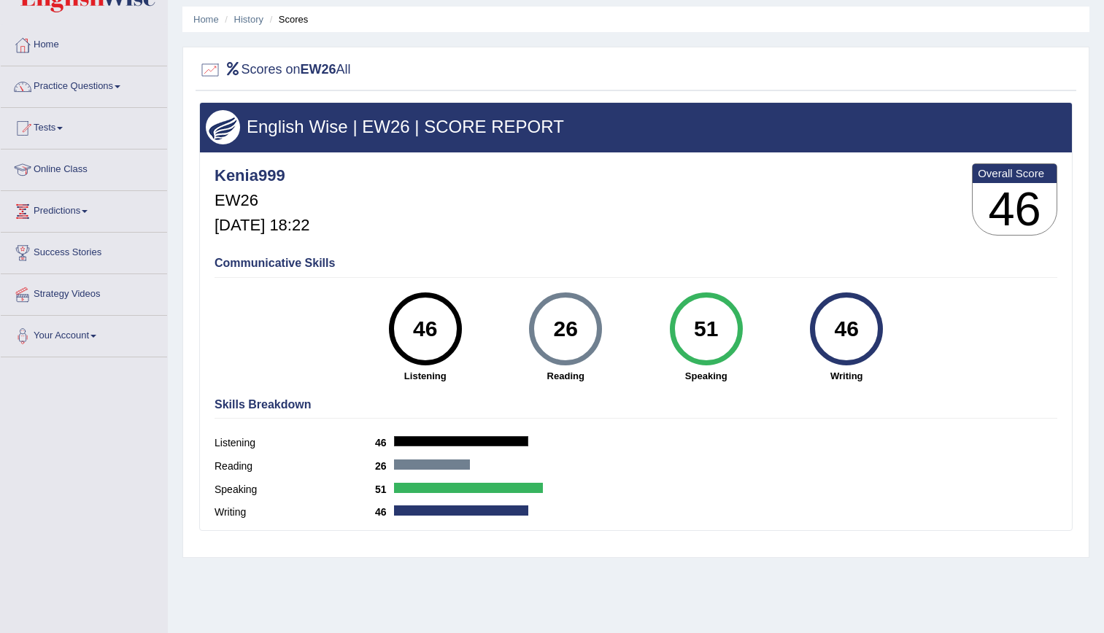
scroll to position [36, 0]
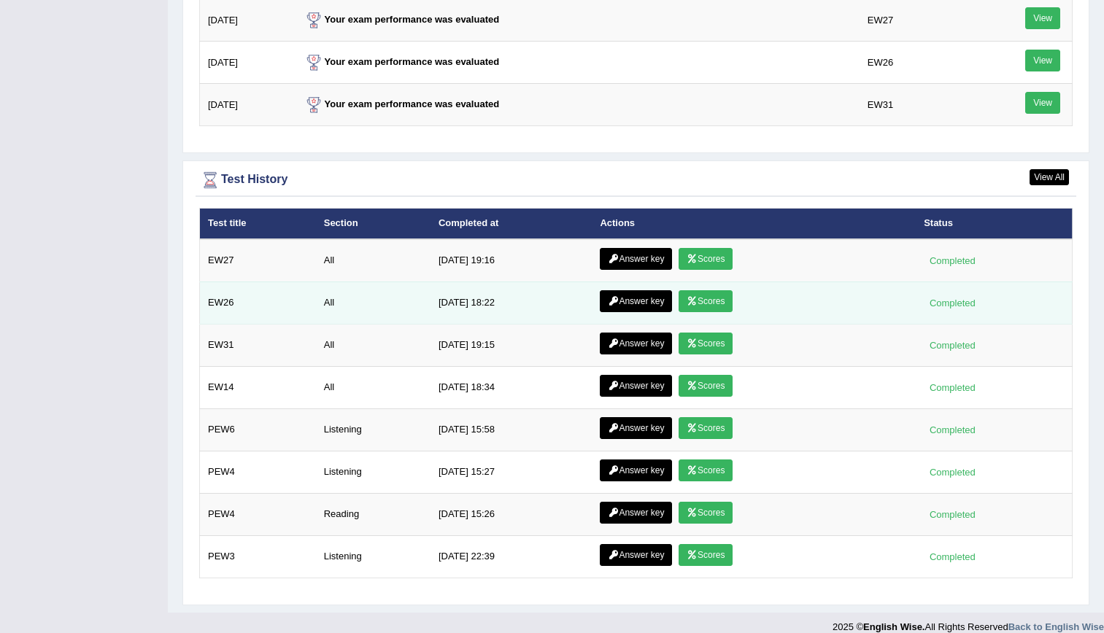
click at [636, 300] on link "Answer key" at bounding box center [636, 301] width 72 height 22
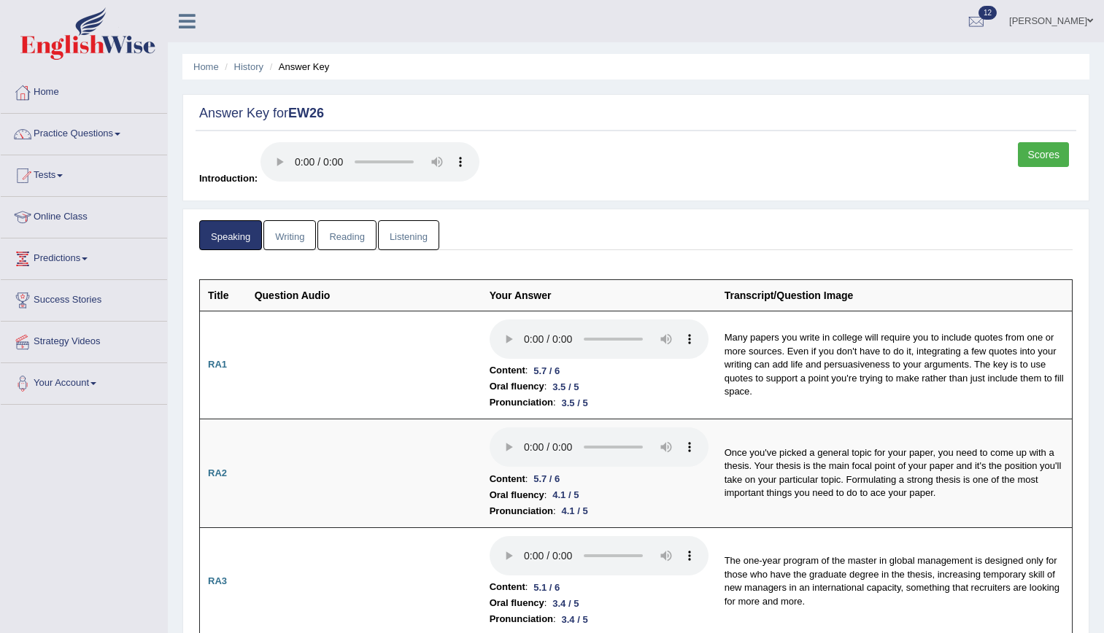
click at [87, 141] on link "Practice Questions" at bounding box center [84, 132] width 166 height 36
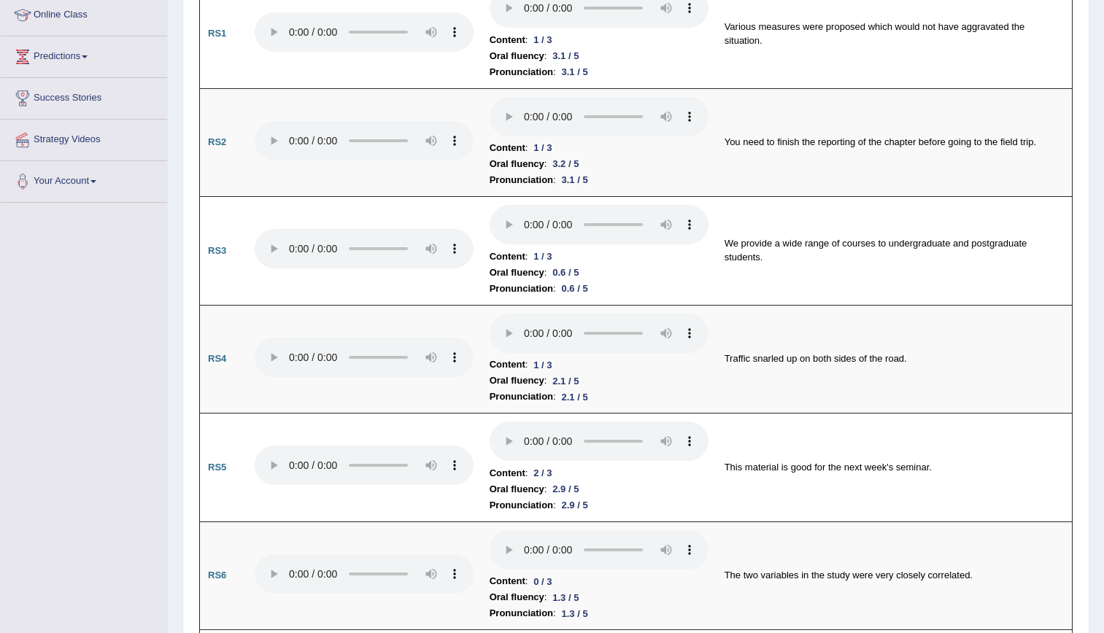
scroll to position [684, 0]
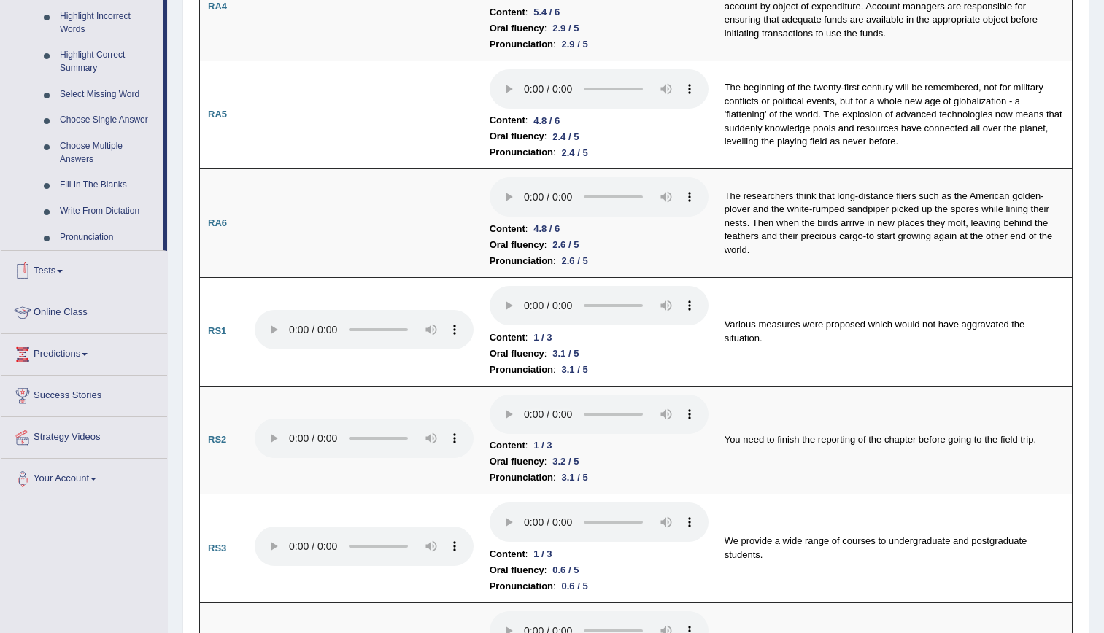
click at [39, 268] on link "Tests" at bounding box center [84, 269] width 166 height 36
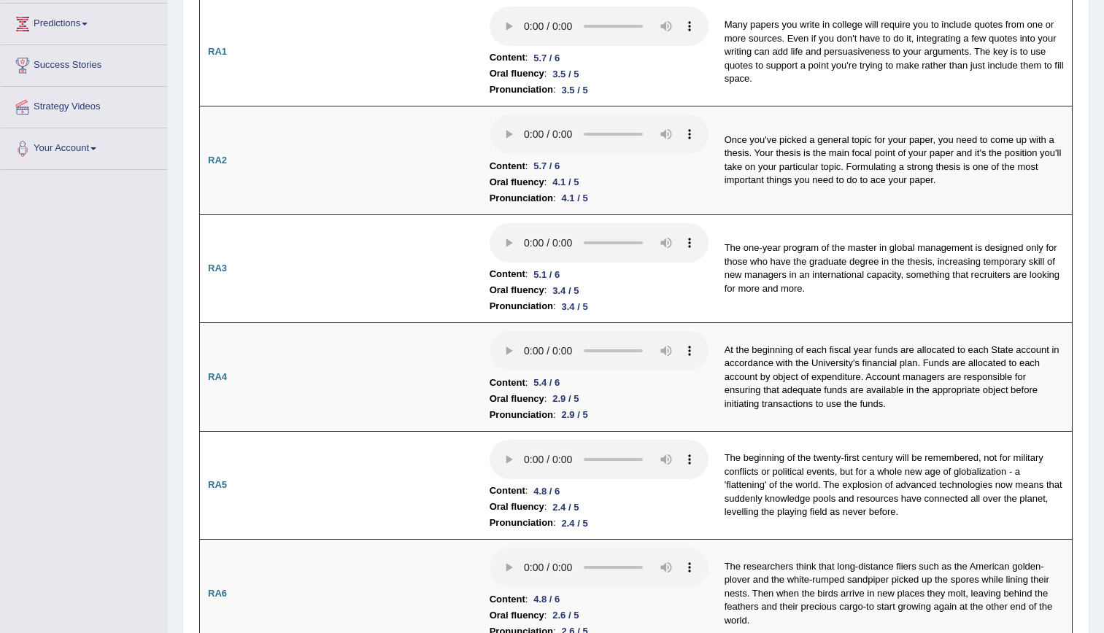
scroll to position [101, 0]
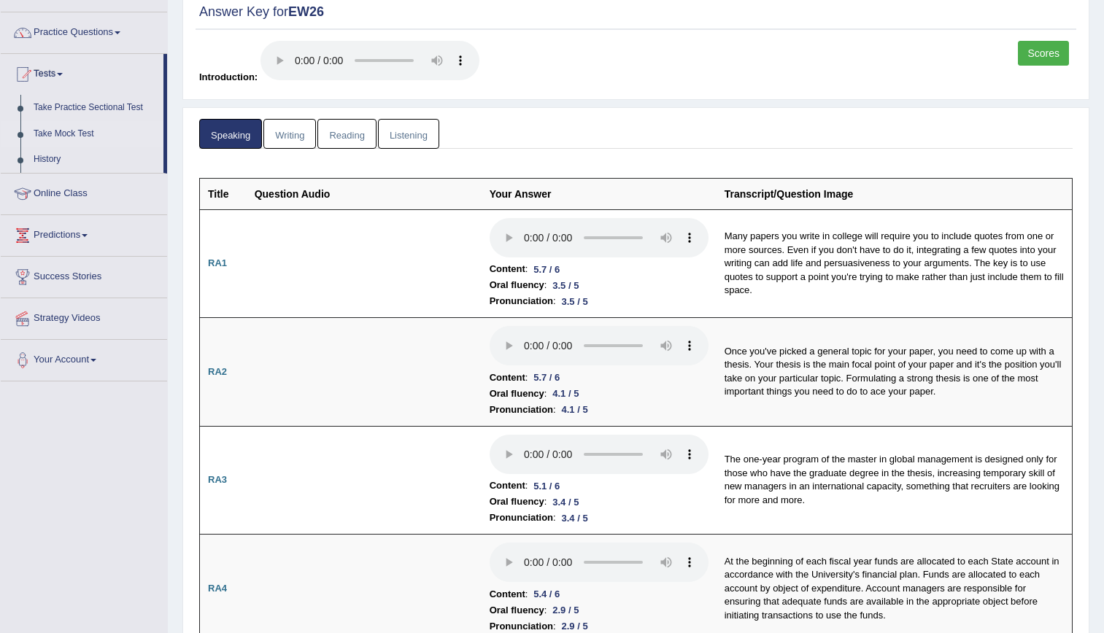
click at [84, 132] on link "Take Mock Test" at bounding box center [95, 134] width 136 height 26
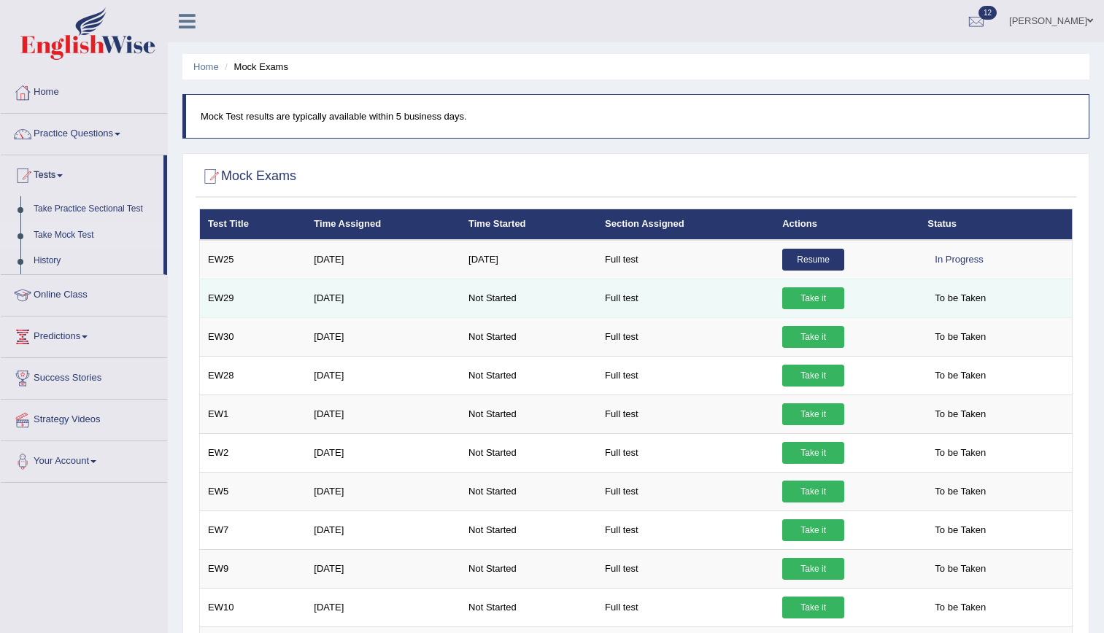
click at [815, 302] on link "Take it" at bounding box center [813, 299] width 62 height 22
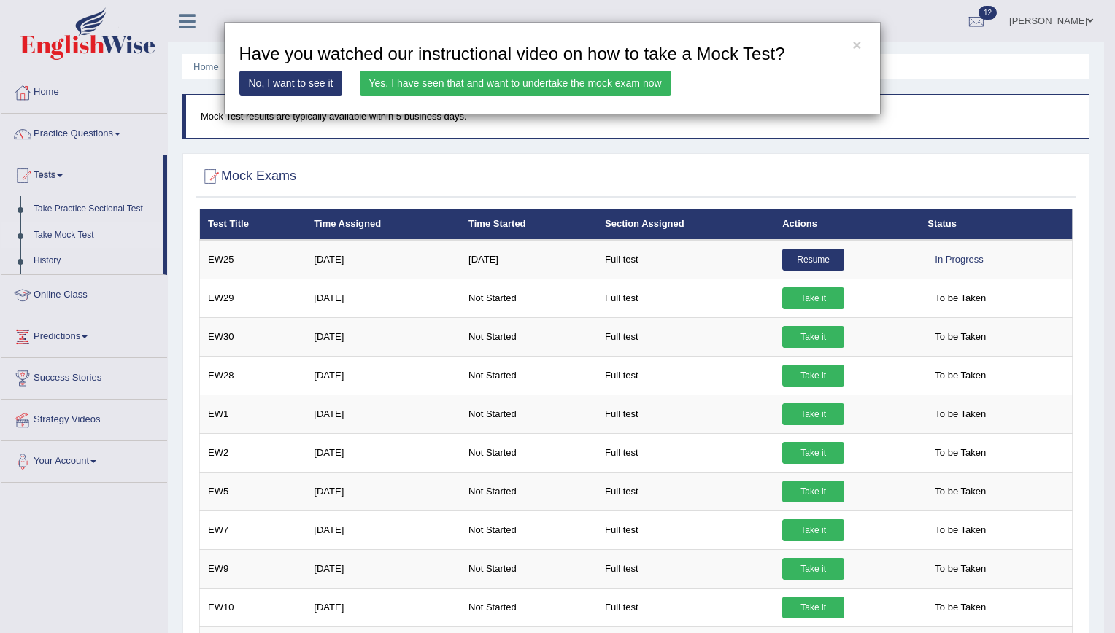
click at [485, 88] on link "Yes, I have seen that and want to undertake the mock exam now" at bounding box center [516, 83] width 312 height 25
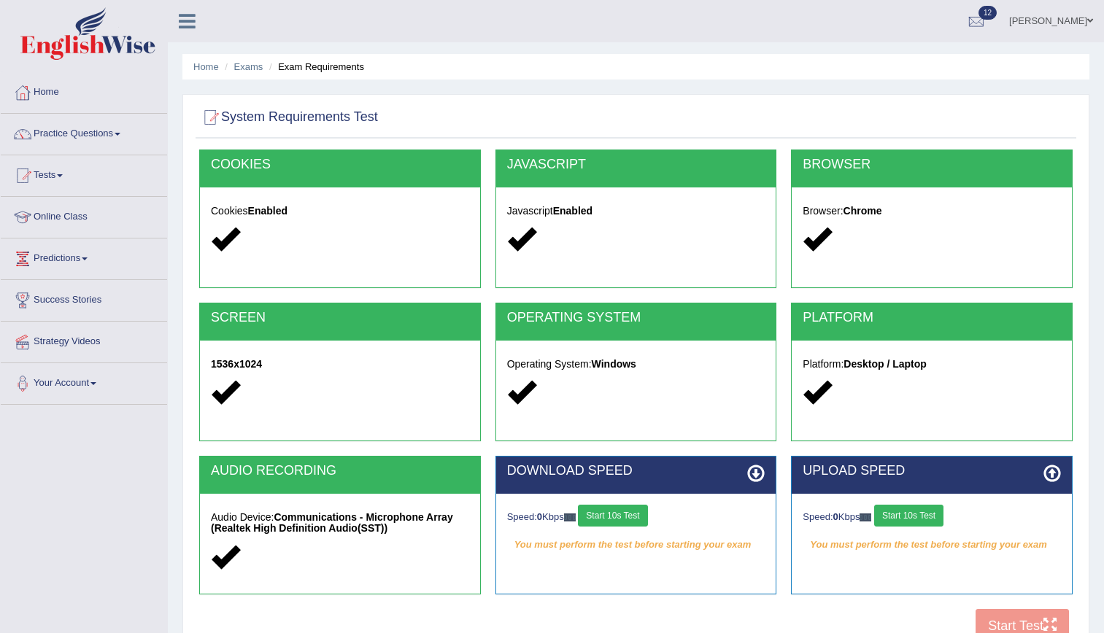
click at [597, 516] on button "Start 10s Test" at bounding box center [612, 516] width 69 height 22
click at [909, 515] on button "Start 10s Test" at bounding box center [908, 516] width 69 height 22
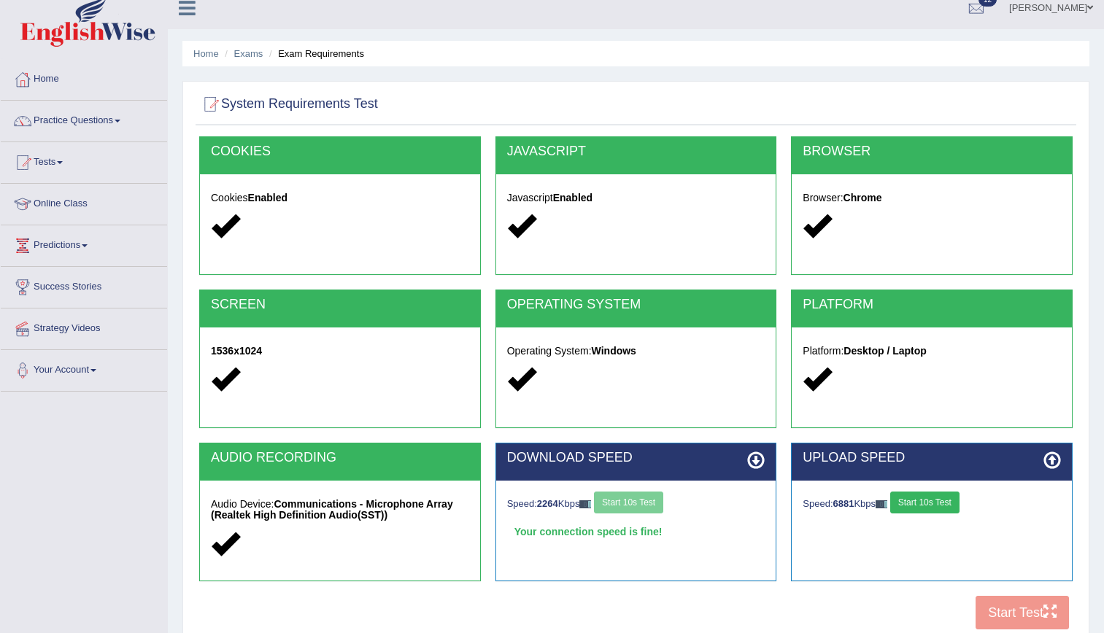
scroll to position [90, 0]
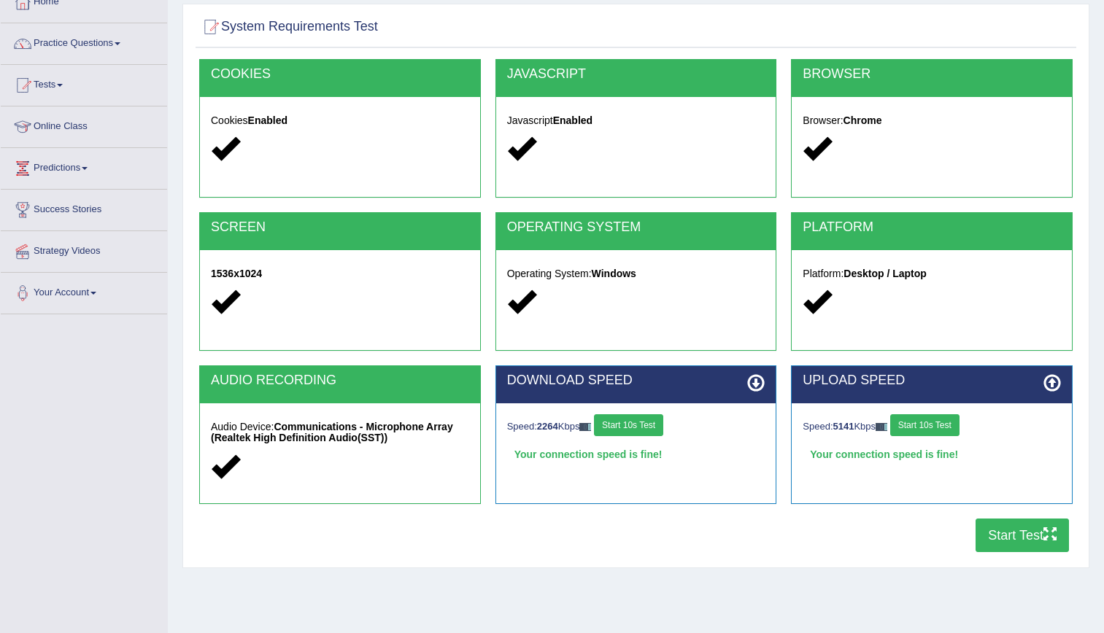
click at [988, 537] on button "Start Test" at bounding box center [1022, 536] width 93 height 34
